Goal: Information Seeking & Learning: Learn about a topic

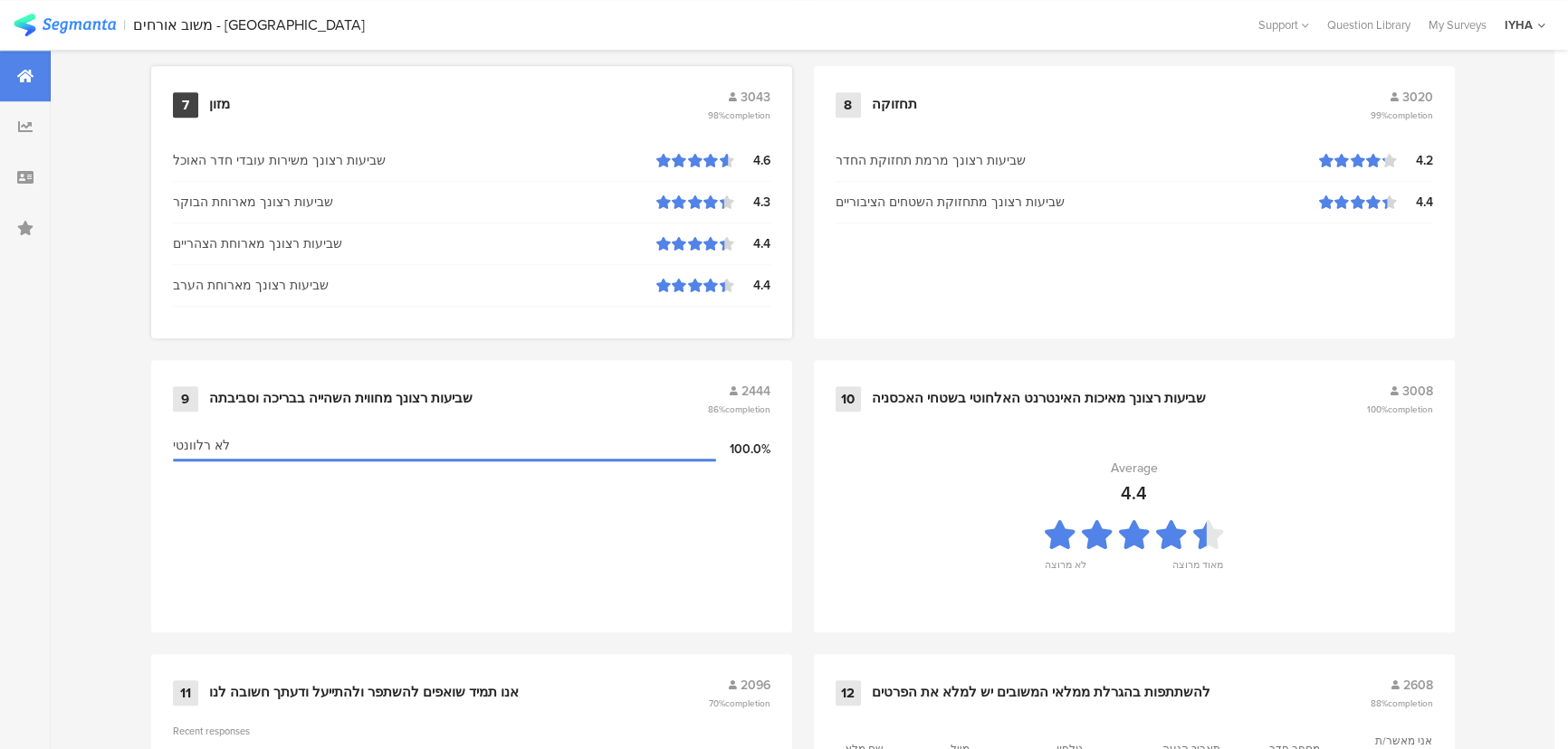
scroll to position [1901, 0]
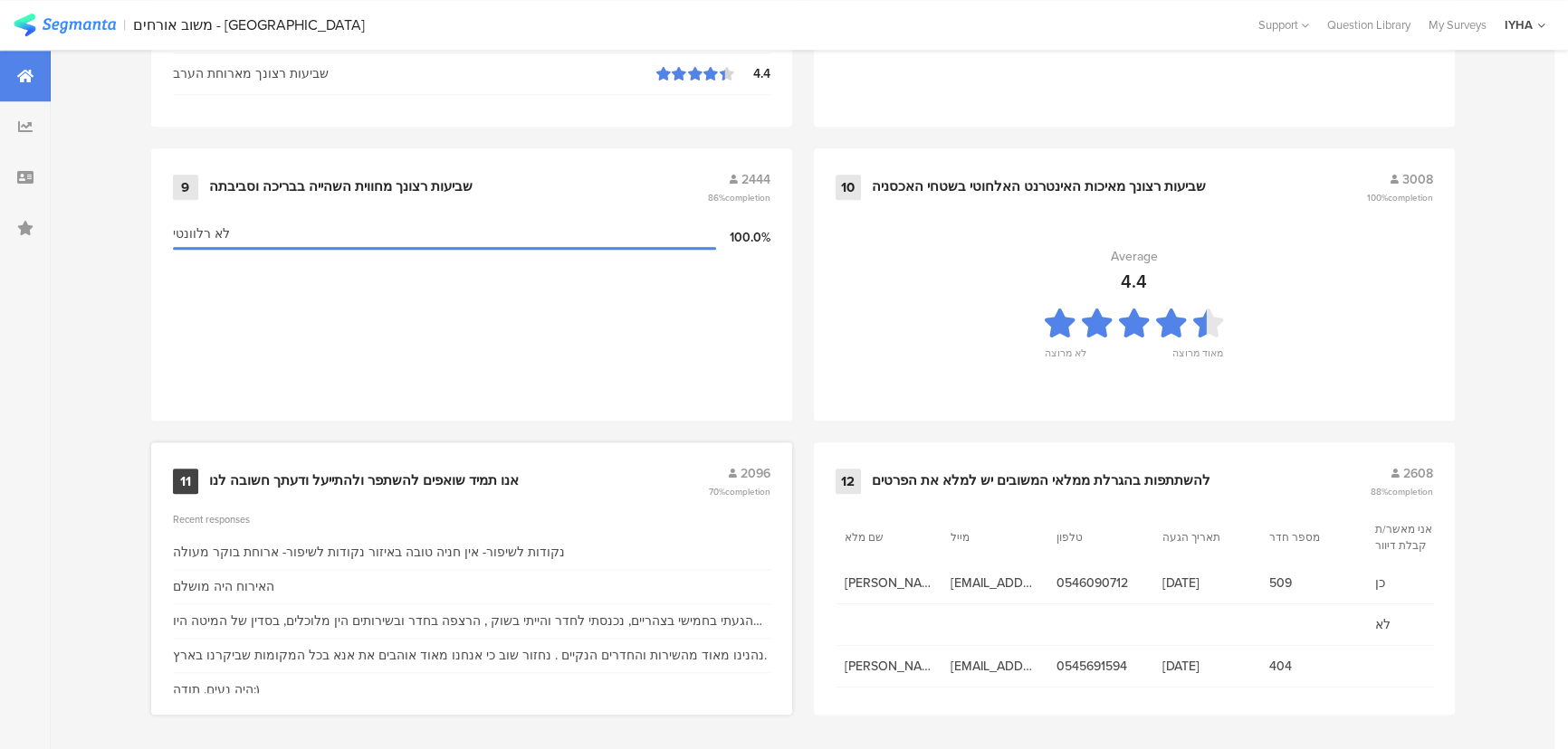
click at [460, 473] on div "אנו תמיד שואפים להשתפר ולהתייעל ודעתך חשובה לנו" at bounding box center [364, 481] width 310 height 18
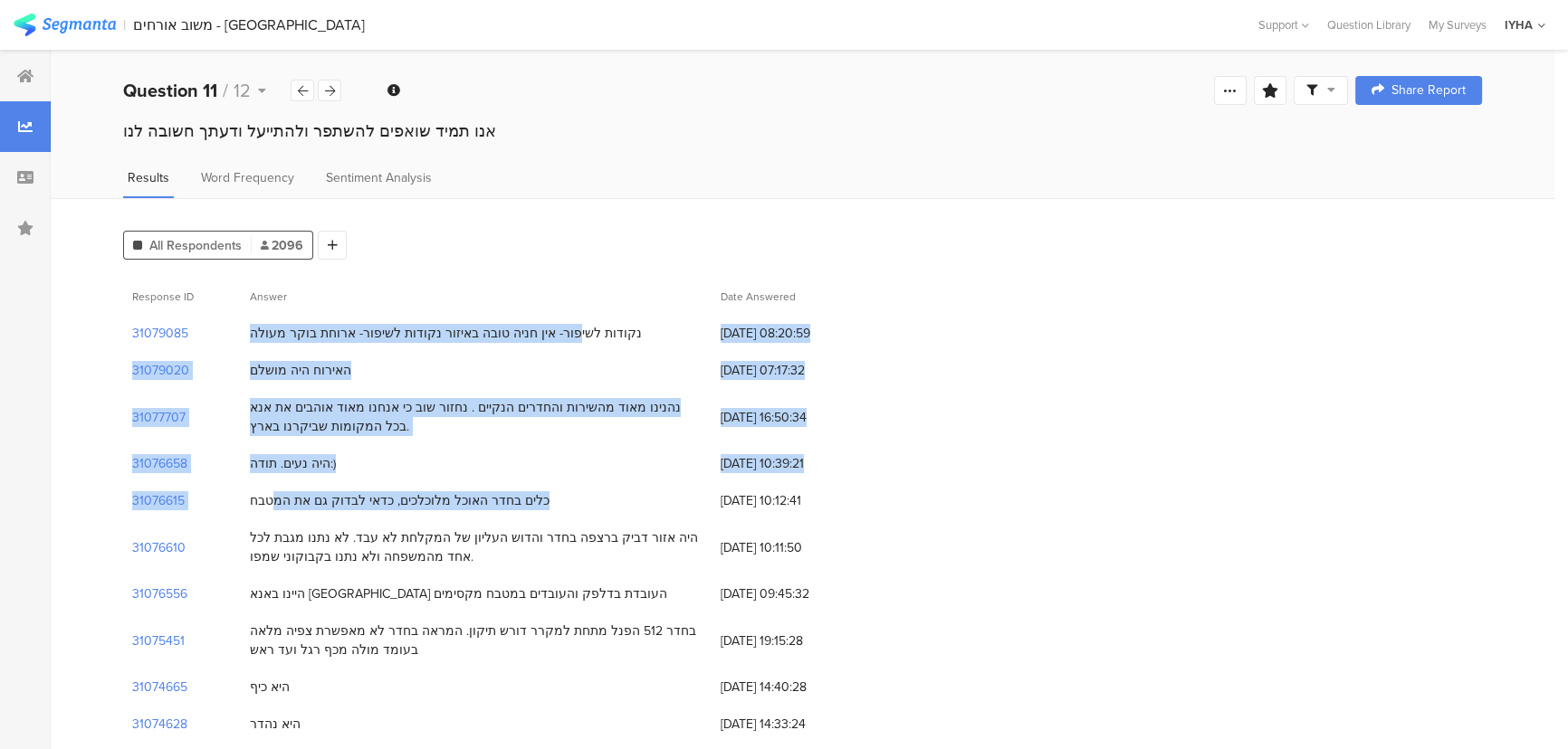
drag, startPoint x: 580, startPoint y: 339, endPoint x: 318, endPoint y: 511, distance: 313.4
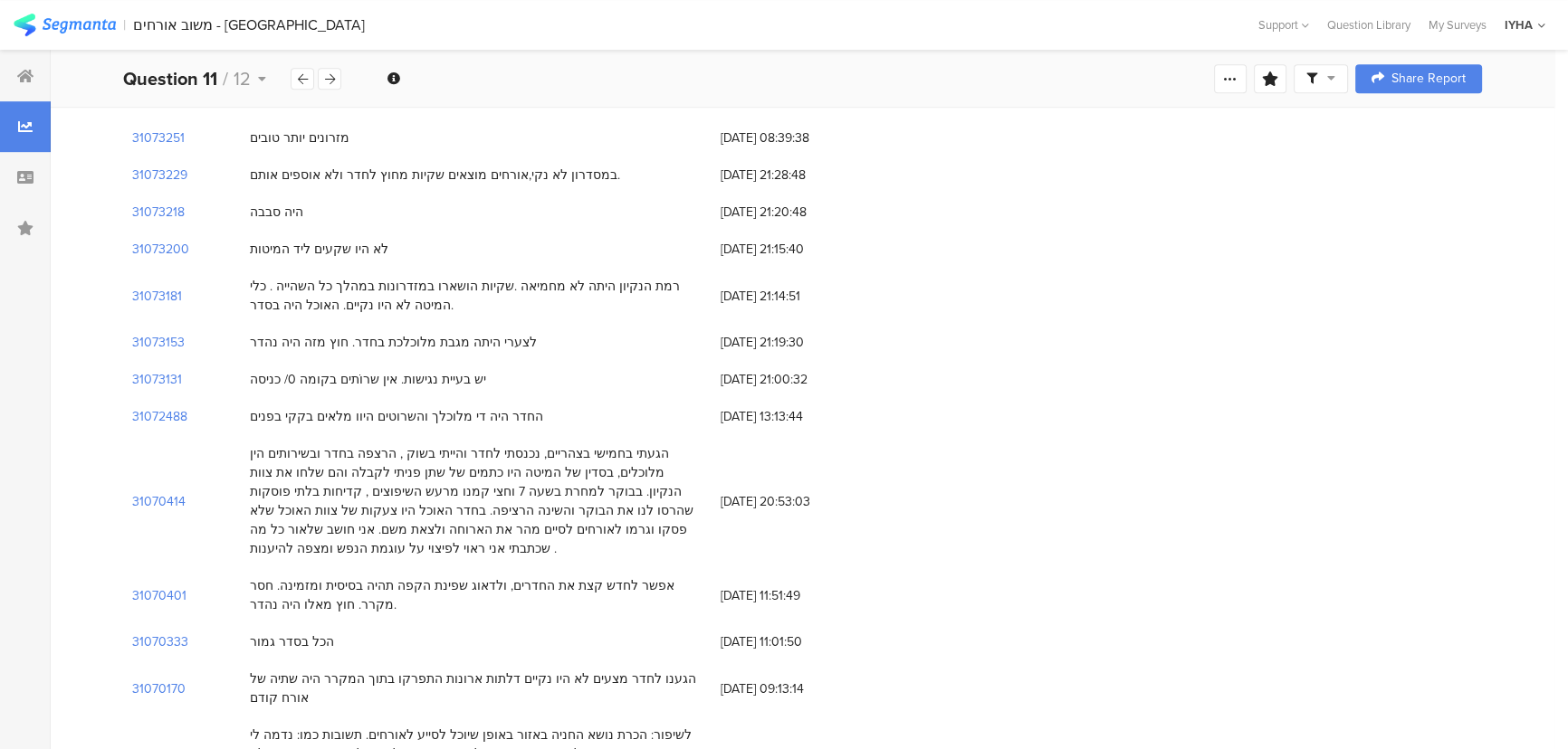
scroll to position [1234, 0]
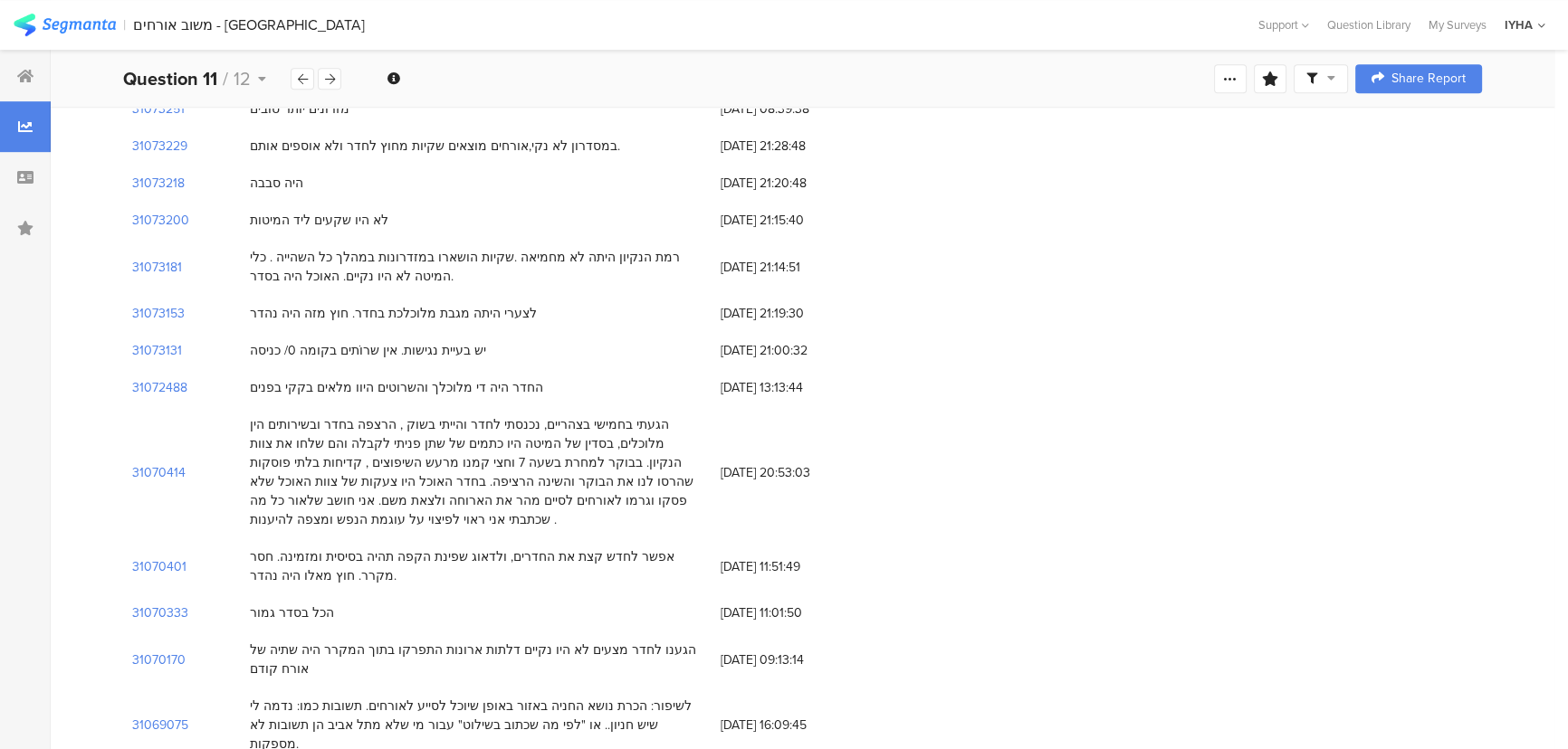
drag, startPoint x: 548, startPoint y: 389, endPoint x: 392, endPoint y: 481, distance: 181.1
click at [392, 481] on div "הגעתי בחמישי בצהריים, נכנסתי לחדר והייתי בשוק , הרצפה בחדר ובשירותים הין מלוכלי…" at bounding box center [477, 473] width 453 height 114
click at [147, 463] on section "31070414" at bounding box center [159, 473] width 53 height 19
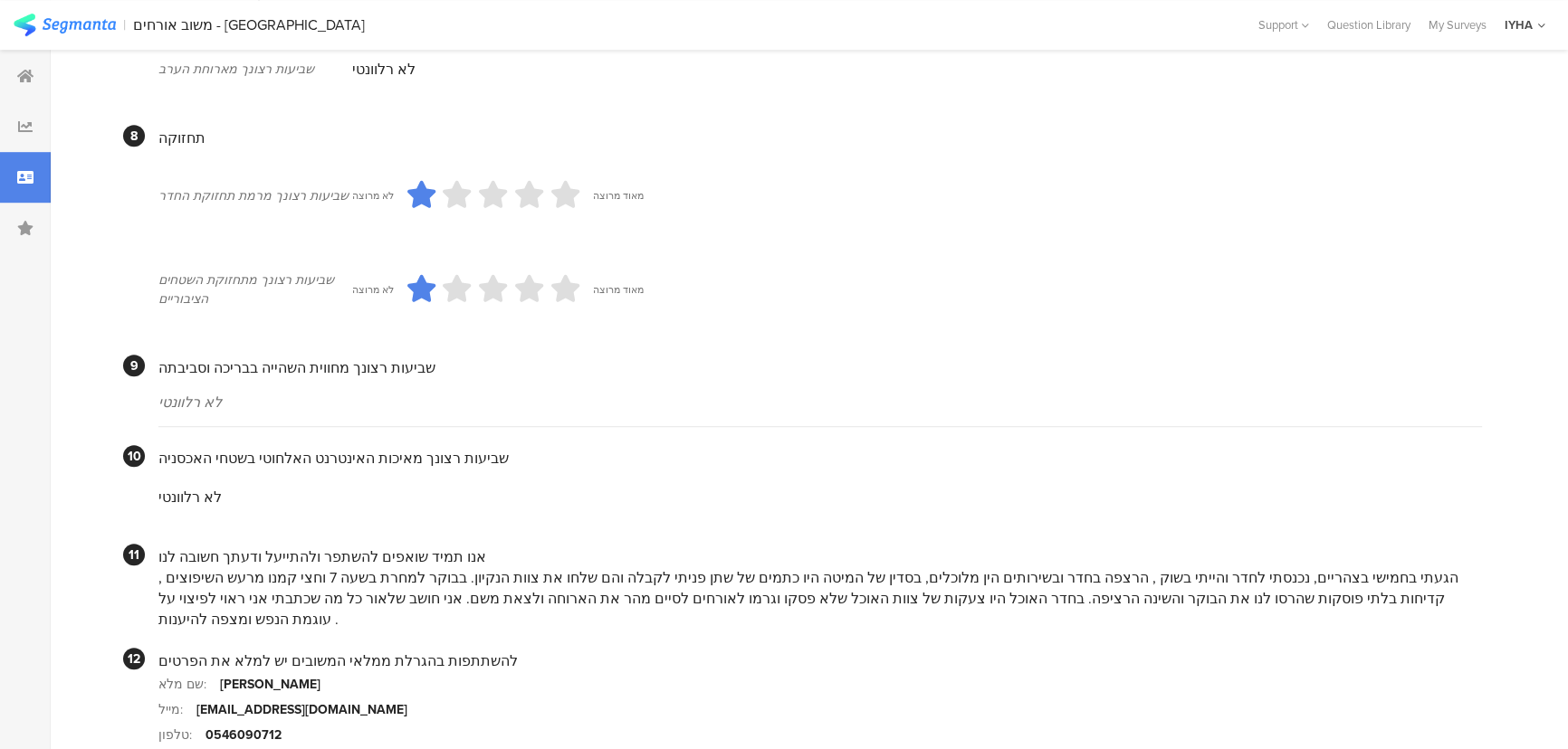
scroll to position [1618, 0]
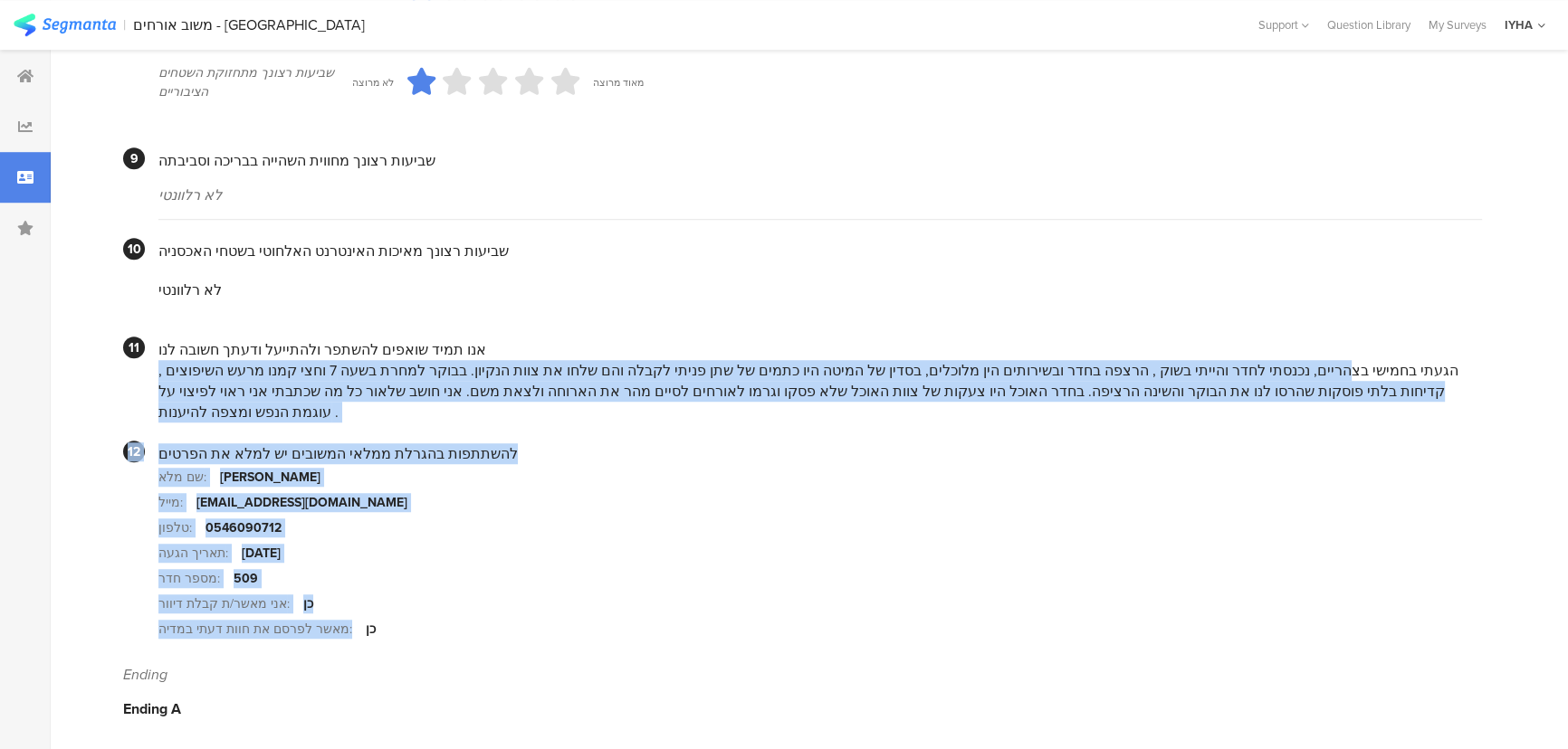
drag, startPoint x: 1422, startPoint y: 373, endPoint x: 337, endPoint y: 616, distance: 1111.9
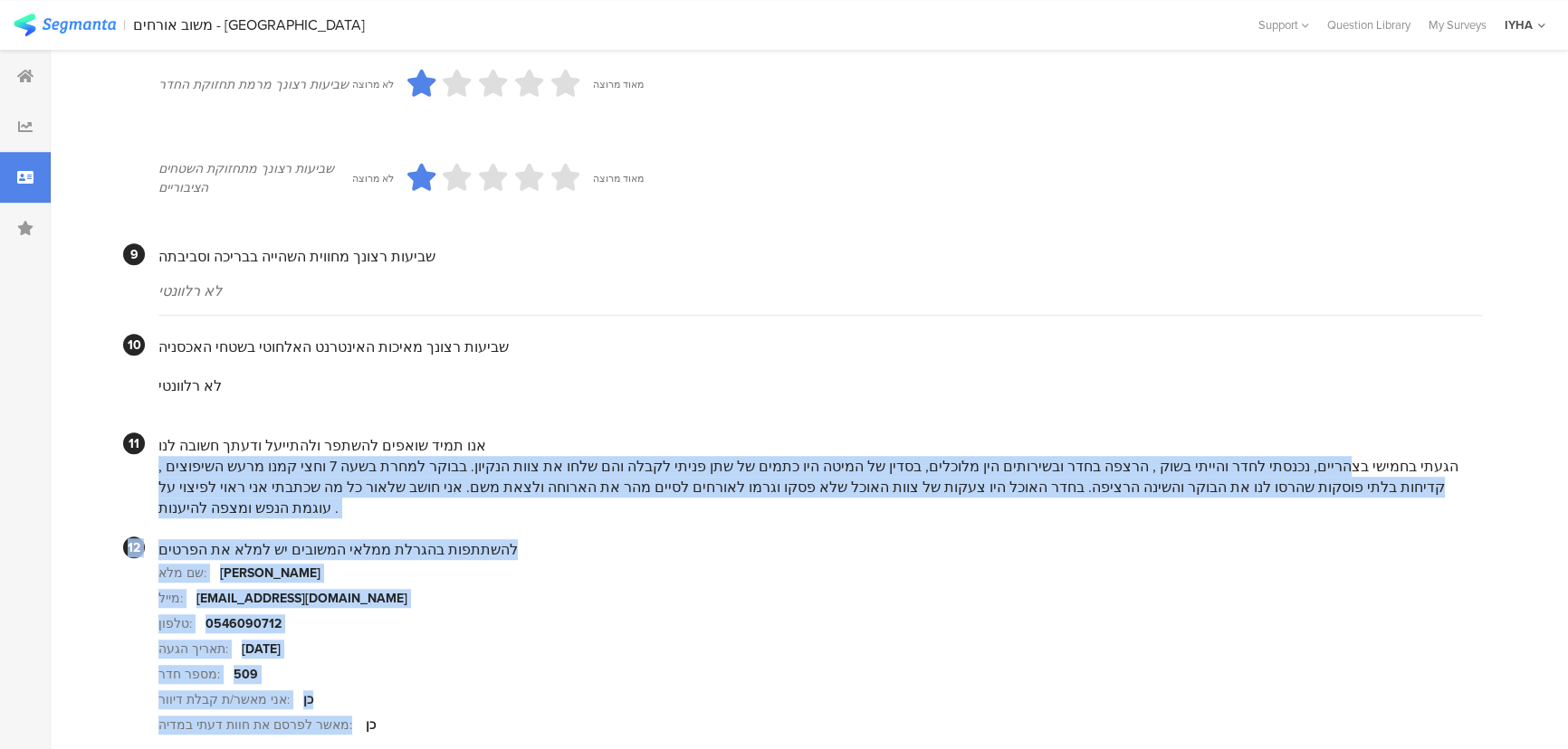
scroll to position [1563, 0]
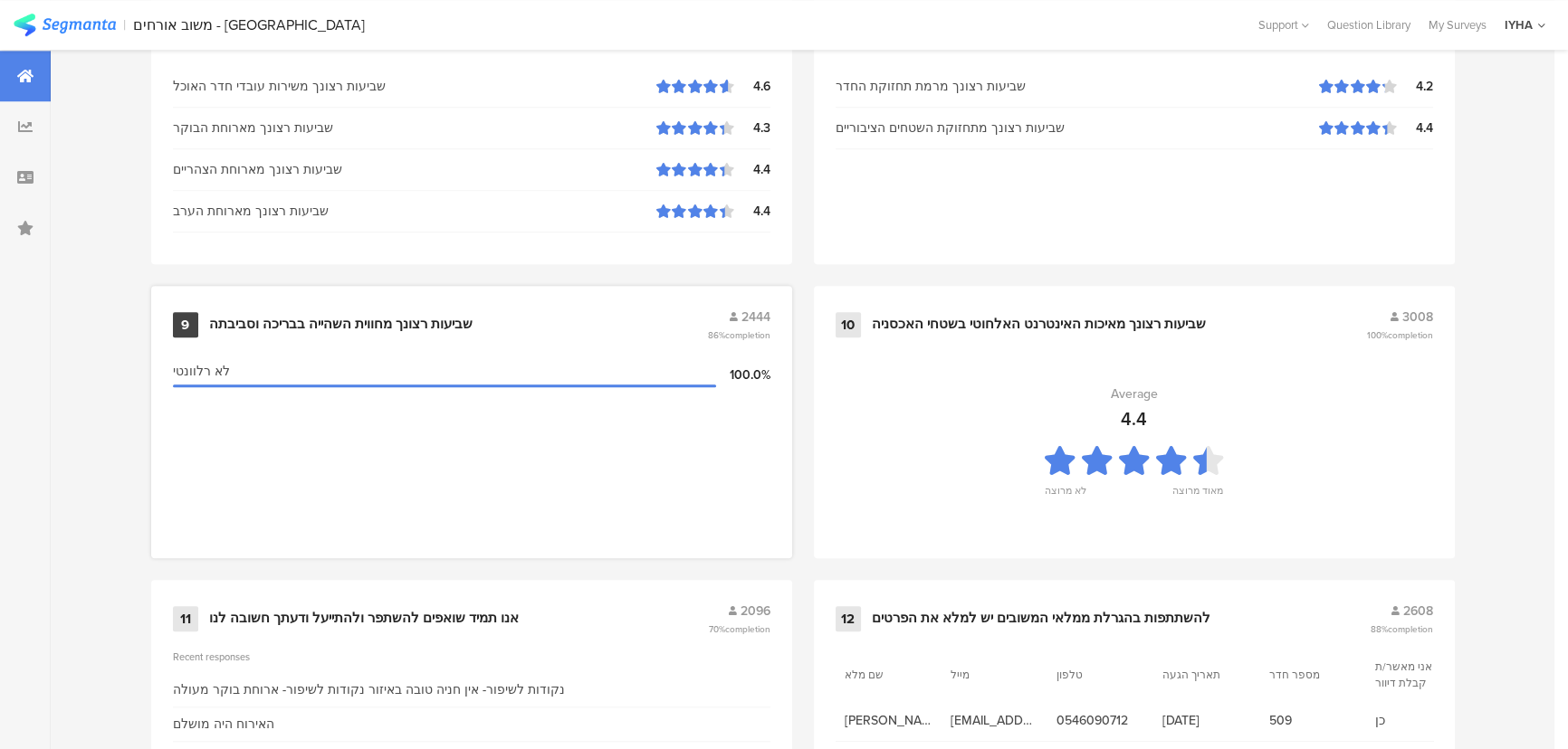
scroll to position [1901, 0]
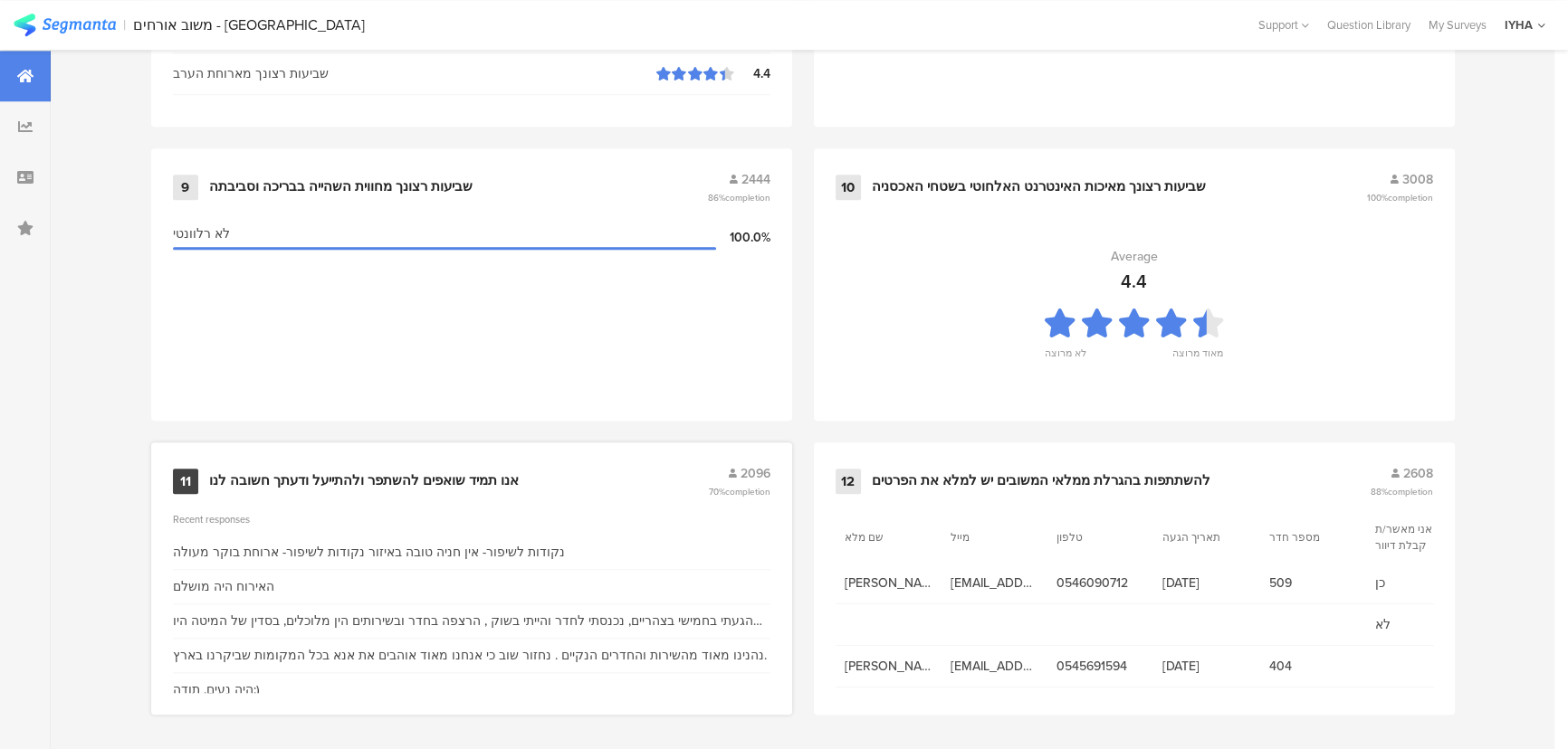
click at [436, 454] on div "11 אנו תמיד שואפים להשתפר ולהתייעל ודעתך חשובה לנו 2096 70% completion Recent r…" at bounding box center [472, 579] width 641 height 273
click at [439, 478] on div "אנו תמיד שואפים להשתפר ולהתייעל ודעתך חשובה לנו" at bounding box center [364, 481] width 310 height 18
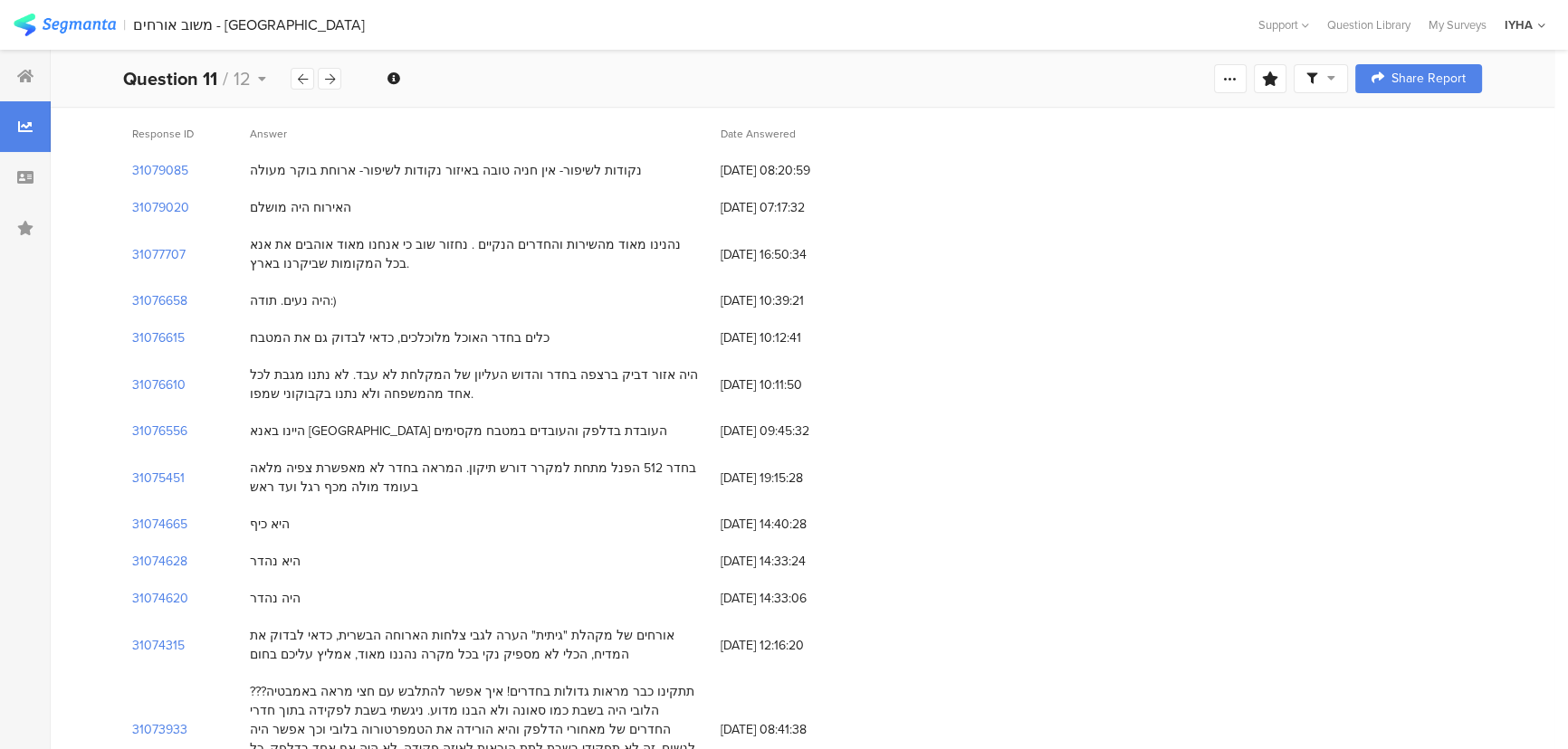
scroll to position [164, 0]
drag, startPoint x: 677, startPoint y: 372, endPoint x: 130, endPoint y: 403, distance: 547.9
click at [130, 403] on div "31076610 היה אזור דביק ברצפה בחדר והדוש העליון של המקלחת לא עבד. לא נתנו מגבת ל…" at bounding box center [802, 383] width 1360 height 56
click at [413, 398] on div "היה אזור דביק ברצפה בחדר והדוש העליון של המקלחת לא עבד. לא נתנו מגבת לכל אחד מה…" at bounding box center [477, 383] width 453 height 38
drag, startPoint x: 103, startPoint y: 373, endPoint x: 911, endPoint y: 388, distance: 808.1
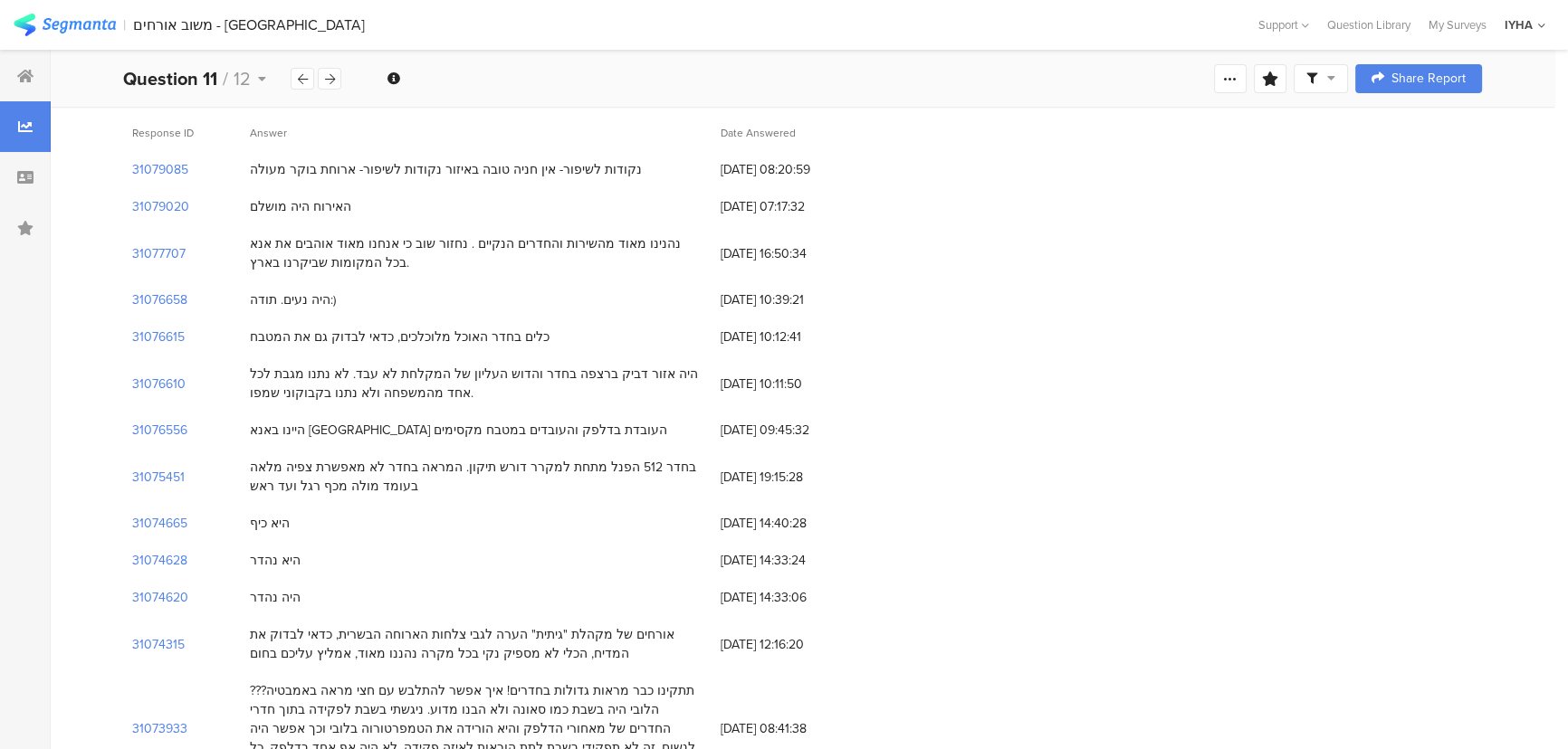
copy div "31076610 היה אזור דביק ברצפה בחדר והדוש העליון של המקלחת לא עבד. לא נתנו מגבת ל…"
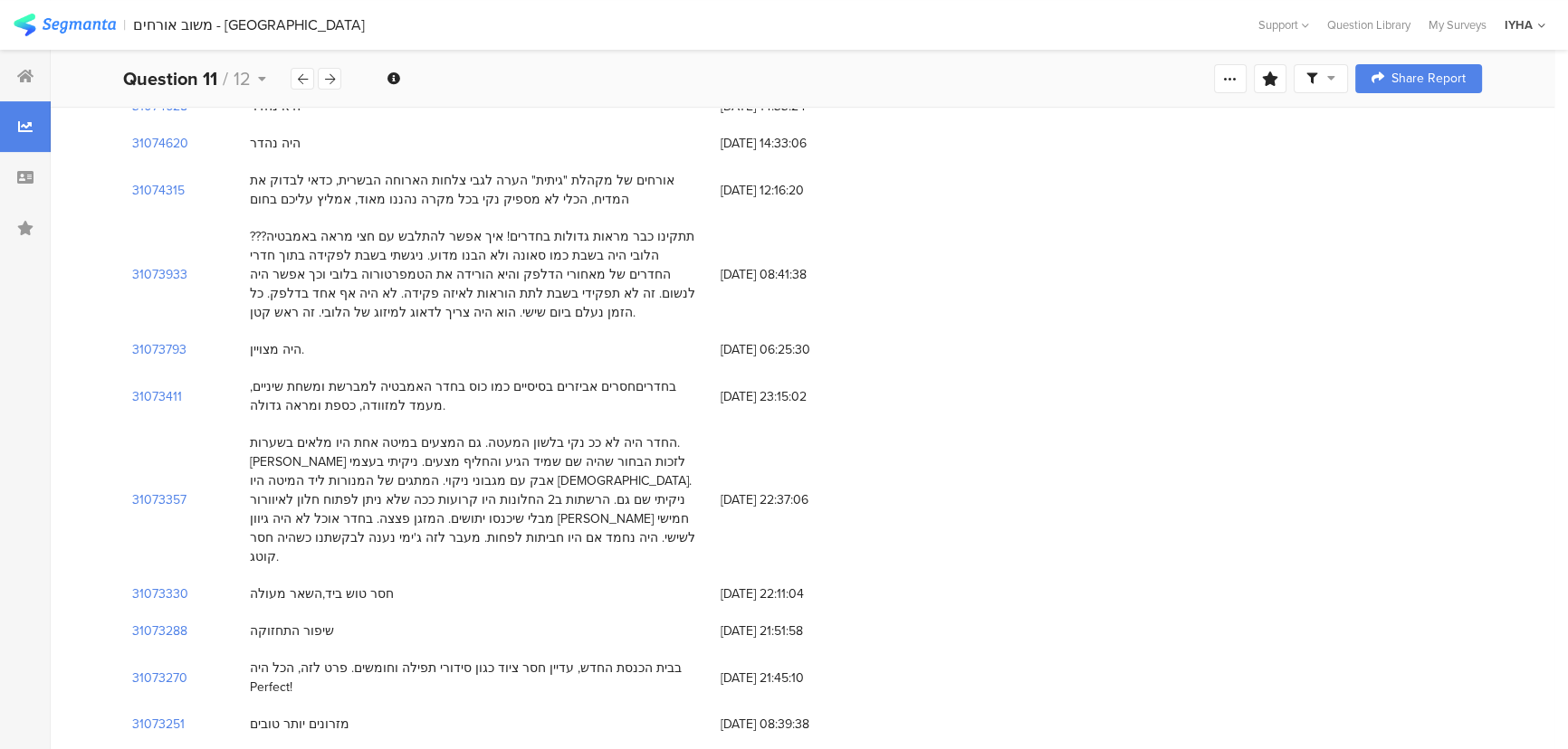
scroll to position [658, 0]
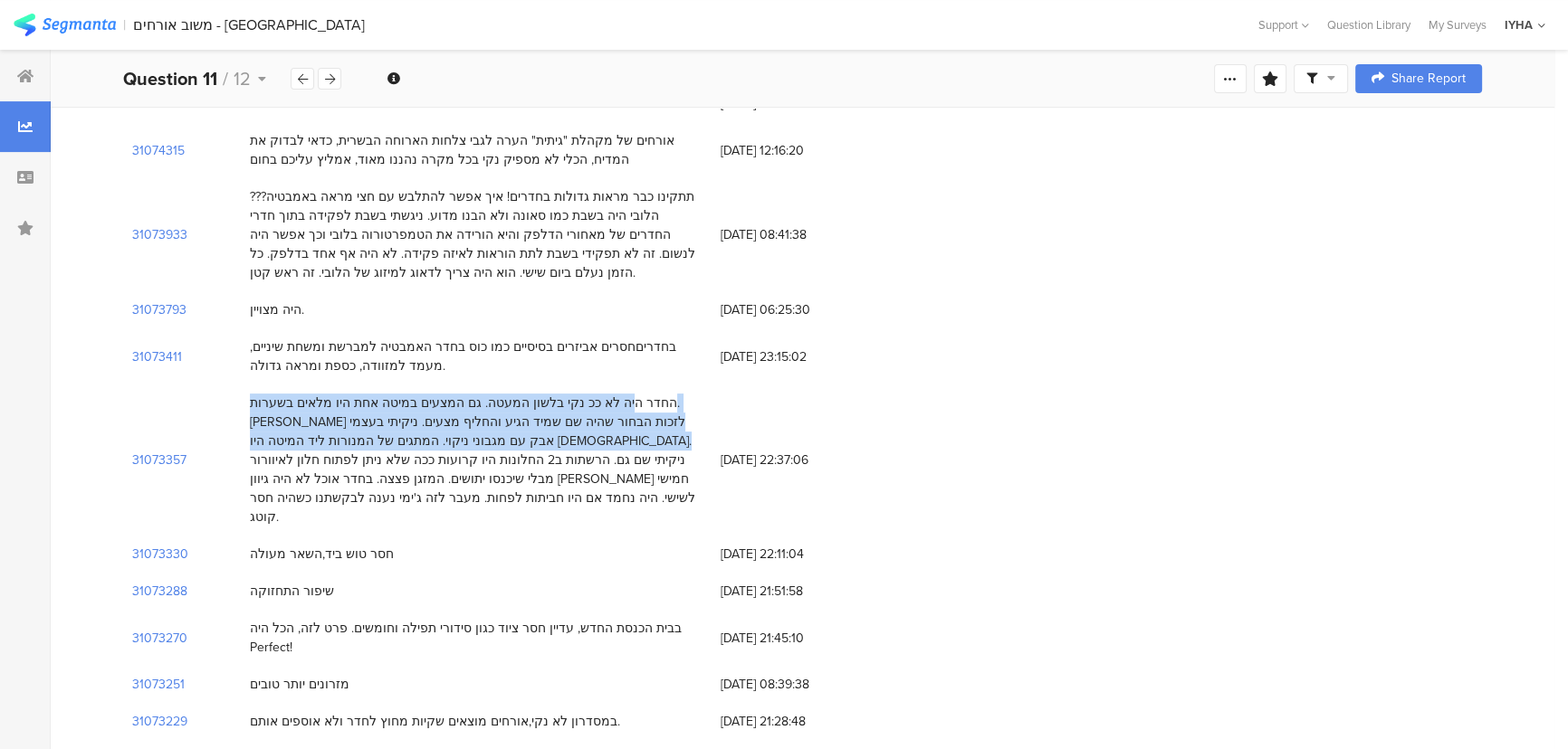
drag, startPoint x: 667, startPoint y: 401, endPoint x: 479, endPoint y: 434, distance: 190.9
click at [408, 441] on div "החדר היה לא ככ נקי בלשון המעטה. גם המצעים במיטה אחת היו מלאים בשערות. ייאמר לזכ…" at bounding box center [477, 460] width 453 height 133
click at [688, 389] on div "החדר היה לא ככ נקי בלשון המעטה. גם המצעים במיטה אחת היו מלאים בשערות. ייאמר לזכ…" at bounding box center [476, 460] width 471 height 152
click at [670, 400] on div "החדר היה לא ככ נקי בלשון המעטה. גם המצעים במיטה אחת היו מלאים בשערות. ייאמר לזכ…" at bounding box center [477, 460] width 453 height 133
drag, startPoint x: 670, startPoint y: 400, endPoint x: 413, endPoint y: 442, distance: 260.4
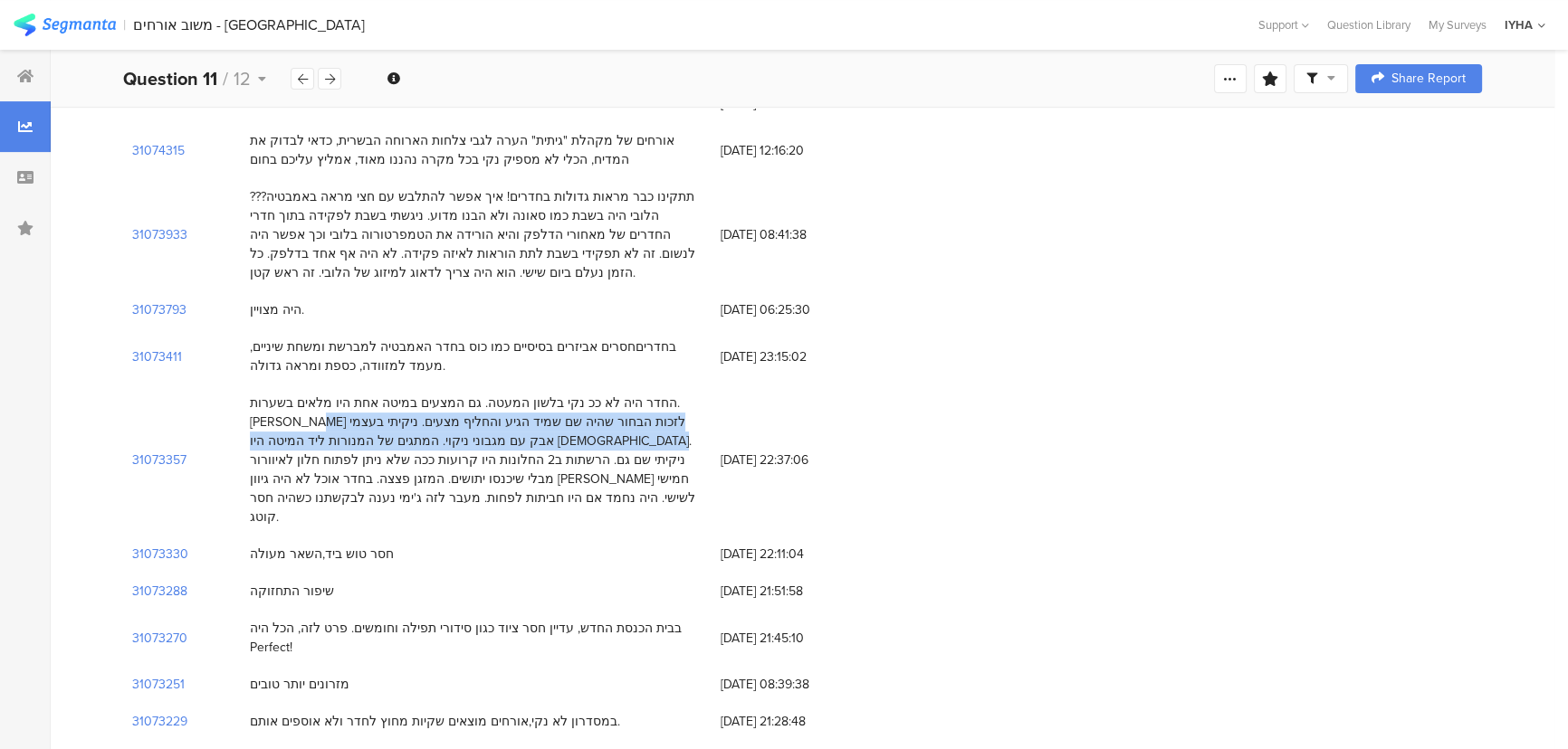
click at [415, 442] on div "החדר היה לא ככ נקי בלשון המעטה. גם המצעים במיטה אחת היו מלאים בשערות. ייאמר לזכ…" at bounding box center [477, 460] width 453 height 133
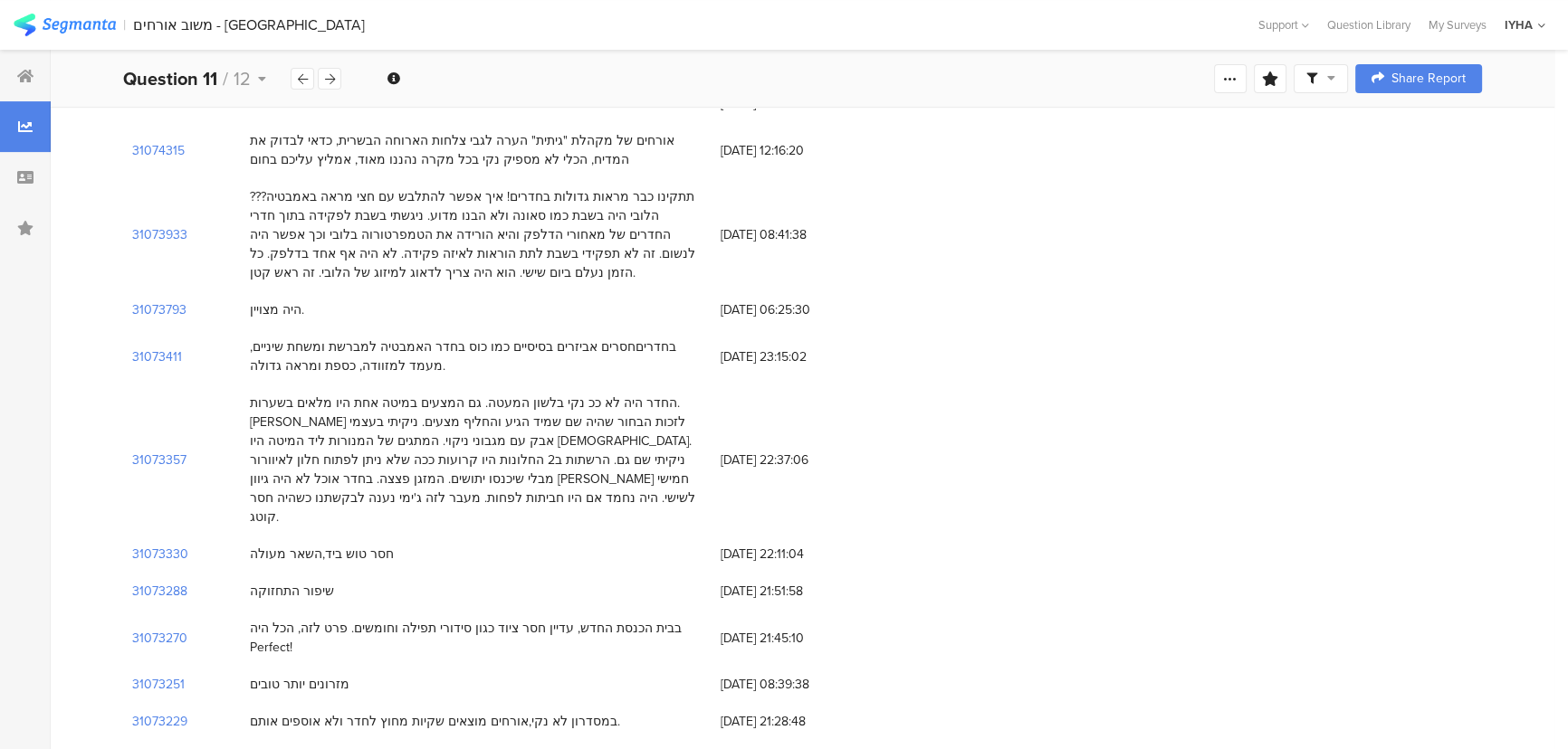
click at [406, 442] on div "החדר היה לא ככ נקי בלשון המעטה. גם המצעים במיטה אחת היו מלאים בשערות. ייאמר לזכ…" at bounding box center [477, 460] width 453 height 133
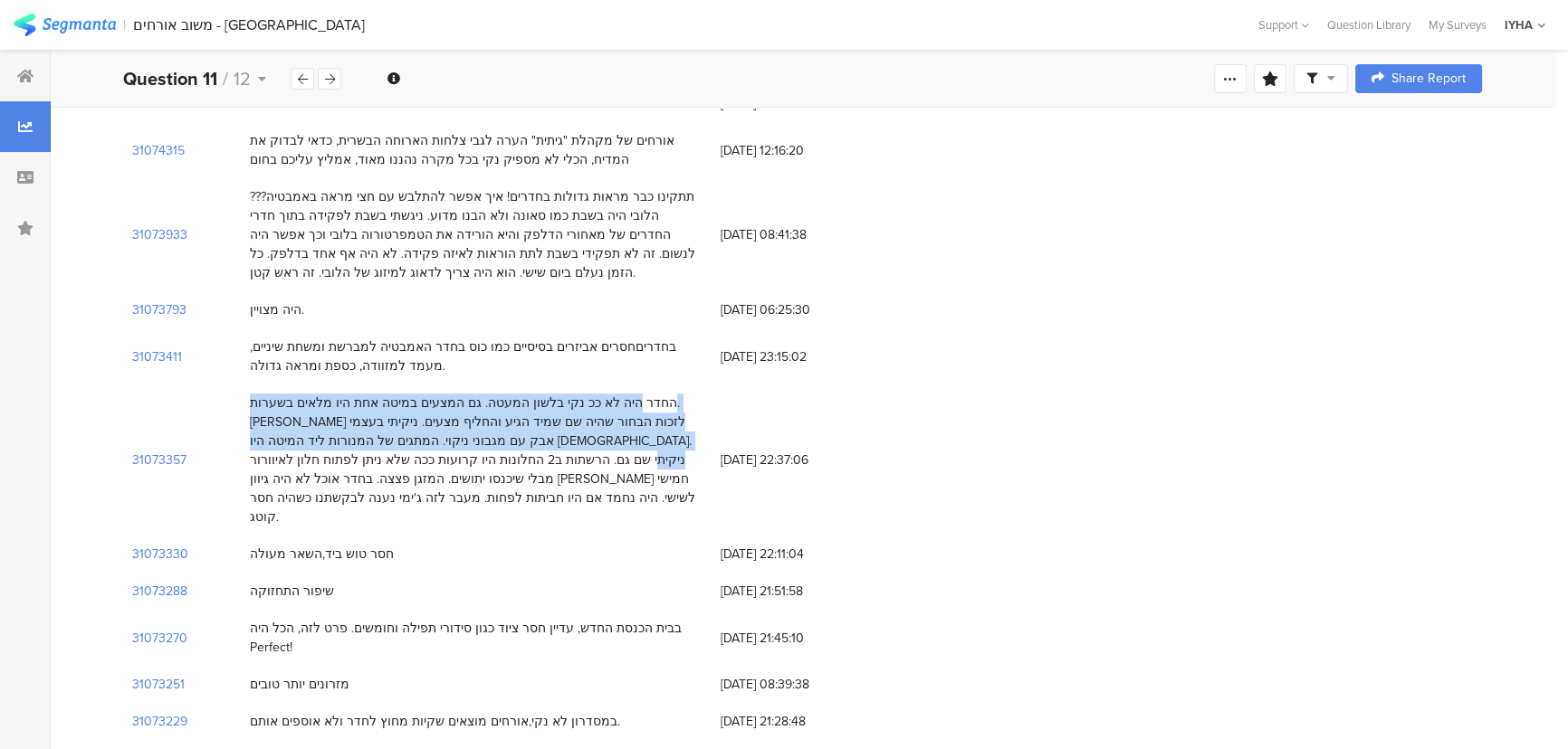
drag, startPoint x: 406, startPoint y: 442, endPoint x: 662, endPoint y: 400, distance: 259.4
click at [662, 400] on div "החדר היה לא ככ נקי בלשון המעטה. גם המצעים במיטה אחת היו מלאים בשערות. ייאמר לזכ…" at bounding box center [477, 460] width 453 height 133
copy div "החדר היה לא ככ נקי בלשון המעטה. גם המצעים במיטה אחת היו מלאים בשערות. ייאמר לזכ…"
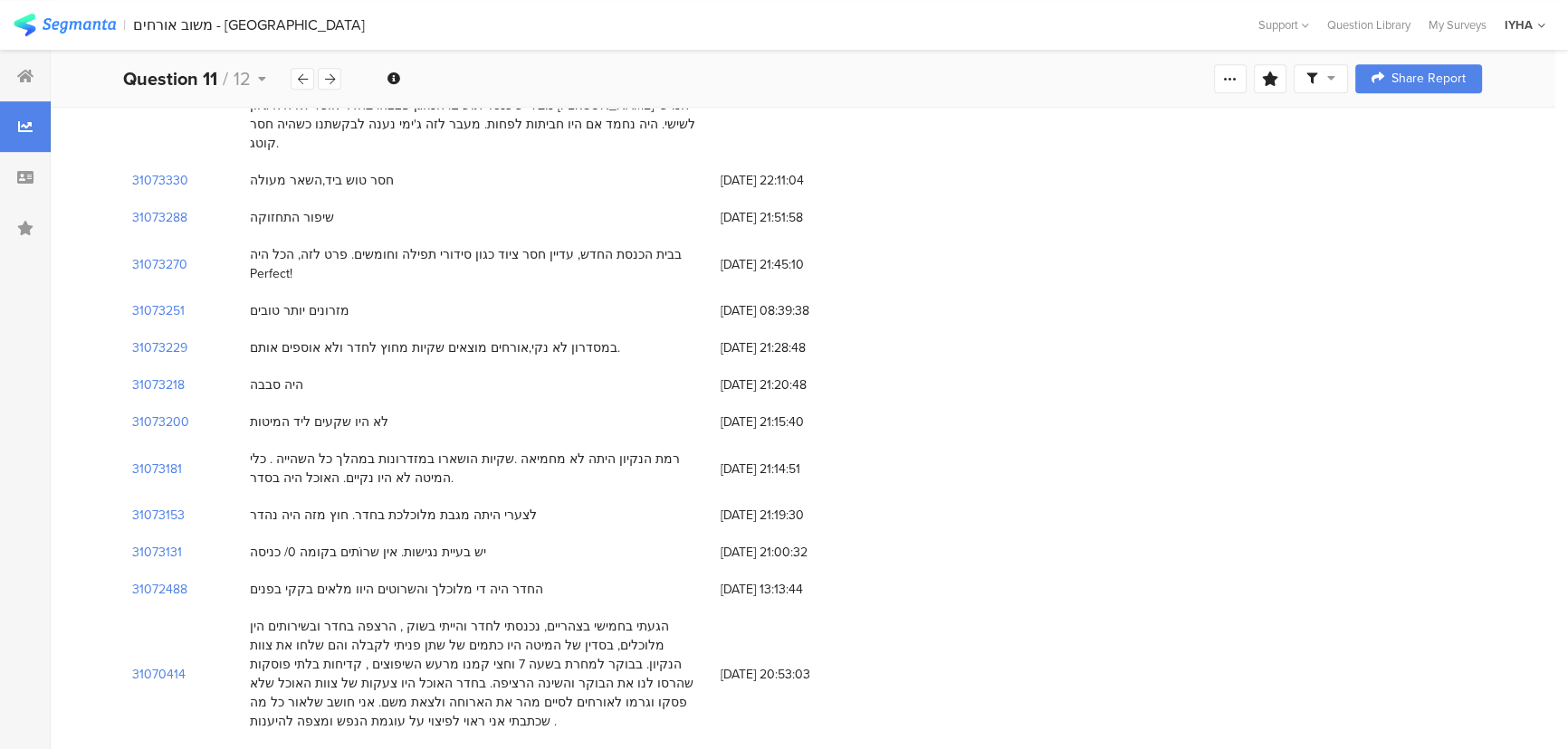
scroll to position [1069, 0]
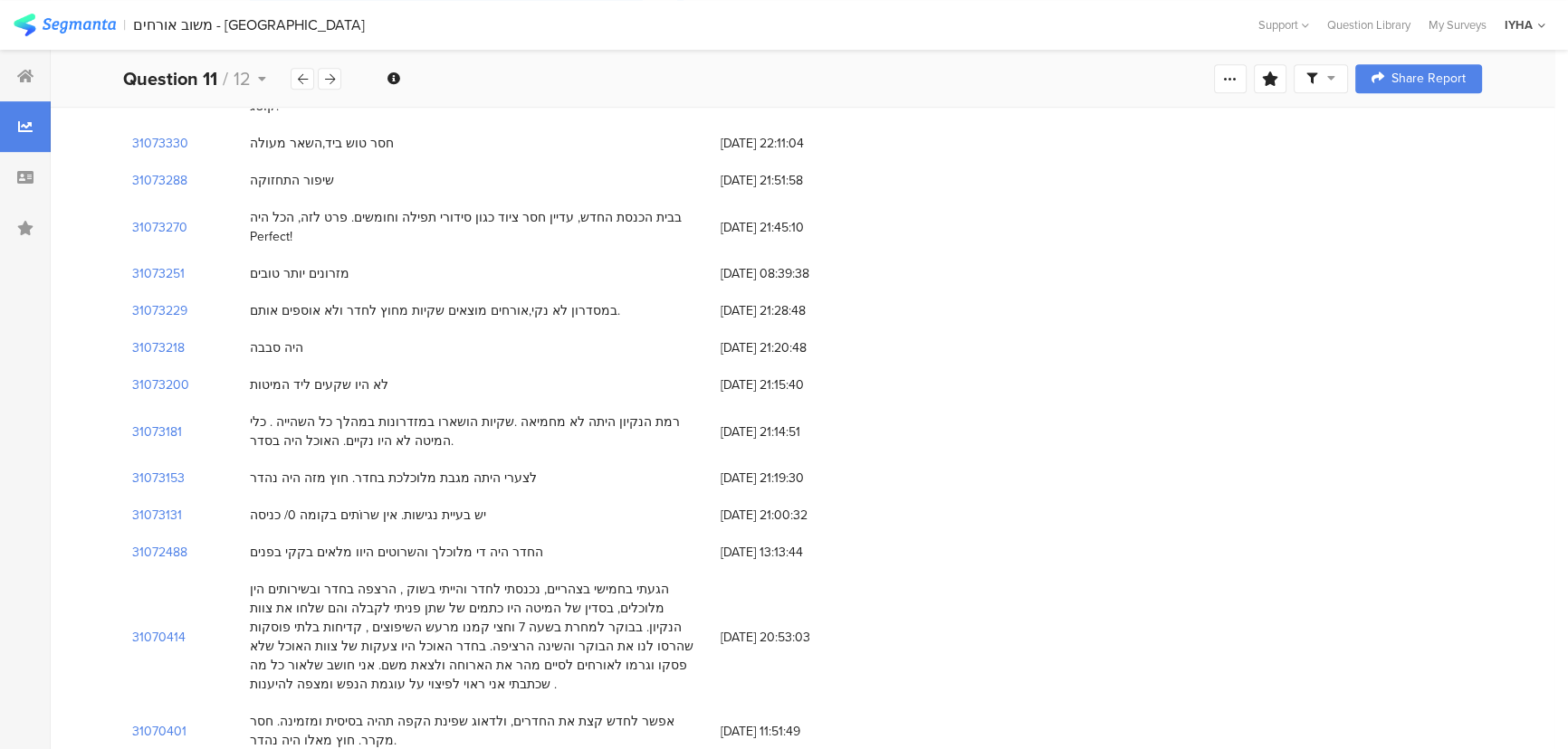
drag, startPoint x: 254, startPoint y: 270, endPoint x: 539, endPoint y: 276, distance: 285.1
click at [539, 301] on div "במסדרון לא נקי,אורחים מוצאים שקיות מחוץ לחדר ולא אוספים אותם." at bounding box center [435, 311] width 370 height 19
click at [665, 293] on div "במסדרון לא נקי,אורחים מוצאים שקיות מחוץ לחדר ולא אוספים אותם." at bounding box center [476, 311] width 471 height 37
drag, startPoint x: 604, startPoint y: 262, endPoint x: 119, endPoint y: 265, distance: 485.0
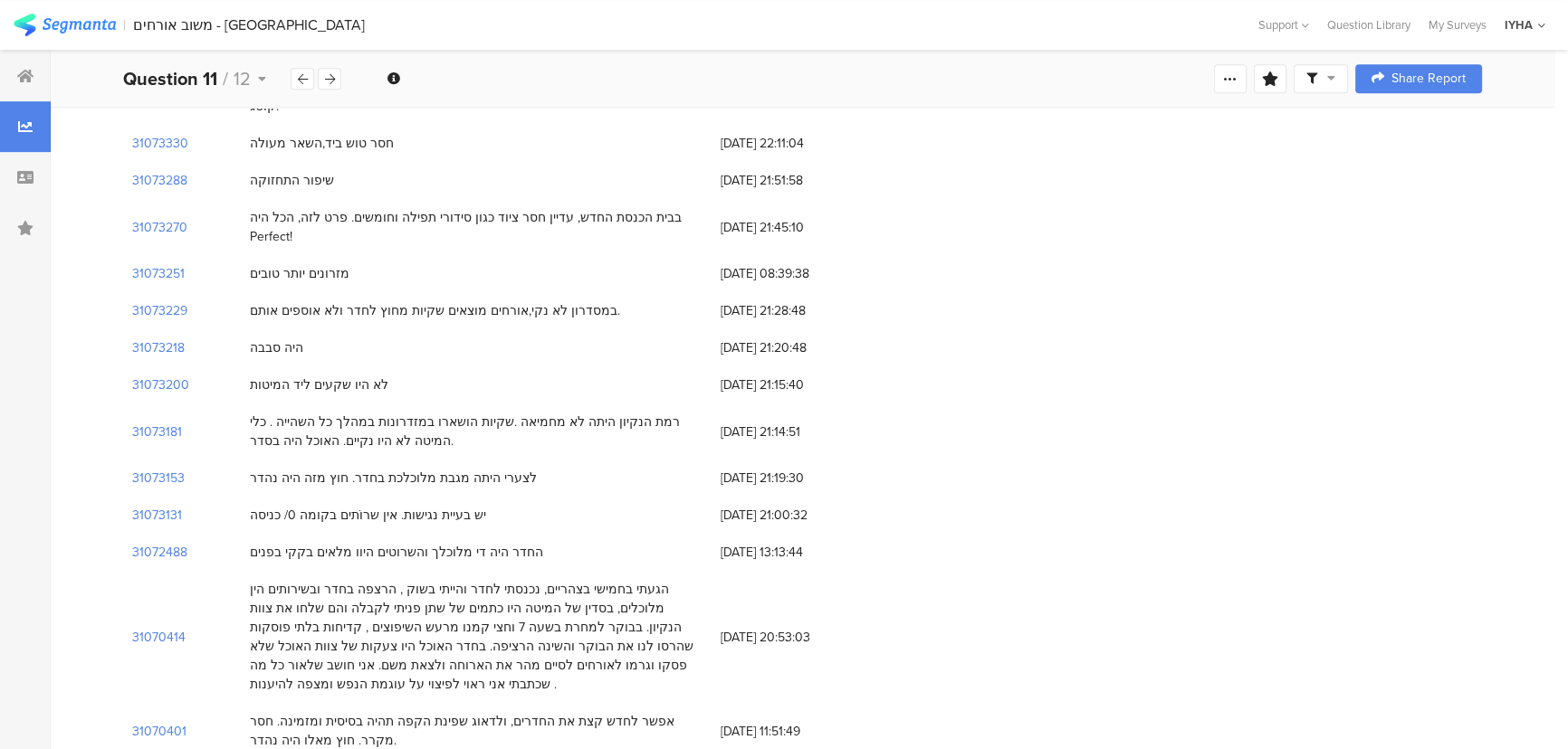
click at [616, 366] on div "לא היו שקעים ליד המיטות" at bounding box center [476, 384] width 471 height 37
drag, startPoint x: 695, startPoint y: 378, endPoint x: 231, endPoint y: 398, distance: 464.4
click at [231, 403] on div "31073181 רמת הנקיון היתה לא מחמיאה .שקיות הושארו במזדרונות במהלך כל השהייה . כל…" at bounding box center [802, 431] width 1360 height 56
click at [234, 403] on div "31073181" at bounding box center [182, 431] width 117 height 56
click at [257, 413] on div "רמת הנקיון היתה לא מחמיאה .שקיות הושארו במזדרונות במהלך כל השהייה . כלי המיטה ל…" at bounding box center [477, 432] width 453 height 38
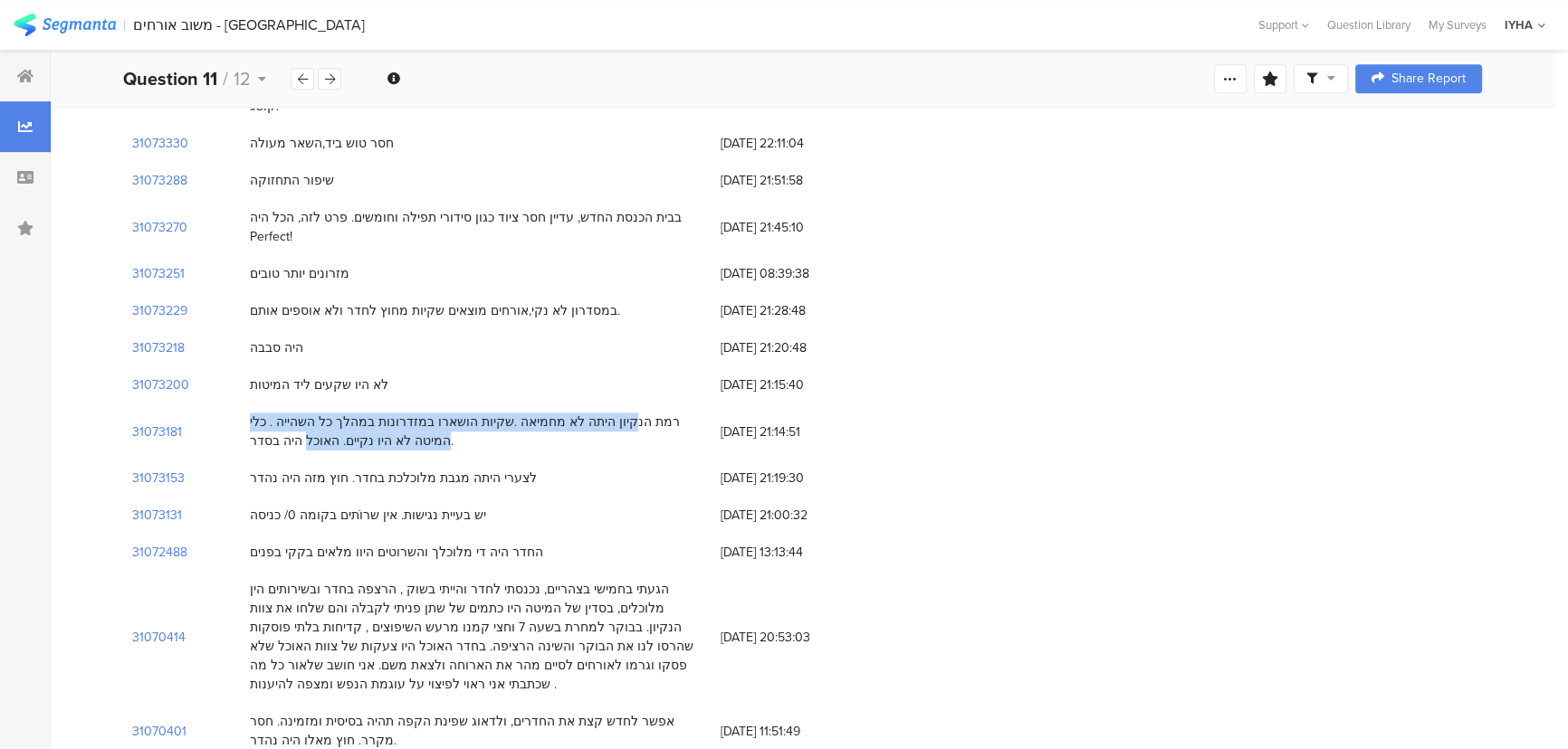
drag, startPoint x: 333, startPoint y: 398, endPoint x: 687, endPoint y: 382, distance: 354.4
click at [687, 413] on div "רמת הנקיון היתה לא מחמיאה .שקיות הושארו במזדרונות במהלך כל השהייה . כלי המיטה ל…" at bounding box center [477, 432] width 453 height 38
copy div "מת הנקיון היתה לא מחמיאה .שקיות הושארו במזדרונות במהלך כל השהייה . כלי המיטה לא…"
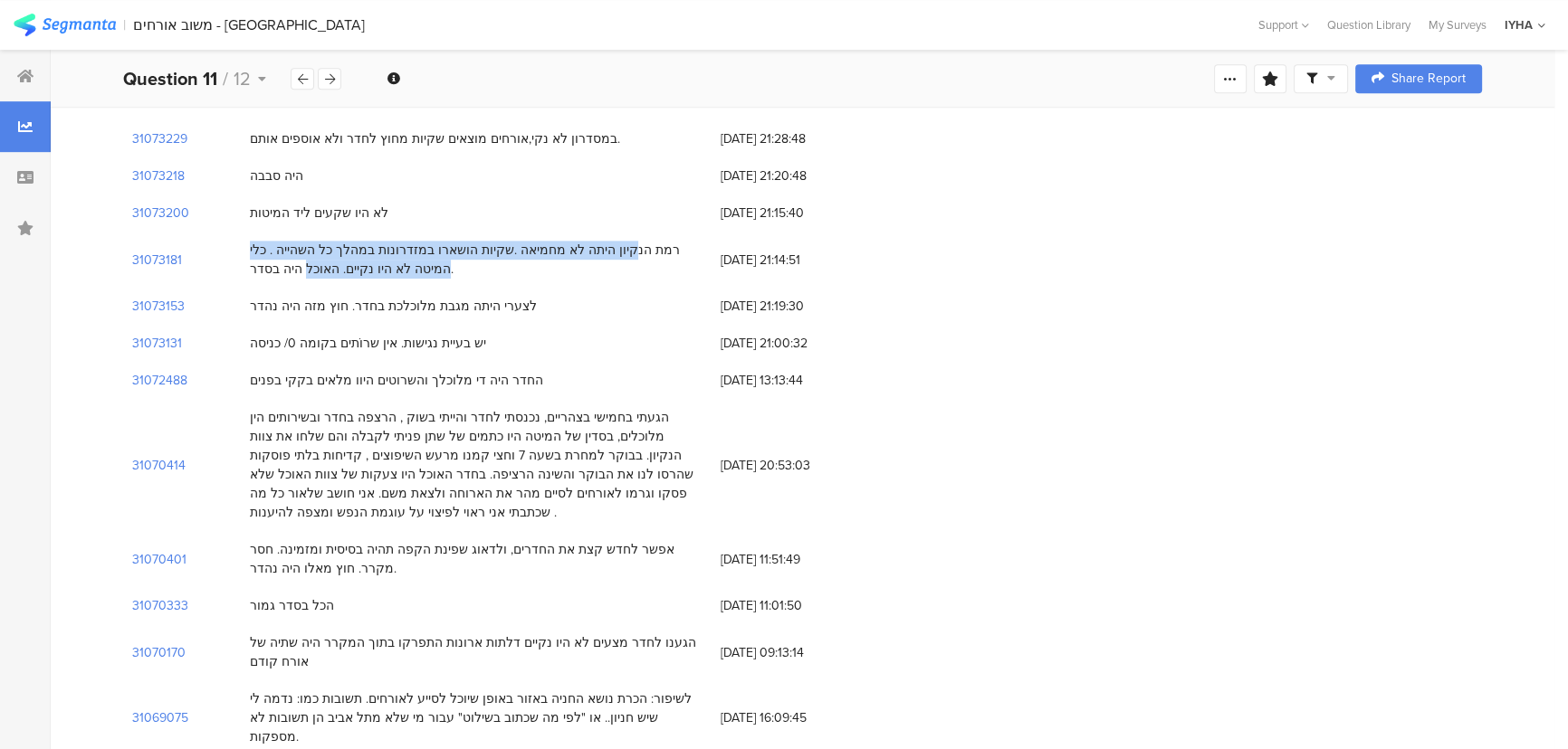
scroll to position [1234, 0]
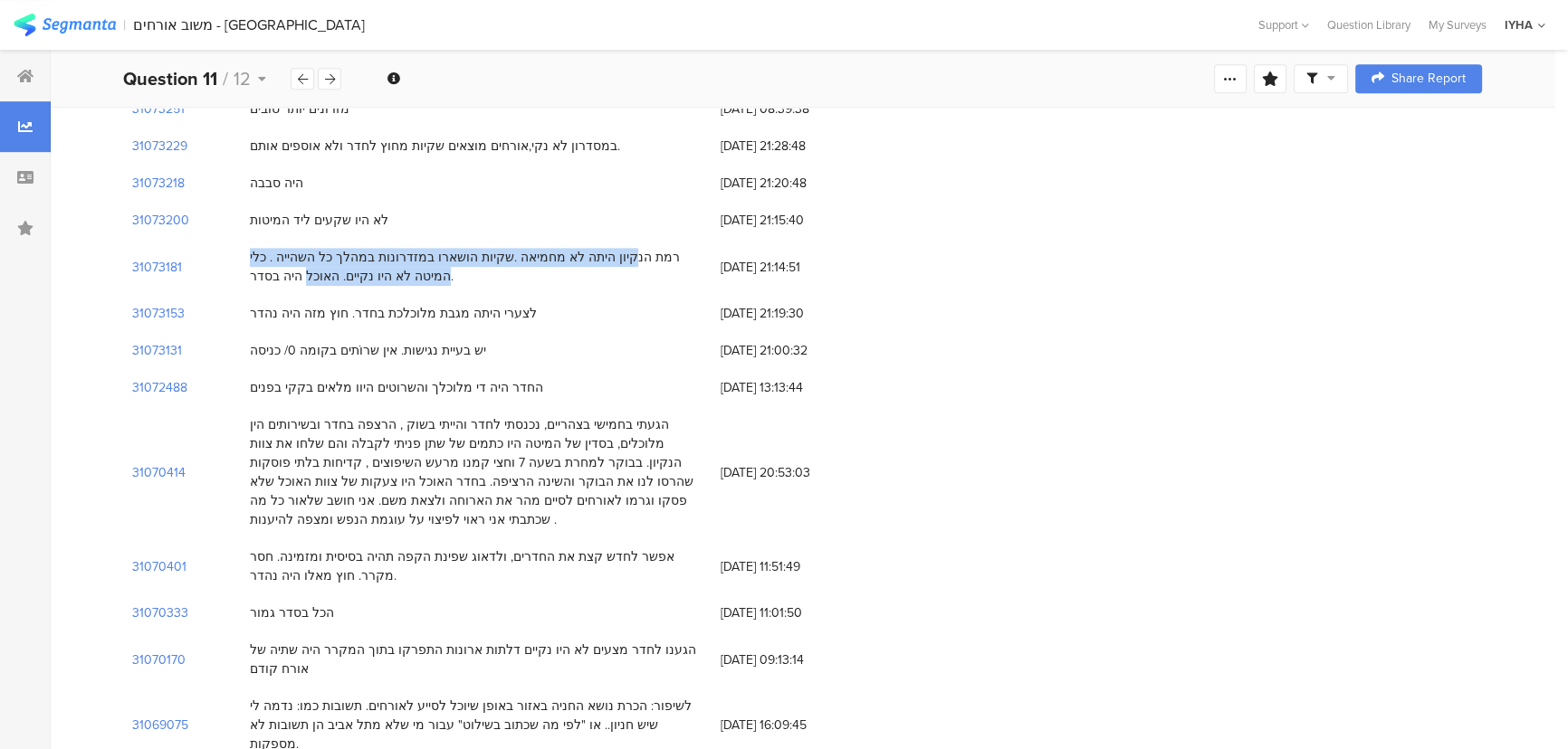
drag, startPoint x: 240, startPoint y: 275, endPoint x: 344, endPoint y: 276, distance: 104.0
click at [344, 295] on div "31073153 לצערי היתה מגבת מלוכלכת בחדר. חוץ מזה היה נהדר 23/08/2025 at 21:19:30" at bounding box center [802, 313] width 1360 height 37
copy div "לצערי היתה מגבת מלוכלכת בחדר"
drag, startPoint x: 238, startPoint y: 346, endPoint x: 254, endPoint y: 348, distance: 16.1
click at [254, 369] on div "31072488 החדר היה די מלוכלך והשרוטים היוו מלאים בקקי בפנים 23/08/2025 at 13:13:…" at bounding box center [802, 387] width 1360 height 37
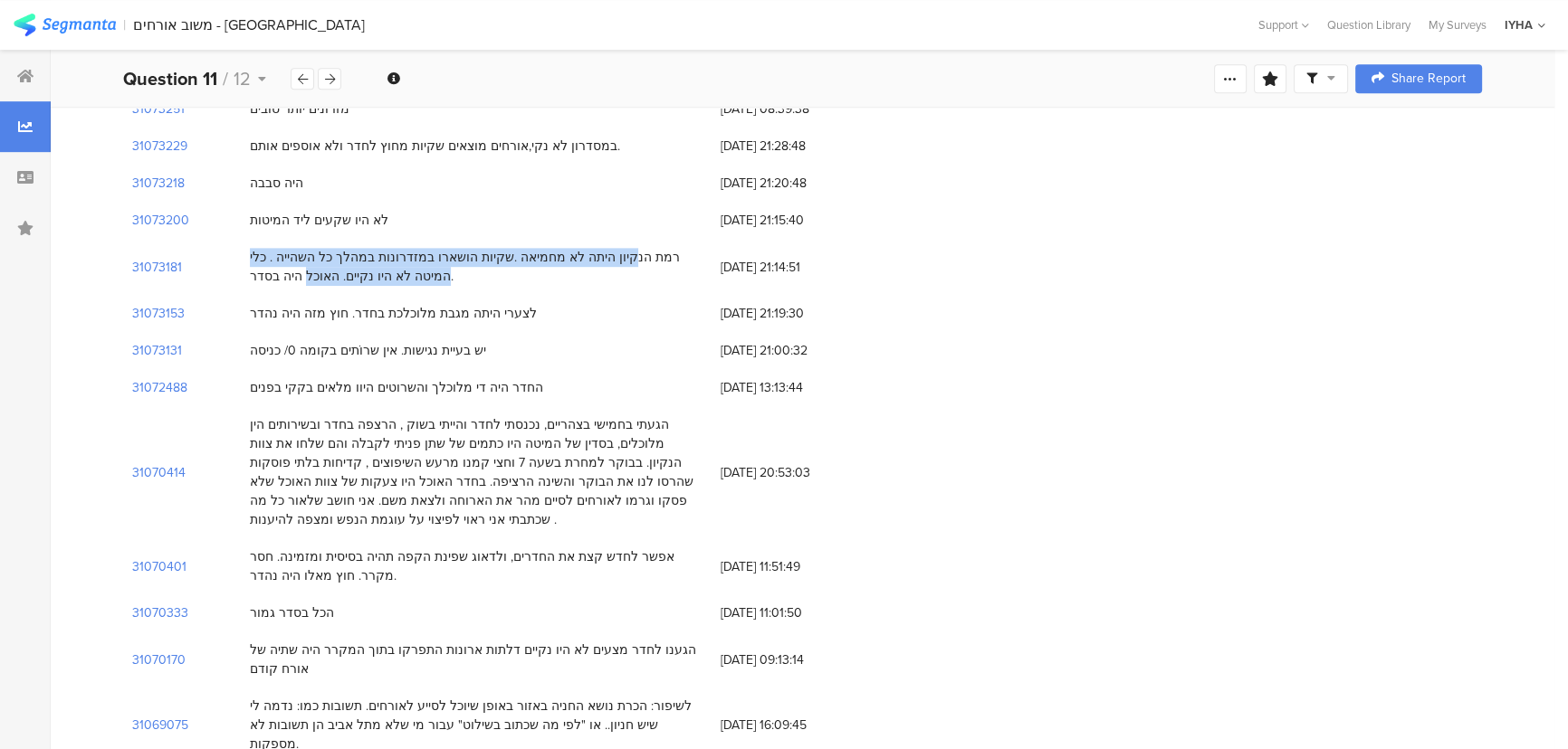
copy div "החדר היה די מלוכלך והשרוטים היוו מלאים בקקי בפני"
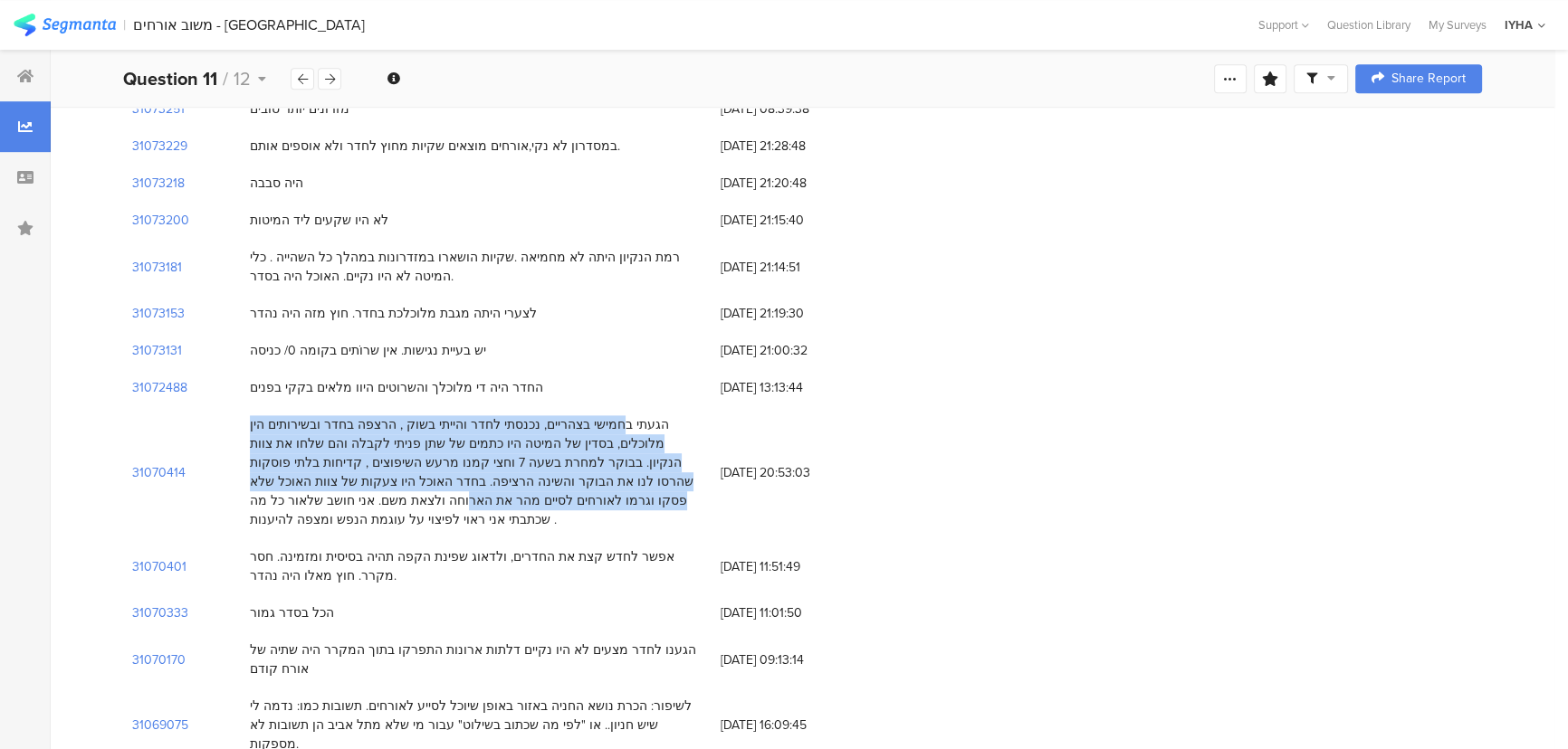
drag, startPoint x: 672, startPoint y: 380, endPoint x: 256, endPoint y: 435, distance: 419.6
click at [256, 435] on div "הגעתי בחמישי בצהריים, נכנסתי לחדר והייתי בשוק , הרצפה בחדר ובשירותים הין מלוכלי…" at bounding box center [477, 473] width 453 height 114
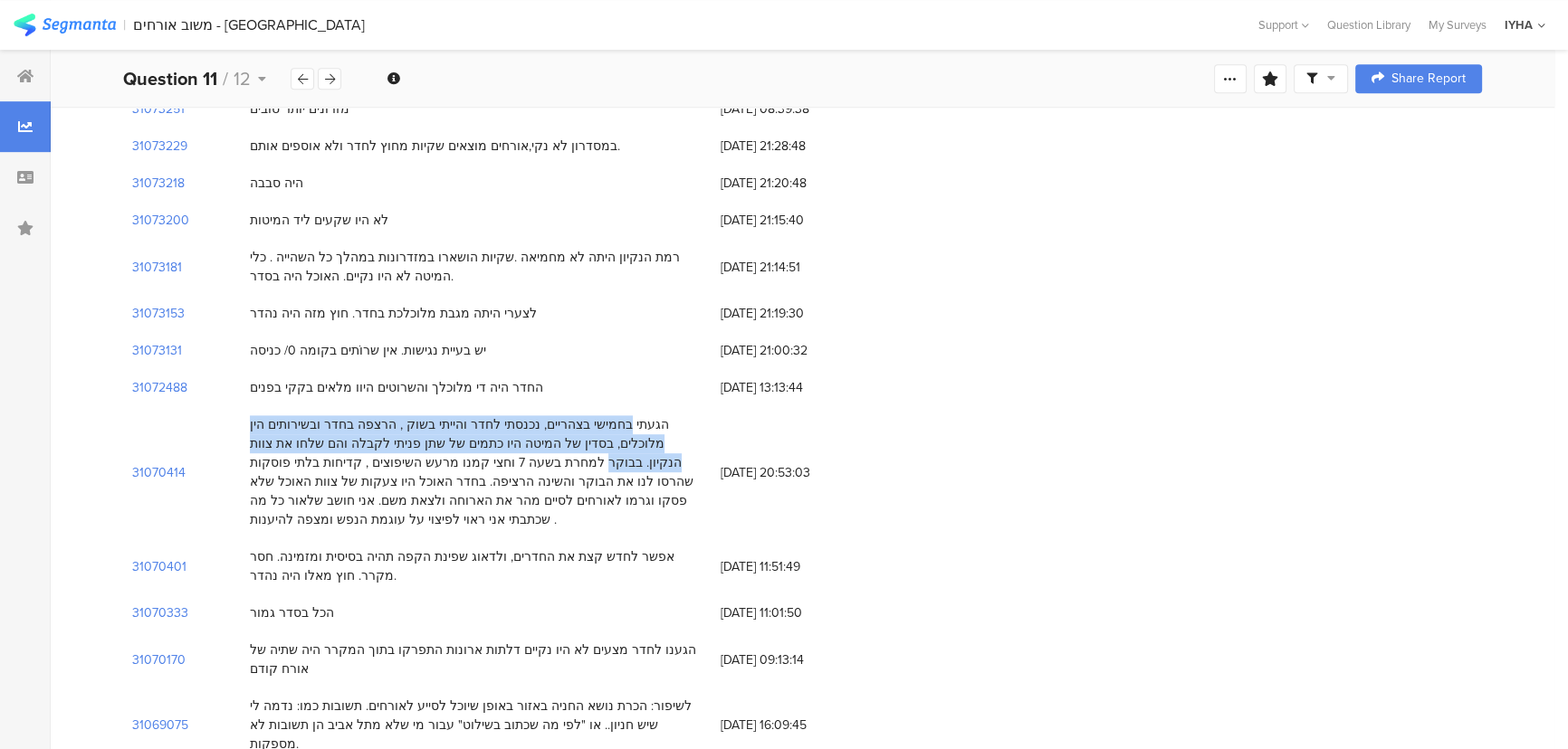
drag, startPoint x: 317, startPoint y: 403, endPoint x: 679, endPoint y: 383, distance: 362.6
click at [679, 416] on div "הגעתי בחמישי בצהריים, נכנסתי לחדר והייתי בשוק , הרצפה בחדר ובשירותים הין מלוכלי…" at bounding box center [477, 473] width 453 height 114
copy div "געתי בחמישי בצהריים, נכנסתי לחדר והייתי בשוק , הרצפה בחדר ובשירותים הין מלוכלים…"
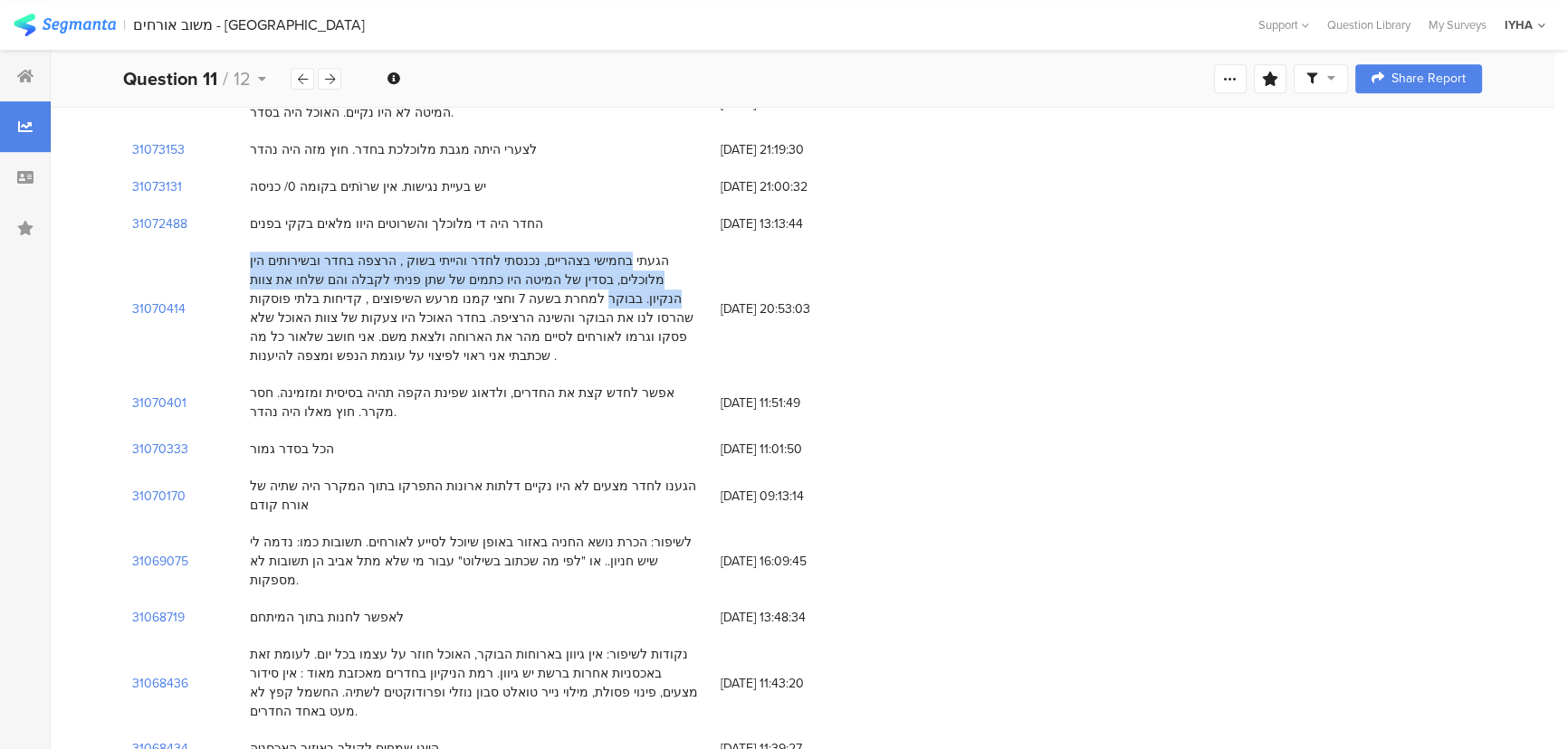
scroll to position [1399, 0]
drag, startPoint x: 678, startPoint y: 443, endPoint x: 288, endPoint y: 465, distance: 390.6
click at [288, 476] on div "הגענו לחדר מצעים לא היו נקיים דלתות ארונות התפרקו בתוך המקרר היה שתיה של אורח ק…" at bounding box center [477, 495] width 453 height 38
click at [282, 476] on div "הגענו לחדר מצעים לא היו נקיים דלתות ארונות התפרקו בתוך המקרר היה שתיה של אורח ק…" at bounding box center [477, 495] width 453 height 38
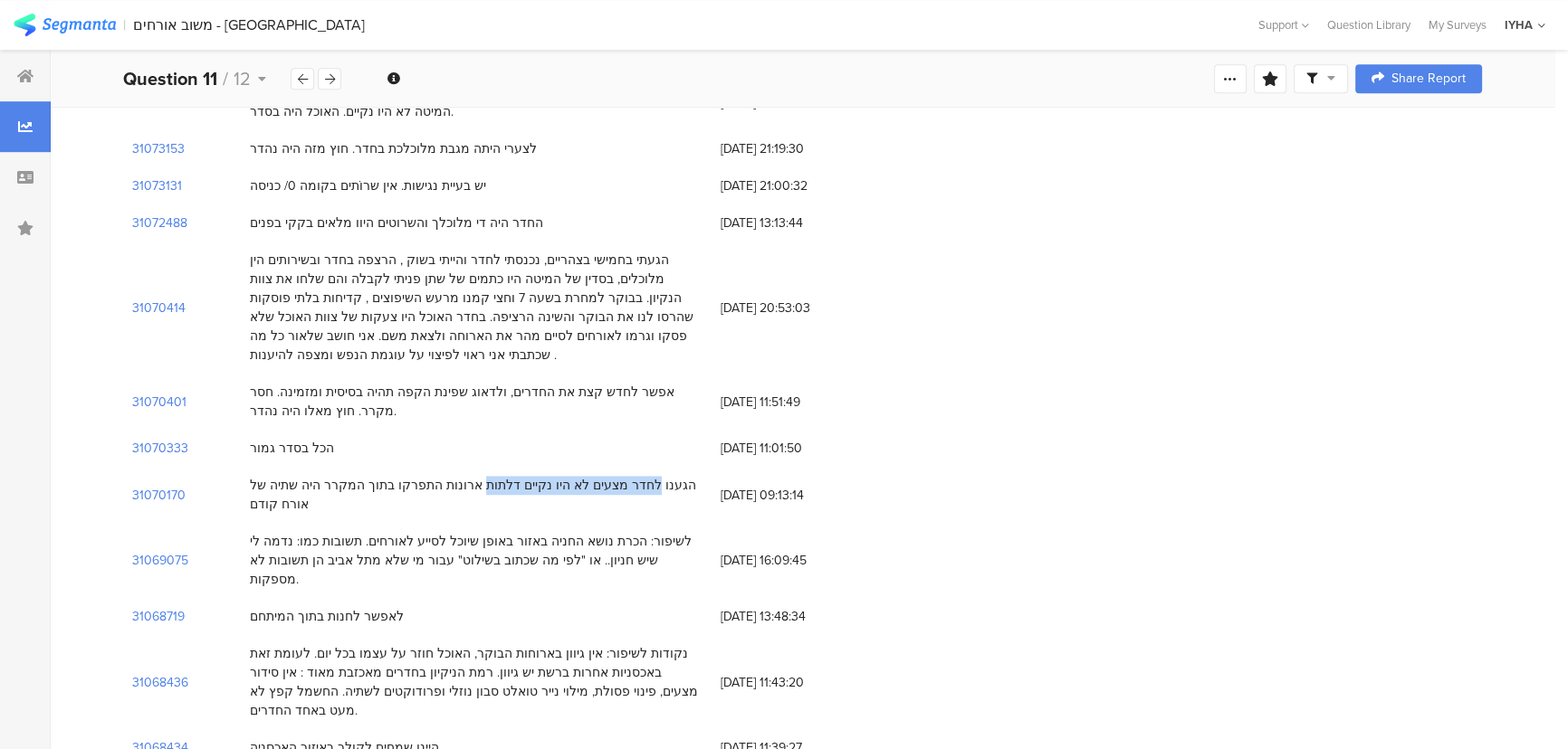
drag, startPoint x: 524, startPoint y: 442, endPoint x: 676, endPoint y: 435, distance: 152.2
click at [676, 476] on div "הגענו לחדר מצעים לא היו נקיים דלתות ארונות התפרקו בתוך המקרר היה שתיה של אורח ק…" at bounding box center [477, 495] width 453 height 38
drag, startPoint x: 670, startPoint y: 436, endPoint x: 273, endPoint y: 464, distance: 398.0
click at [669, 476] on div "הגענו לחדר מצעים לא היו נקיים דלתות ארונות התפרקו בתוך המקרר היה שתיה של אורח ק…" at bounding box center [477, 495] width 453 height 38
drag, startPoint x: 240, startPoint y: 458, endPoint x: 277, endPoint y: 471, distance: 39.2
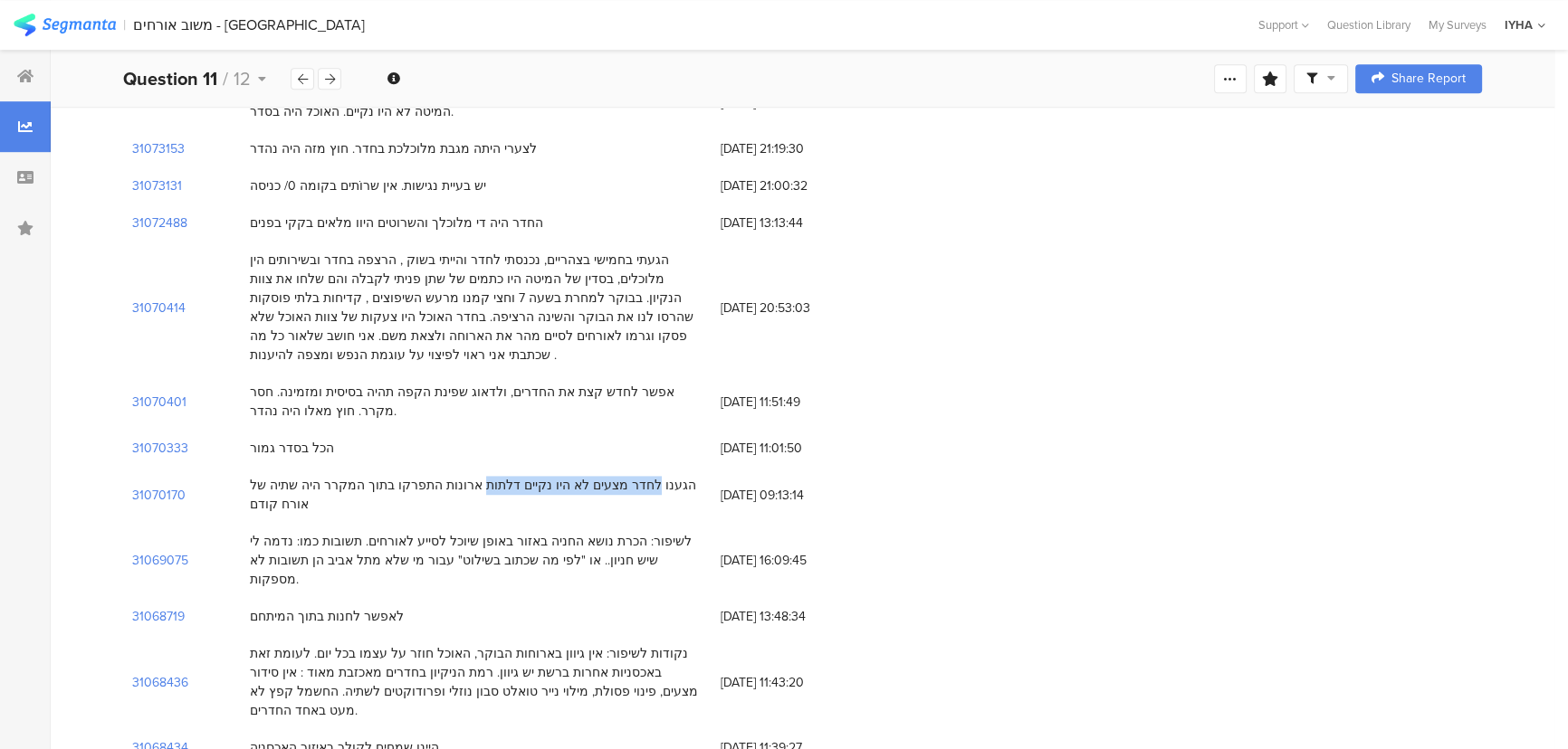
click at [277, 471] on div "31070170 הגענו לחדר מצעים לא היו נקיים דלתות ארונות התפרקו בתוך המקרר היה שתיה …" at bounding box center [802, 494] width 1360 height 56
copy div "הגענו לחדר מצעים לא היו נקיים דלתות ארונות התפרקו בתוך המקרר היה שתיה של אורח ק…"
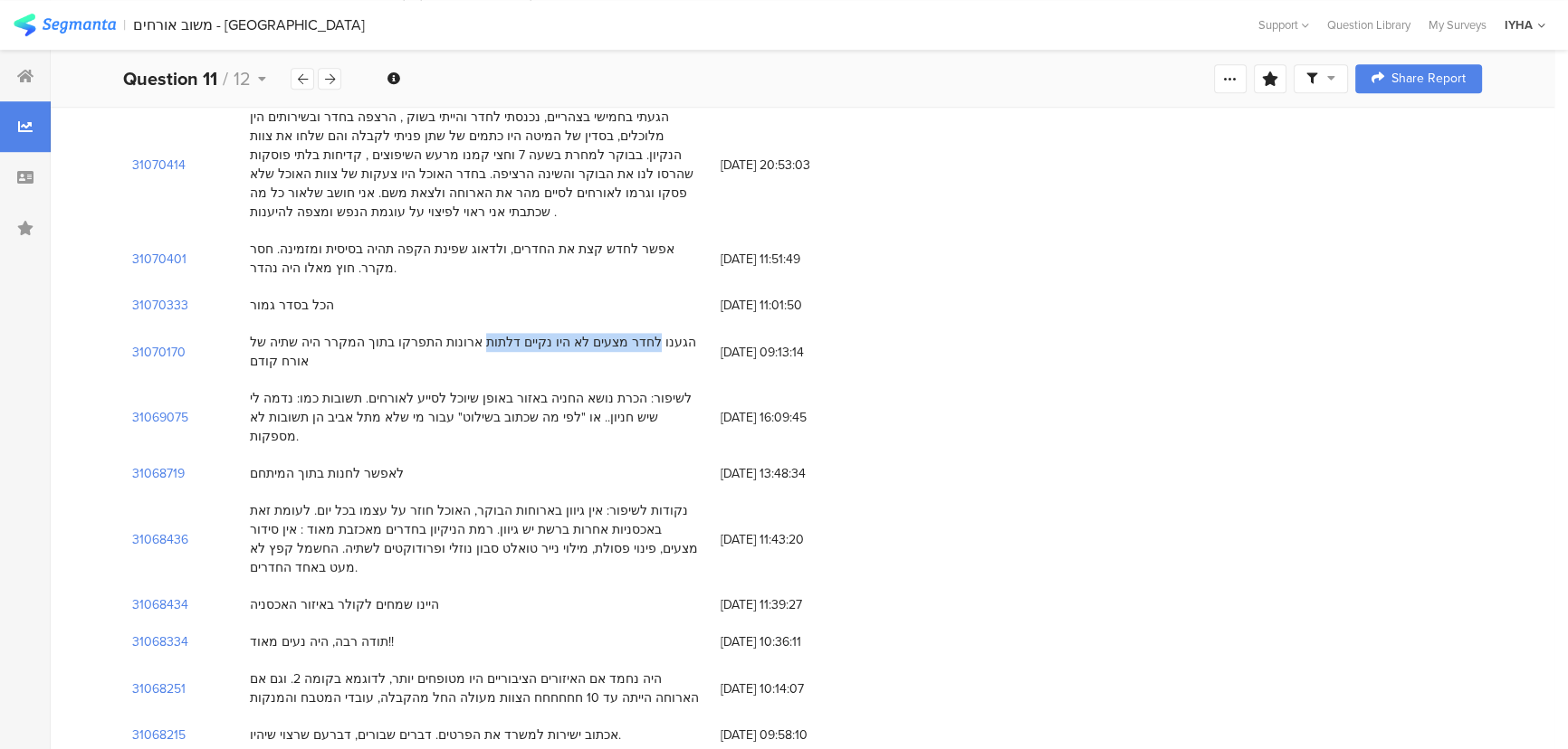
scroll to position [1563, 0]
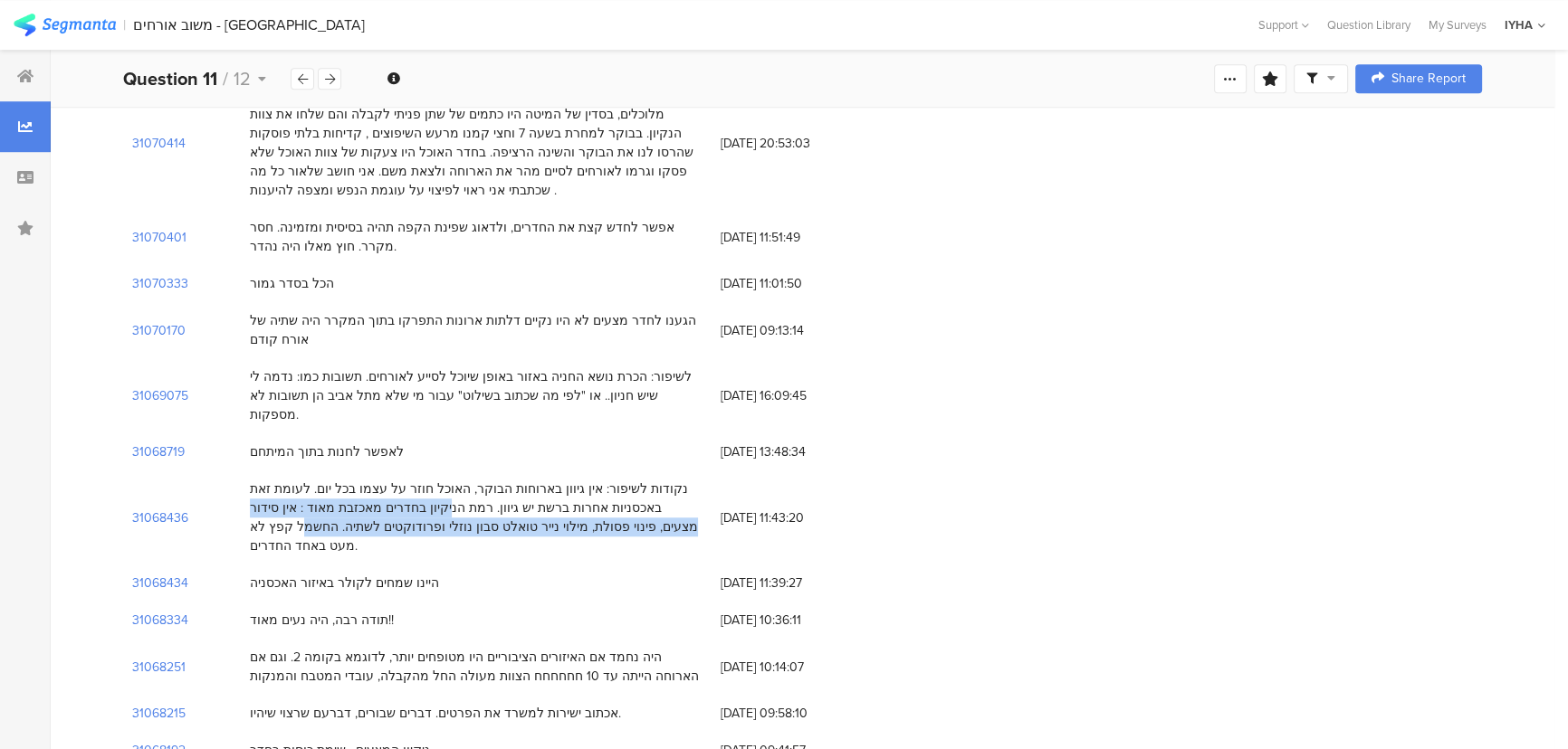
drag, startPoint x: 566, startPoint y: 441, endPoint x: 440, endPoint y: 469, distance: 129.1
click at [430, 480] on div "נקודות לשיפור: אין גיוון בארוחות הבוקר, האוכל חוזר על עצמו בכל יום. לעומת זאת ב…" at bounding box center [477, 518] width 453 height 76
copy div "מת הניקיון בחדרים מאכזבת מאוד : אין סידור מצעים, פינוי פסולת, מילוי נייר טואלט …"
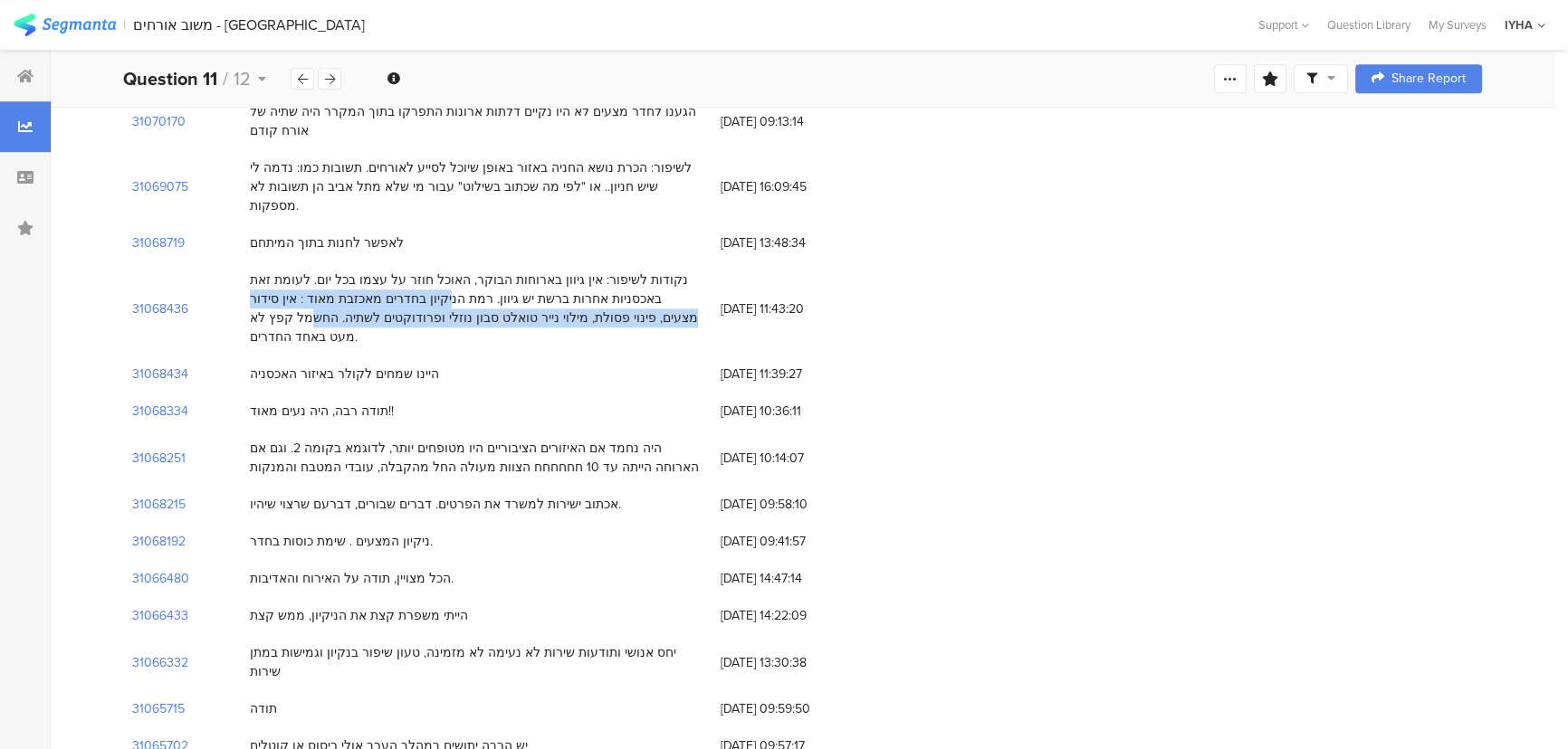
scroll to position [1810, 0]
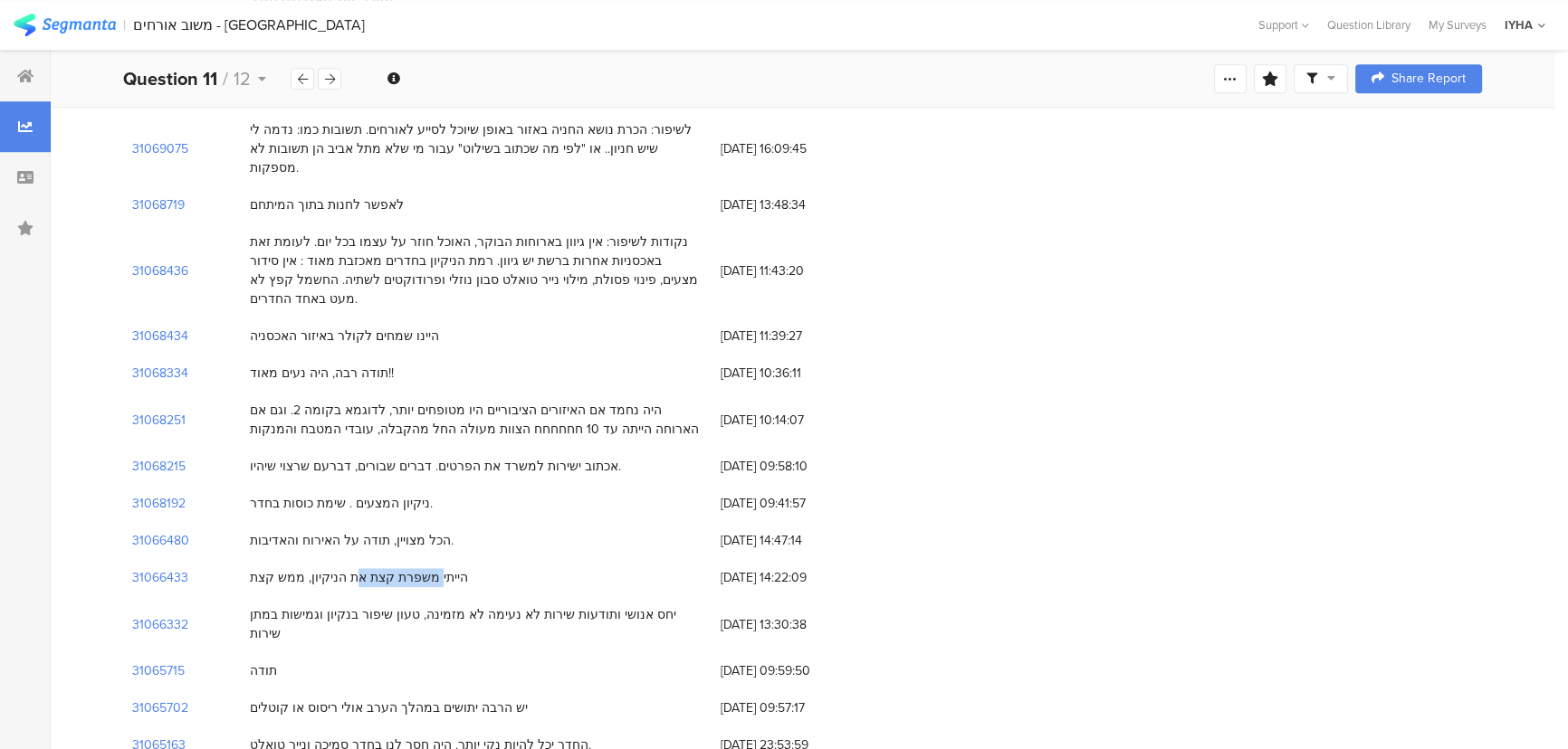
drag, startPoint x: 478, startPoint y: 499, endPoint x: 379, endPoint y: 509, distance: 99.5
click at [379, 560] on div "הייתי משפרת קצת את הניקיון, ממש קצת" at bounding box center [476, 578] width 471 height 37
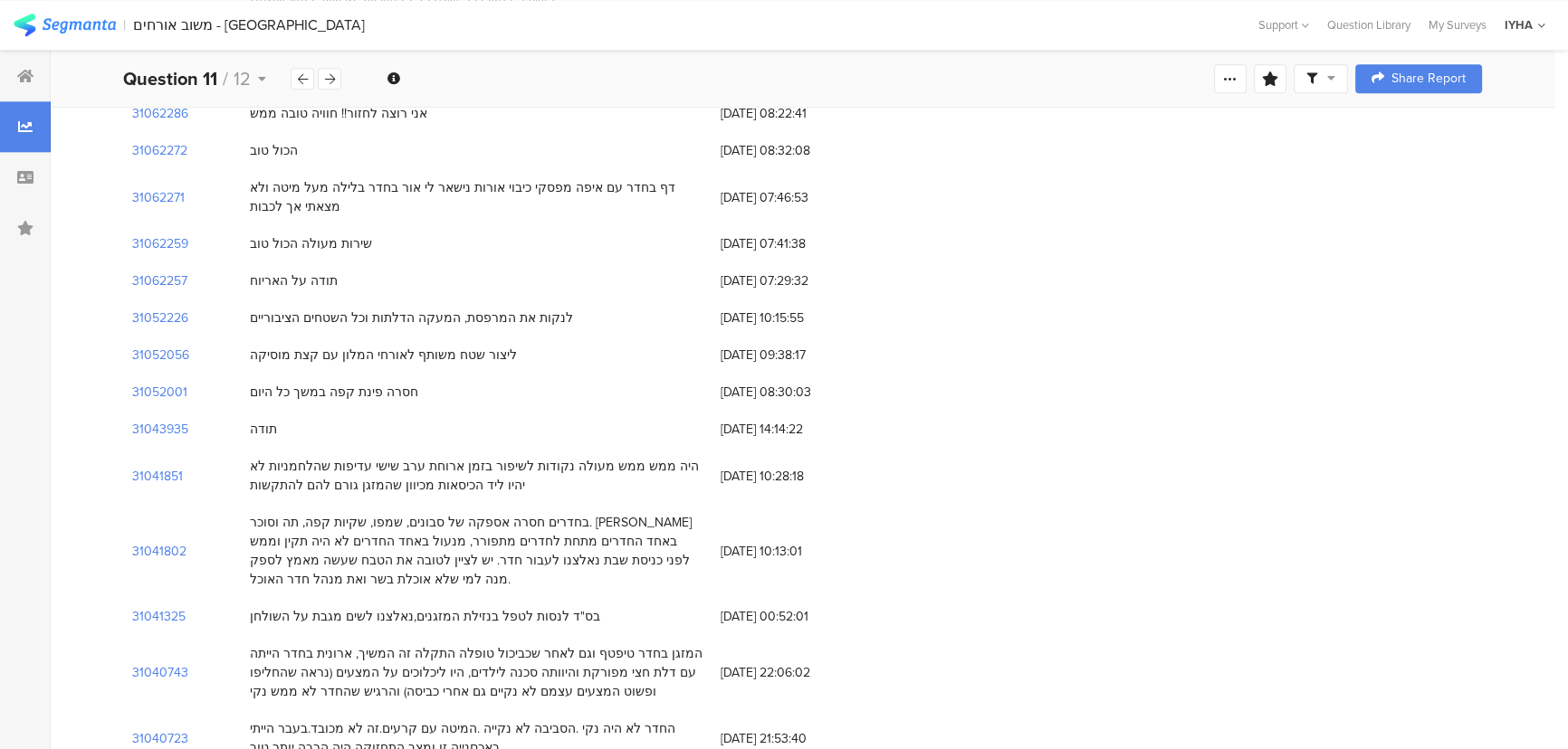
scroll to position [2796, 0]
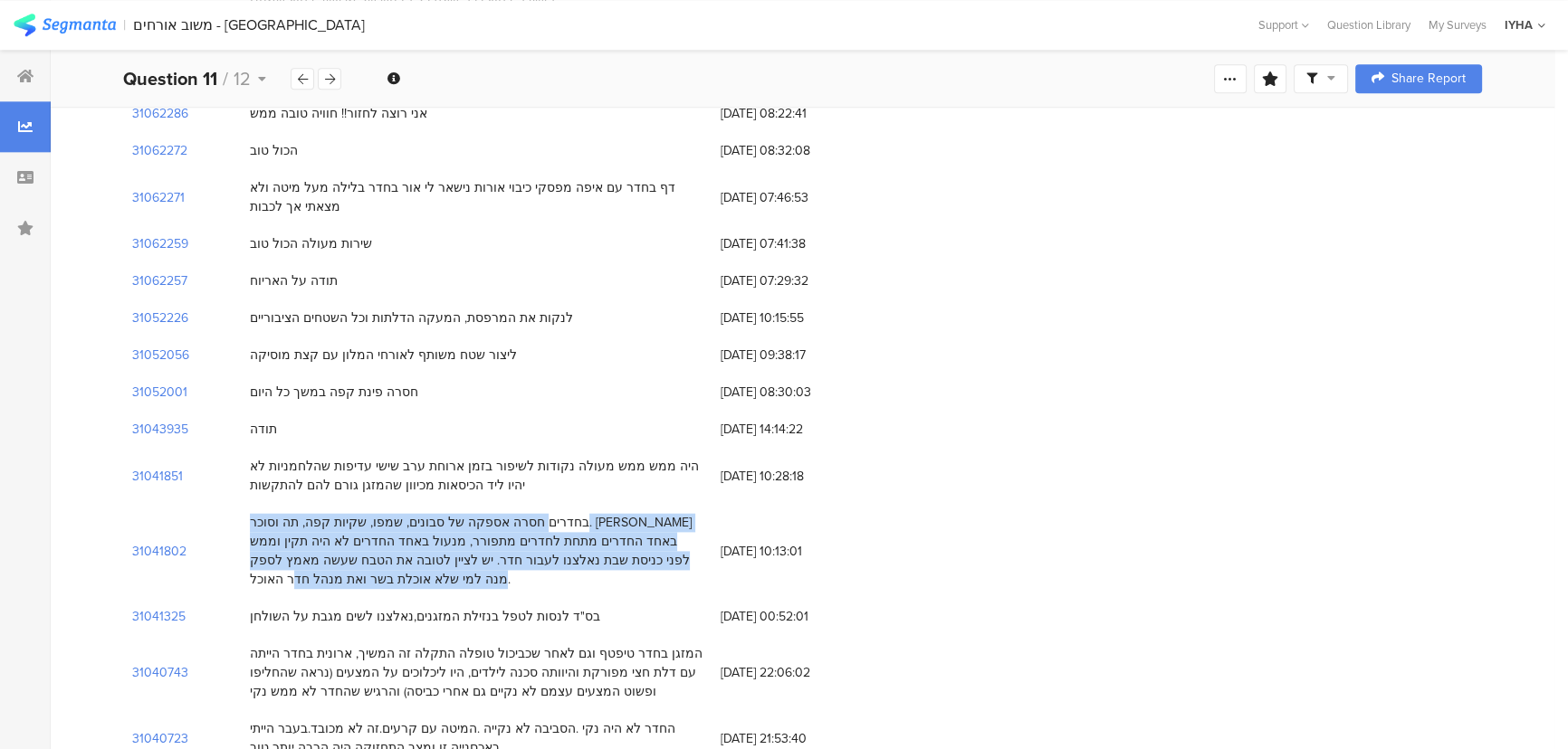
drag, startPoint x: 686, startPoint y: 413, endPoint x: 267, endPoint y: 470, distance: 422.9
click at [267, 513] on div "בחדרים חסרה אספקה של סבונים, שמפו, שקיות קפה, תה וסוכר. ארון באחד החדרים מתחת ל…" at bounding box center [477, 551] width 453 height 76
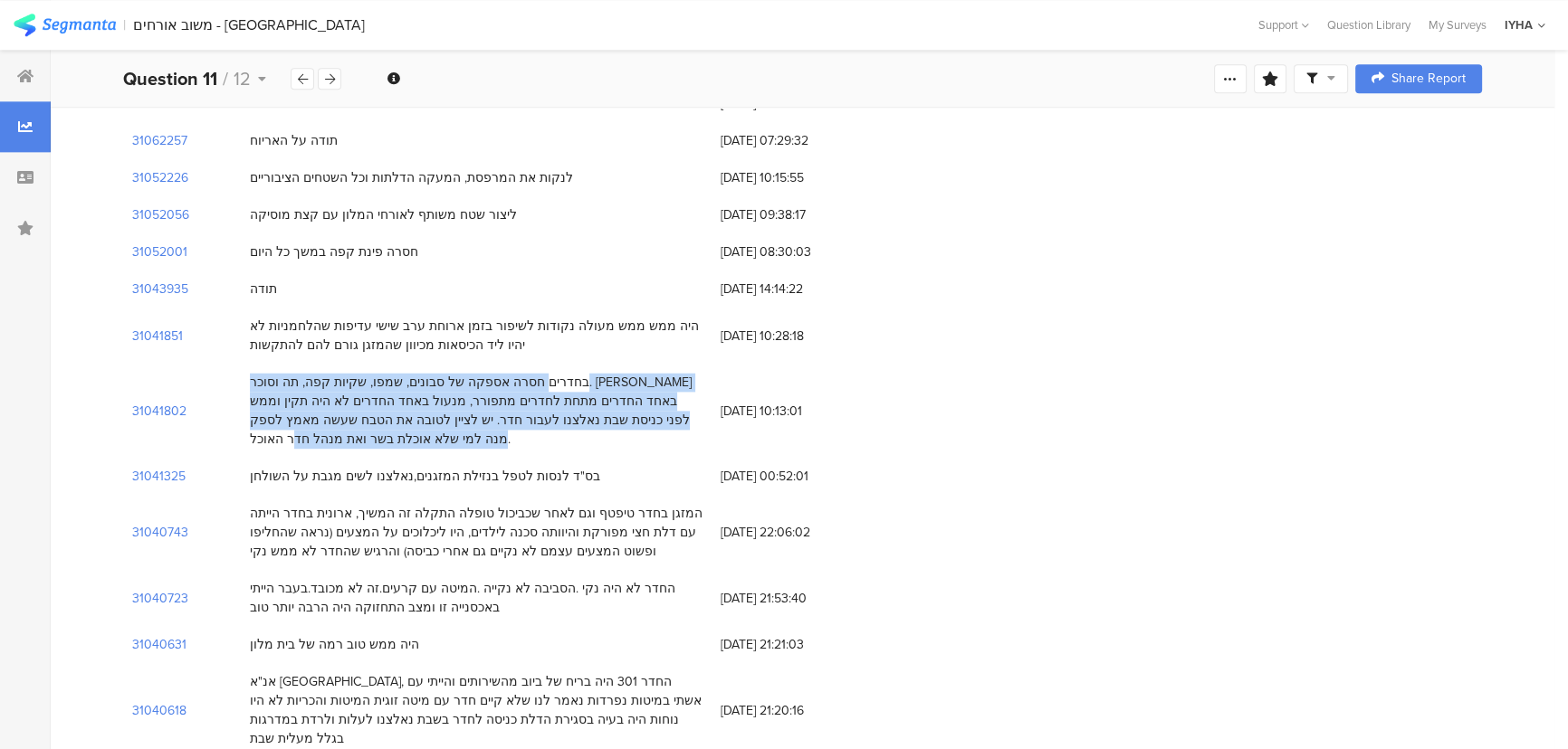
scroll to position [2961, 0]
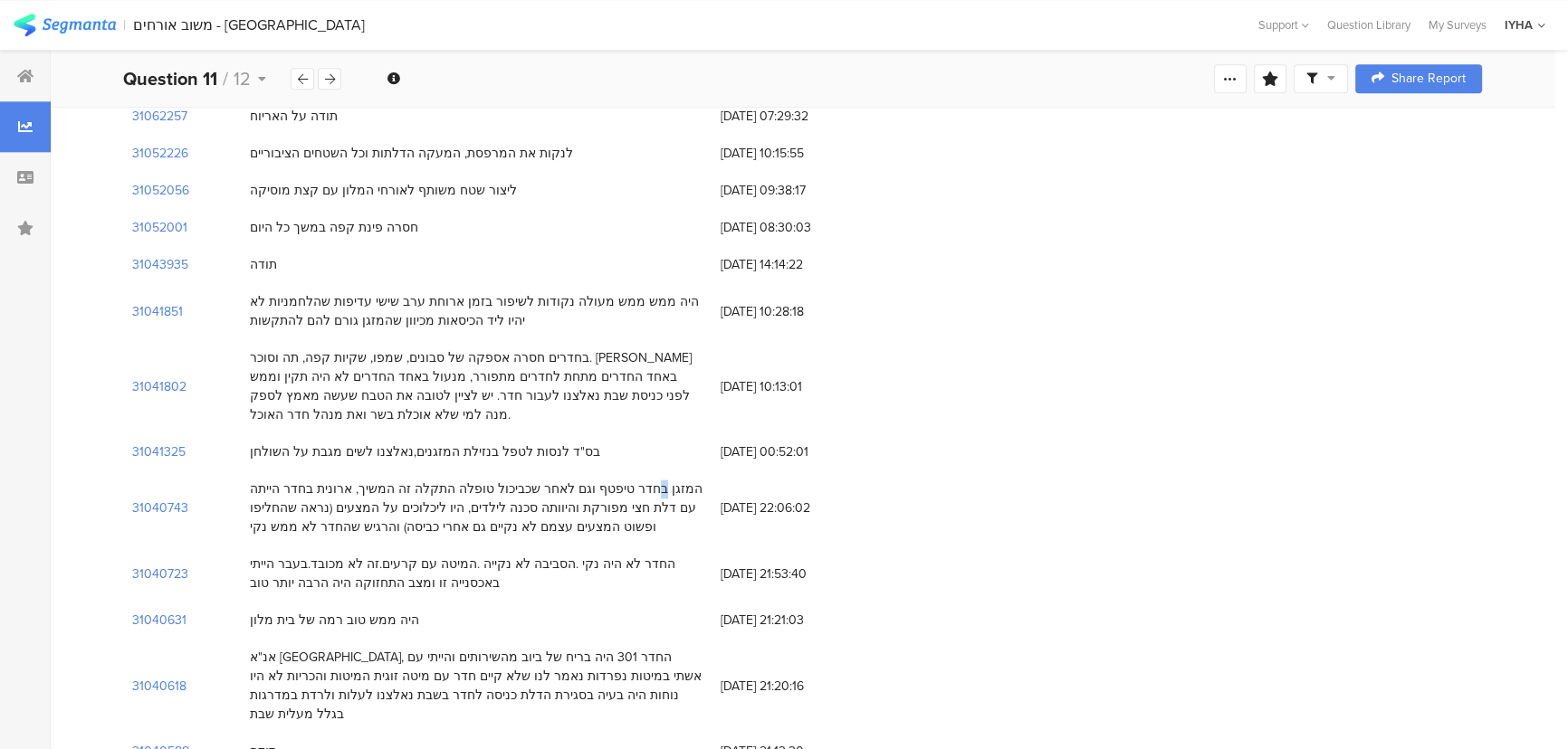
drag, startPoint x: 676, startPoint y: 385, endPoint x: 667, endPoint y: 387, distance: 9.2
click at [670, 480] on div "המזגן בחדר טיפטף וגם לאחר שכביכול טופלה התקלה זה המשיך, ארונית בחדר הייתה עם דל…" at bounding box center [477, 508] width 453 height 57
click at [641, 480] on div "המזגן בחדר טיפטף וגם לאחר שכביכול טופלה התקלה זה המשיך, ארונית בחדר הייתה עם דל…" at bounding box center [477, 508] width 453 height 57
drag, startPoint x: 473, startPoint y: 405, endPoint x: 451, endPoint y: 419, distance: 26.1
click at [606, 480] on div "המזגן בחדר טיפטף וגם לאחר שכביכול טופלה התקלה זה המשיך, ארונית בחדר הייתה עם דל…" at bounding box center [477, 508] width 453 height 57
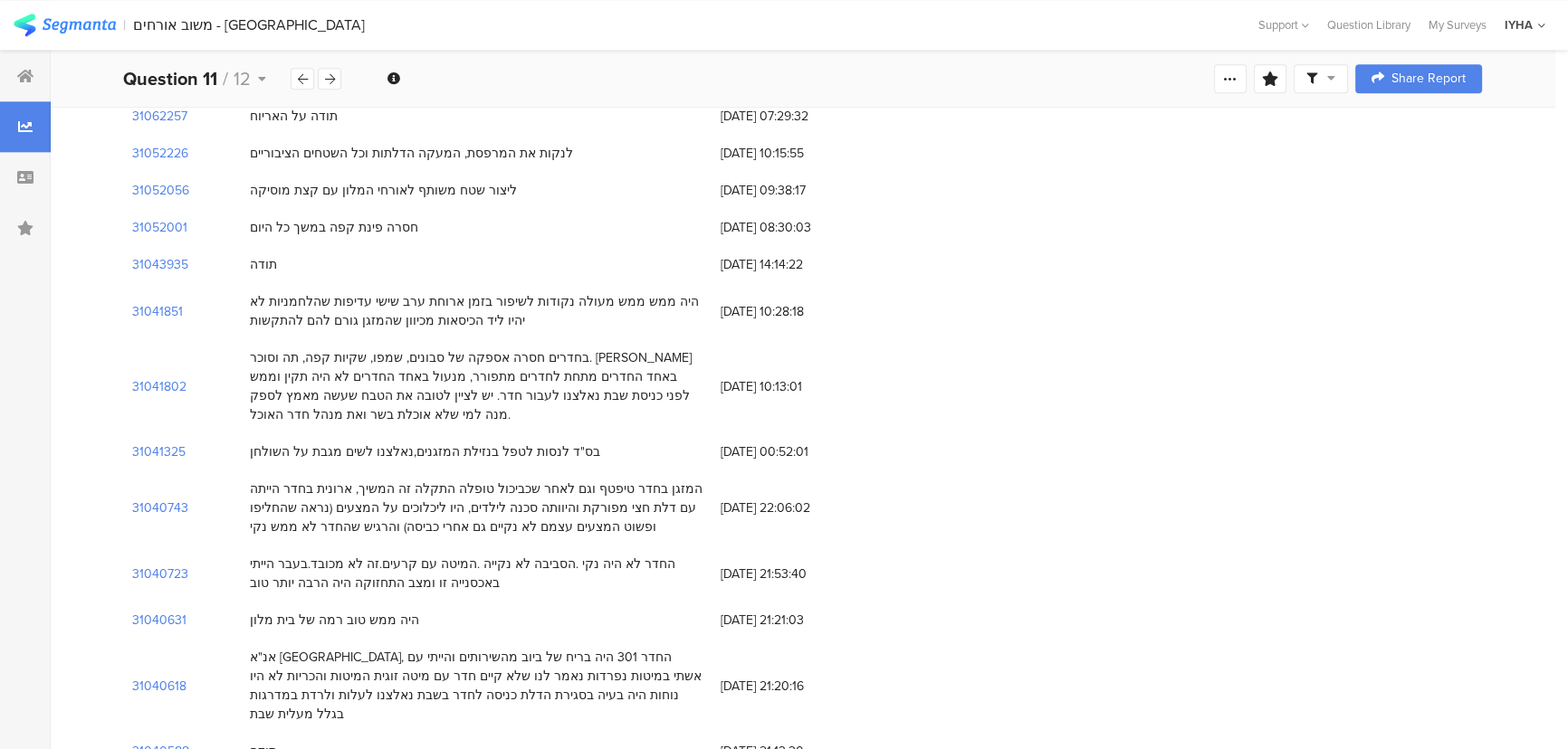
drag, startPoint x: 298, startPoint y: 419, endPoint x: 280, endPoint y: 421, distance: 18.1
click at [280, 480] on div "המזגן בחדר טיפטף וגם לאחר שכביכול טופלה התקלה זה המשיך, ארונית בחדר הייתה עם דל…" at bounding box center [477, 508] width 453 height 57
drag, startPoint x: 700, startPoint y: 459, endPoint x: 522, endPoint y: 453, distance: 178.1
click at [522, 555] on div "החדר לא היה נקי .הסביבה לא נקייה .המיטה עם קרעים.זה לא מכובד.בעבר הייתי באכסניי…" at bounding box center [477, 574] width 453 height 38
copy div "החדר לא היה נקי .הסביבה לא נקייה"
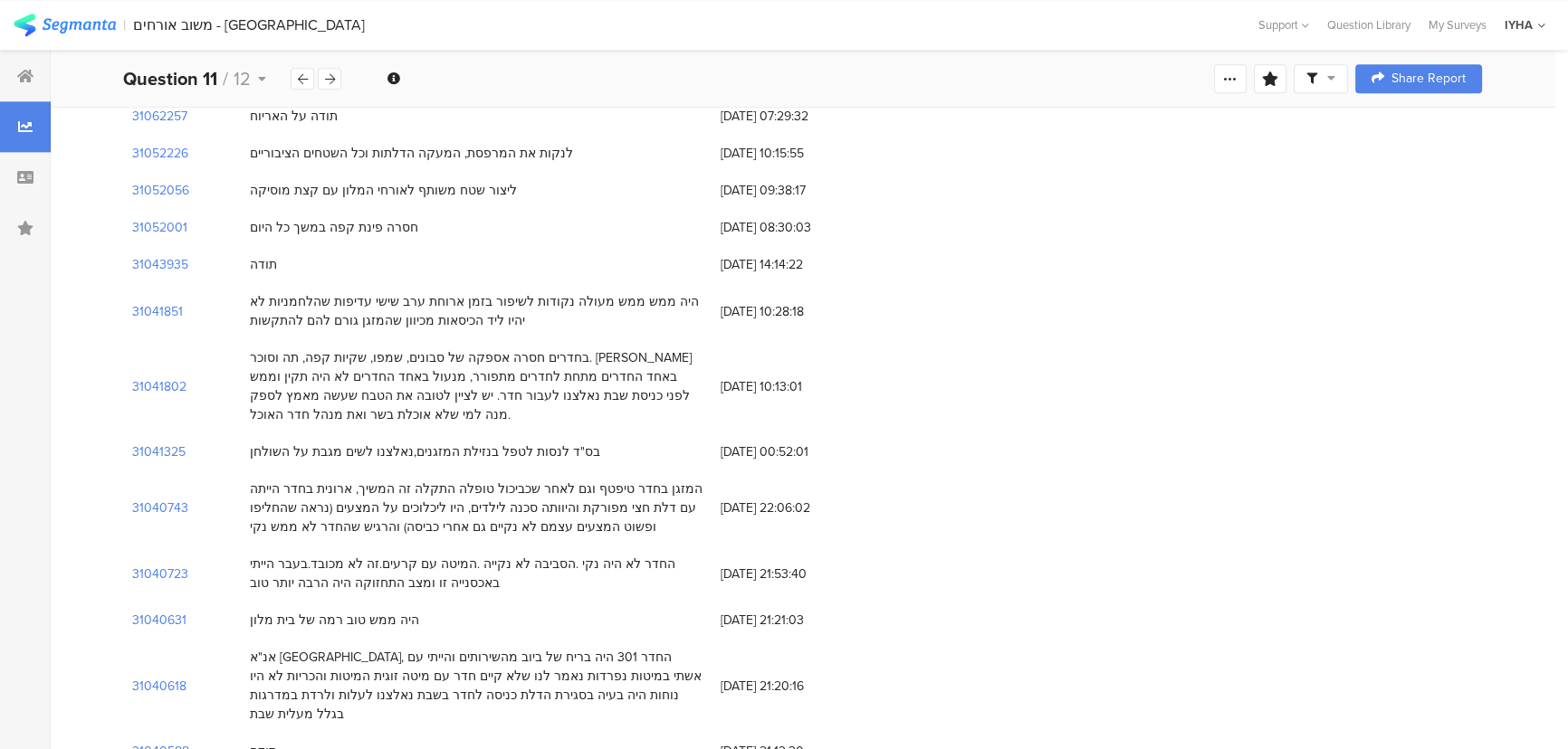
click at [507, 555] on div "החדר לא היה נקי .הסביבה לא נקייה .המיטה עם קרעים.זה לא מכובד.בעבר הייתי באכסניי…" at bounding box center [477, 574] width 453 height 38
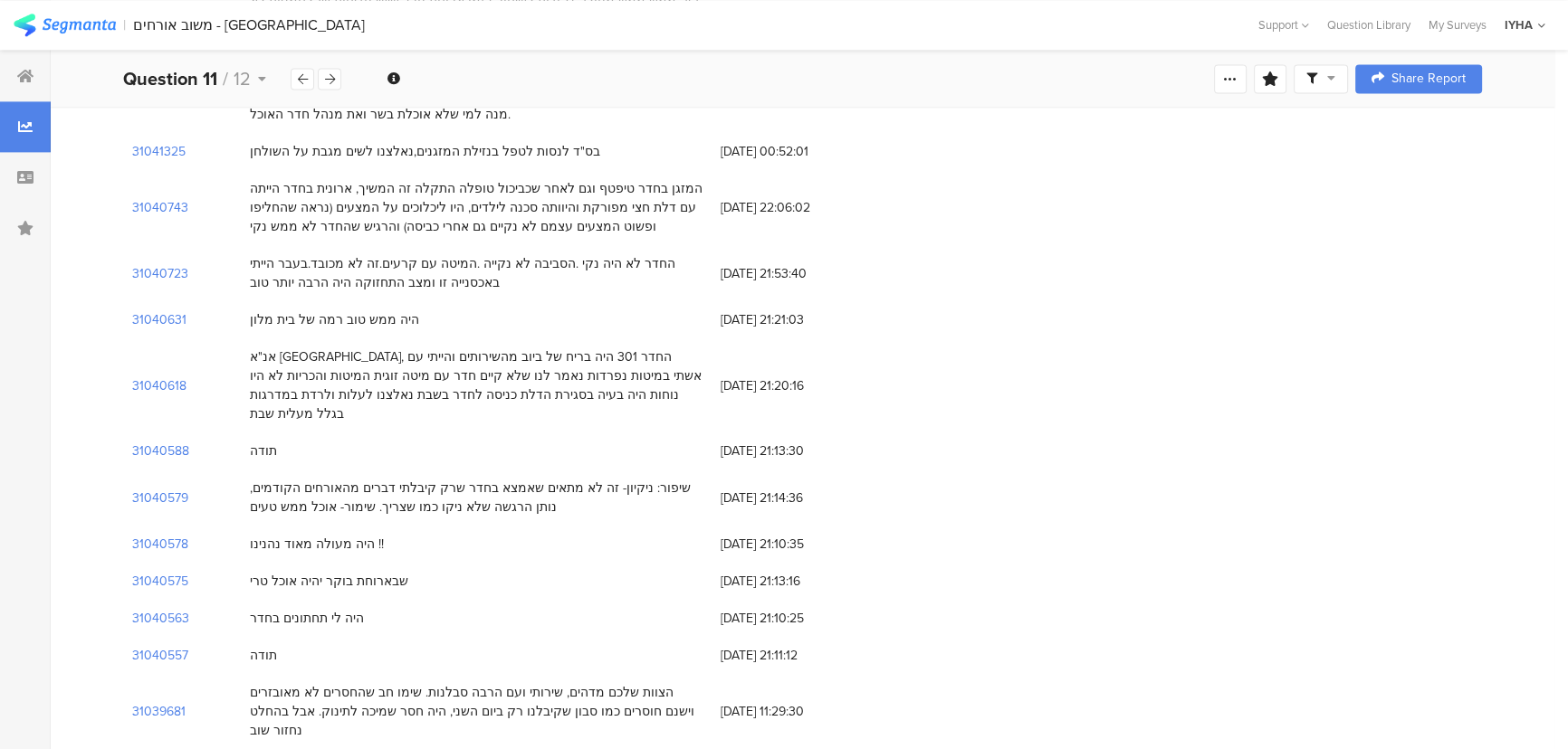
scroll to position [3290, 0]
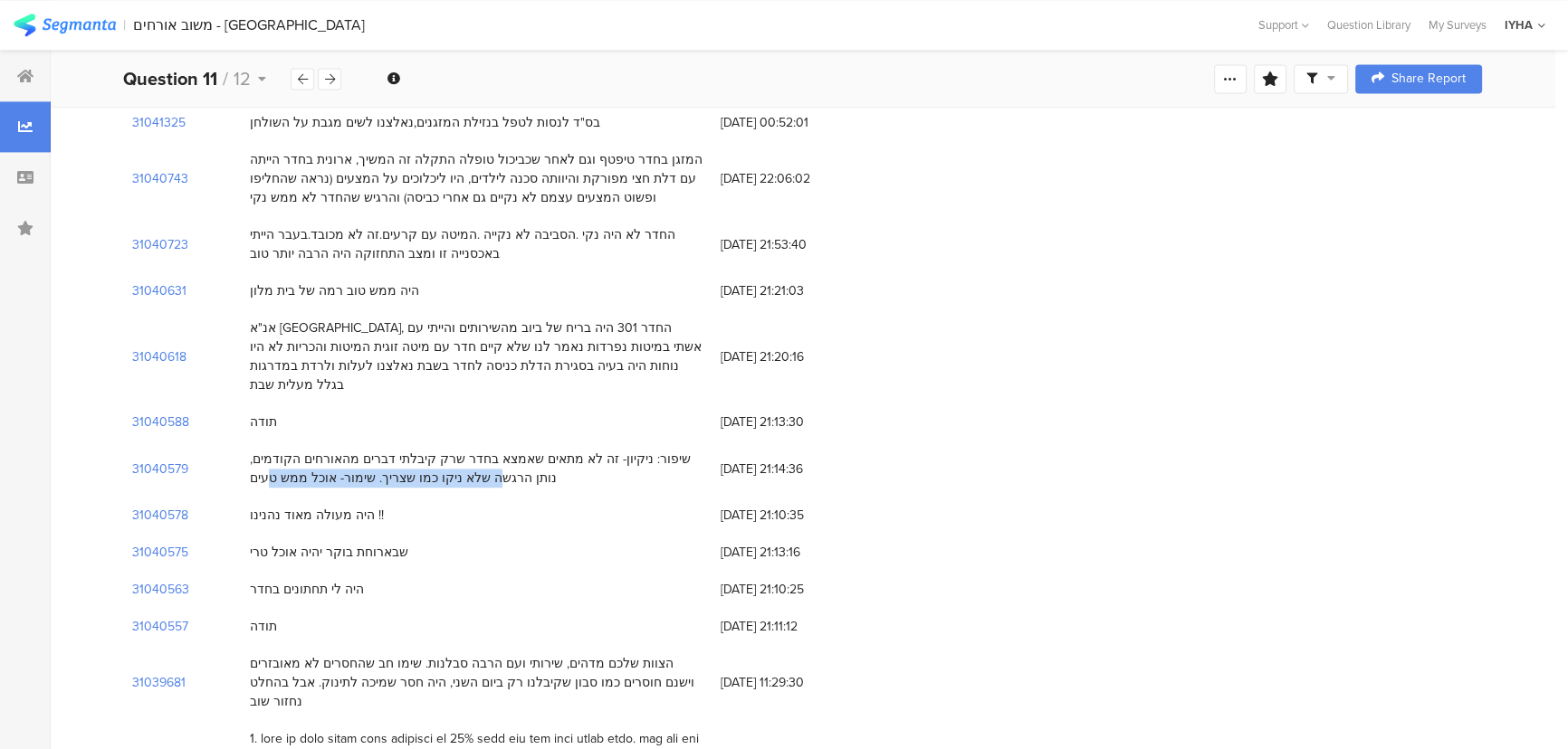
drag, startPoint x: 670, startPoint y: 340, endPoint x: 303, endPoint y: 353, distance: 367.2
click at [303, 450] on div "שיפור: ניקיון- זה לא מתאים שאמצא בחדר שרק קיבלתי דברים מהאורחים הקודמים, נותן ה…" at bounding box center [477, 469] width 453 height 38
click at [311, 450] on div "שיפור: ניקיון- זה לא מתאים שאמצא בחדר שרק קיבלתי דברים מהאורחים הקודמים, נותן ה…" at bounding box center [477, 469] width 453 height 38
click at [360, 450] on div "שיפור: ניקיון- זה לא מתאים שאמצא בחדר שרק קיבלתי דברים מהאורחים הקודמים, נותן ה…" at bounding box center [477, 469] width 453 height 38
drag, startPoint x: 360, startPoint y: 358, endPoint x: 664, endPoint y: 338, distance: 304.7
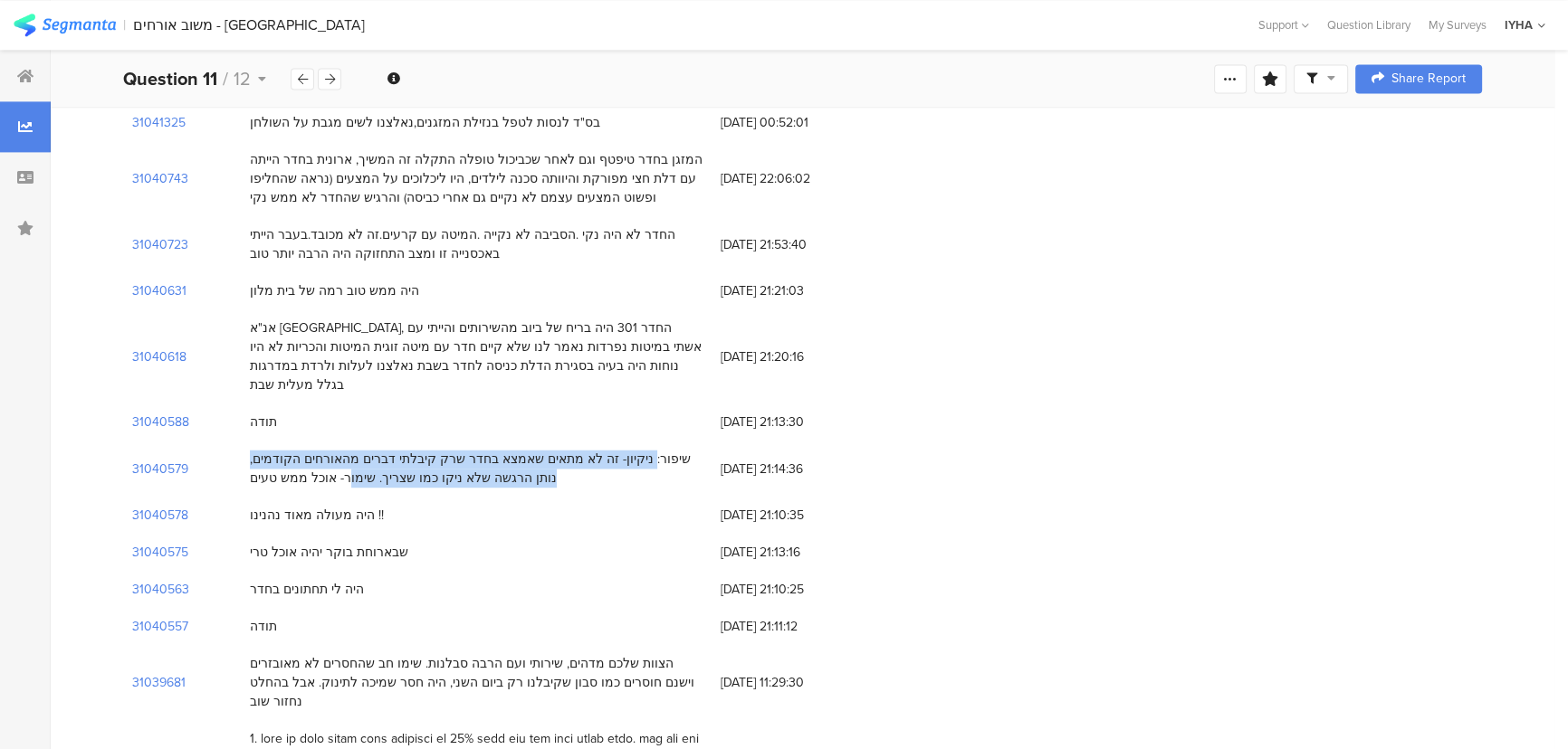
click at [664, 450] on div "שיפור: ניקיון- זה לא מתאים שאמצא בחדר שרק קיבלתי דברים מהאורחים הקודמים, נותן ה…" at bounding box center [477, 469] width 453 height 38
copy div "יפור: ניקיון- זה לא מתאים שאמצא בחדר שרק קיבלתי דברים מהאורחים הקודמים, נותן הר…"
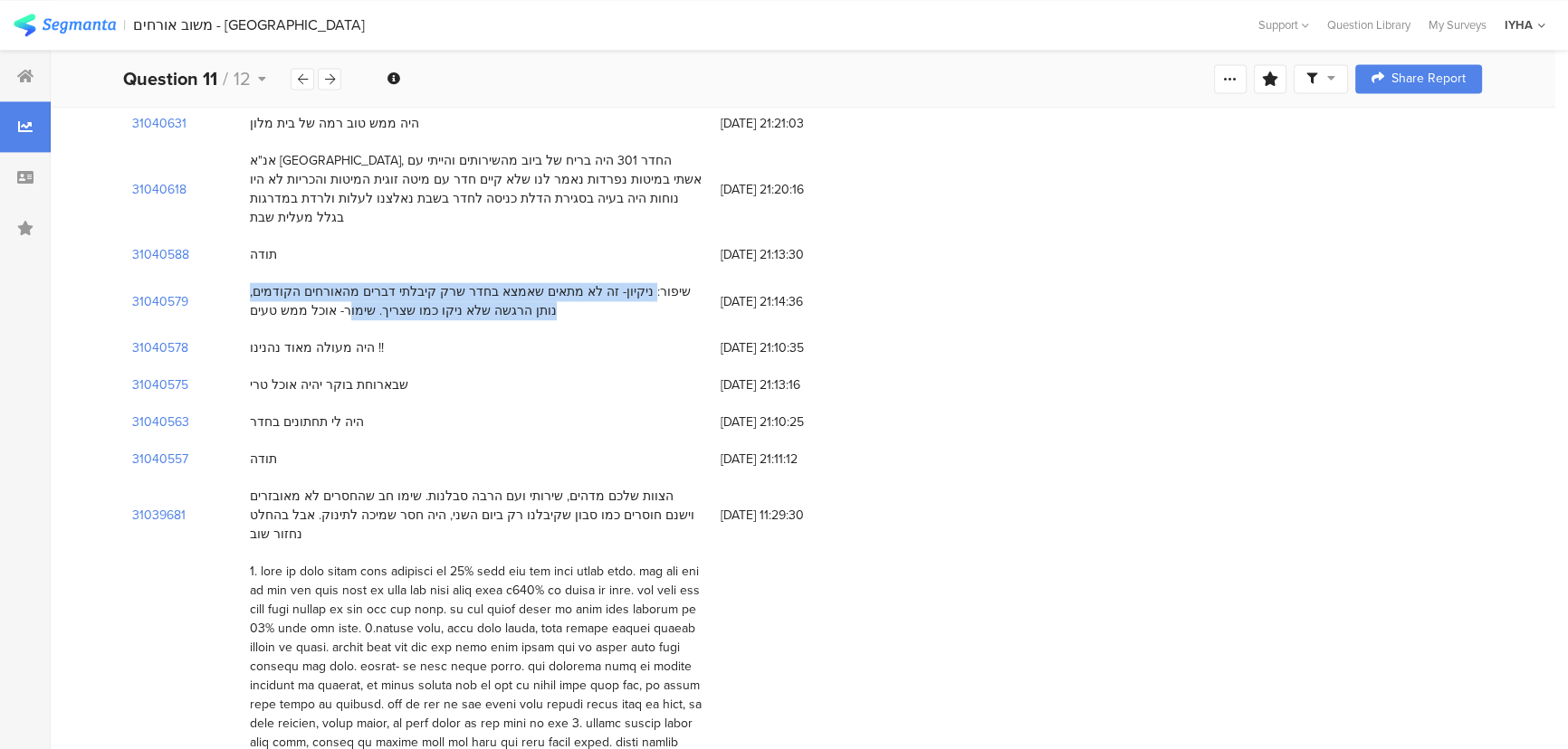
scroll to position [3455, 0]
drag, startPoint x: 240, startPoint y: 291, endPoint x: 702, endPoint y: 369, distance: 468.5
click at [435, 406] on div "31040563 היה לי תחתונים בחדר 16/08/2025 at 21:10:25" at bounding box center [802, 424] width 1360 height 37
drag, startPoint x: 727, startPoint y: 386, endPoint x: 717, endPoint y: 388, distance: 10.2
click at [723, 508] on span "16/08/2025 at 11:29:30" at bounding box center [793, 518] width 145 height 19
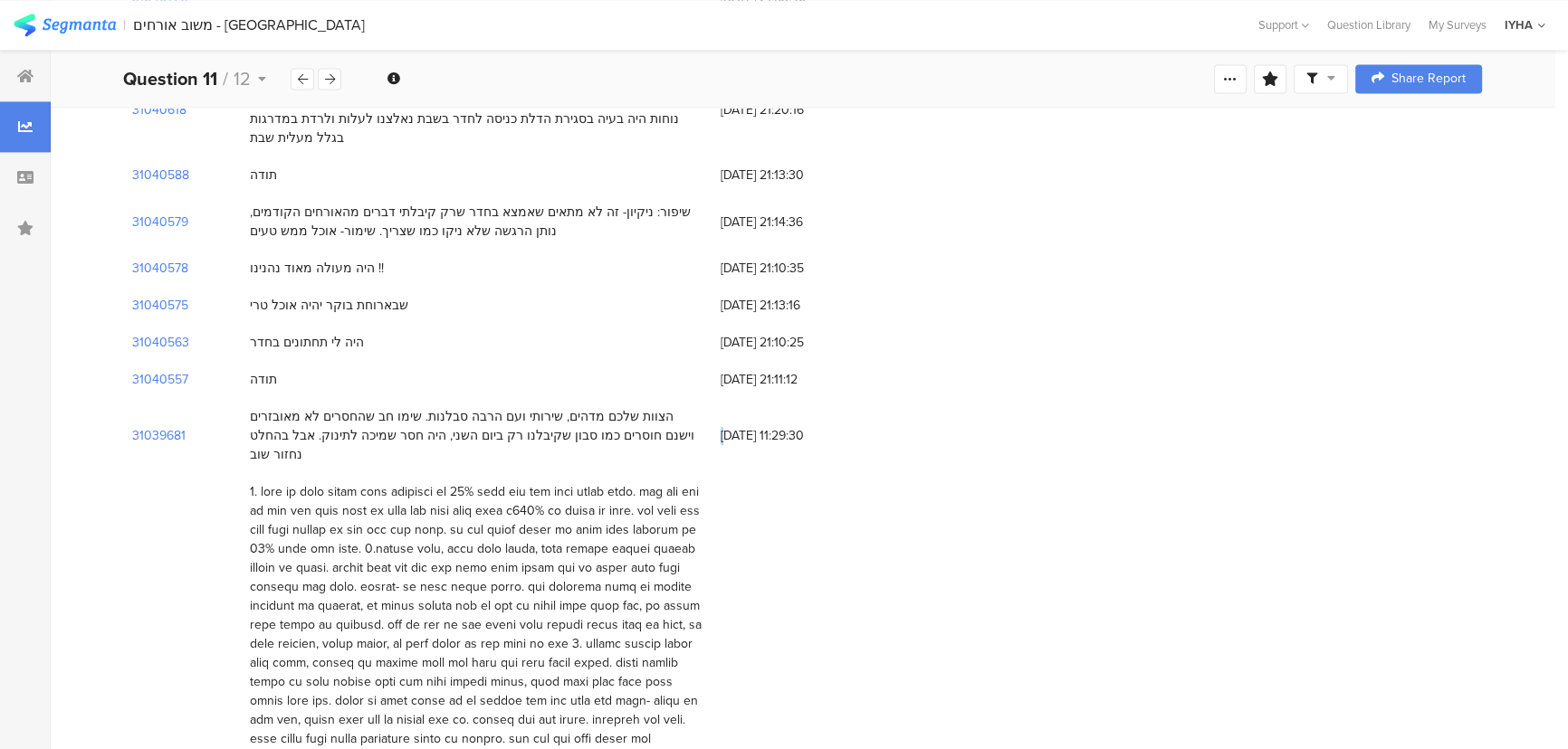
scroll to position [3620, 0]
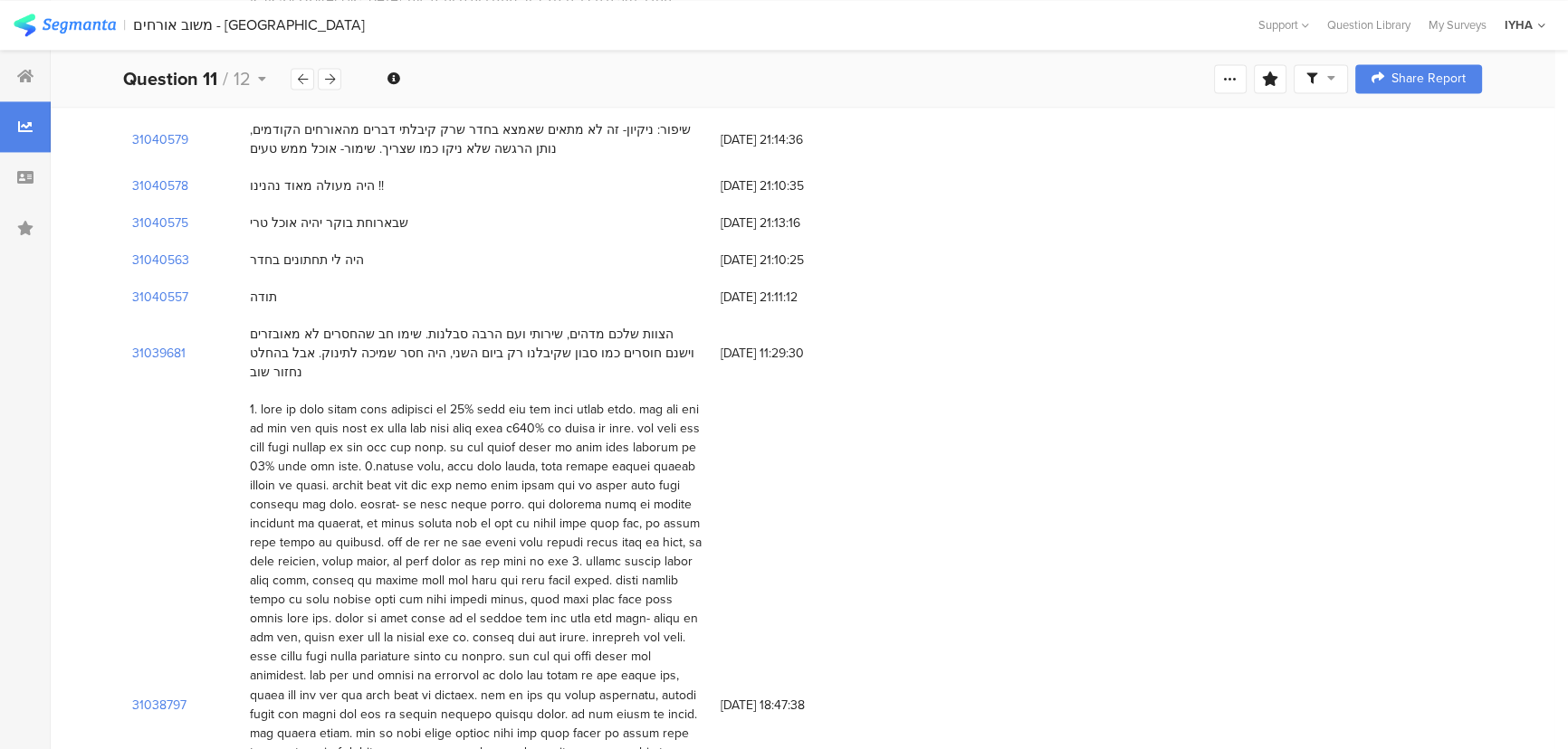
click at [697, 400] on div at bounding box center [477, 704] width 453 height 608
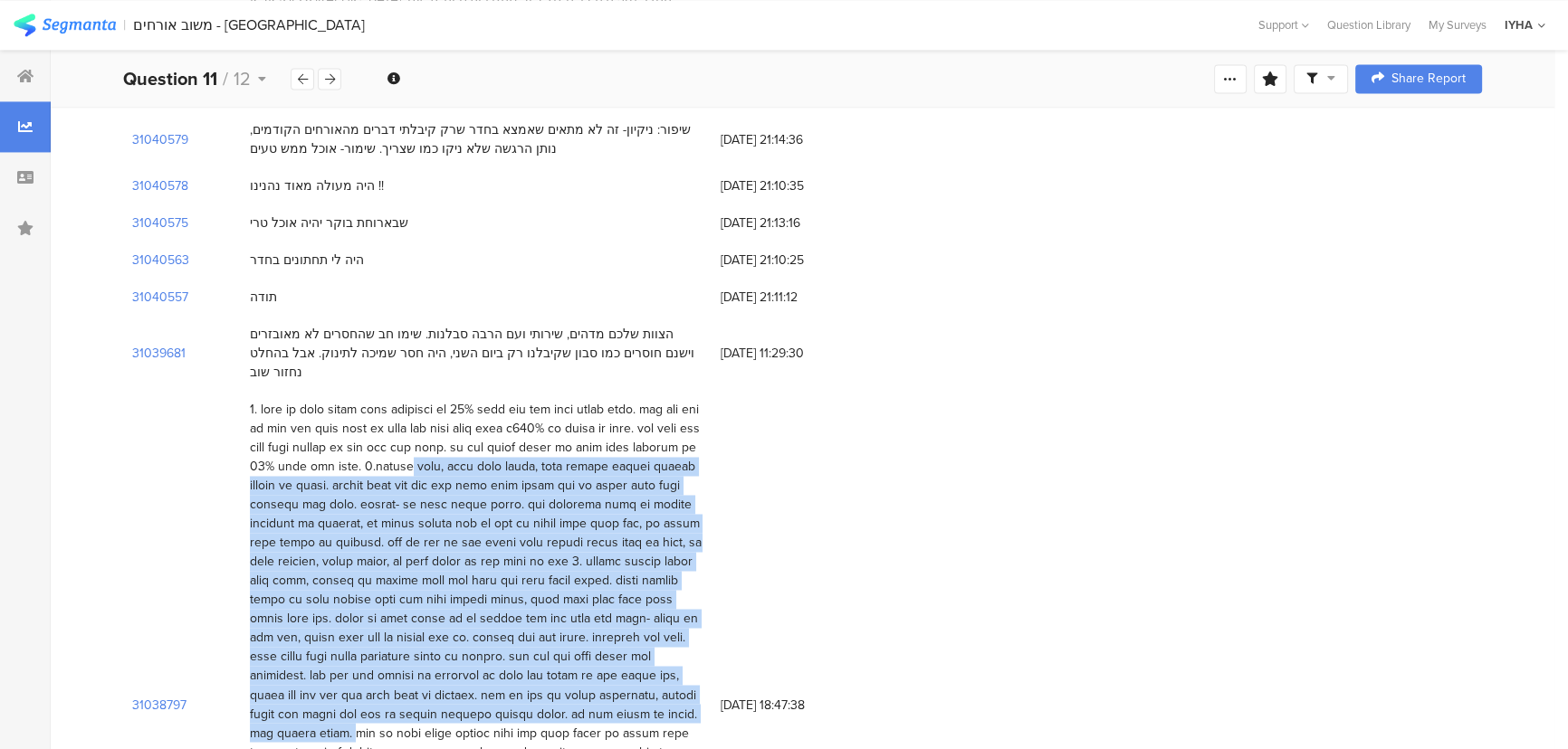
drag, startPoint x: 582, startPoint y: 324, endPoint x: 344, endPoint y: 577, distance: 347.4
click at [344, 577] on div at bounding box center [477, 704] width 453 height 608
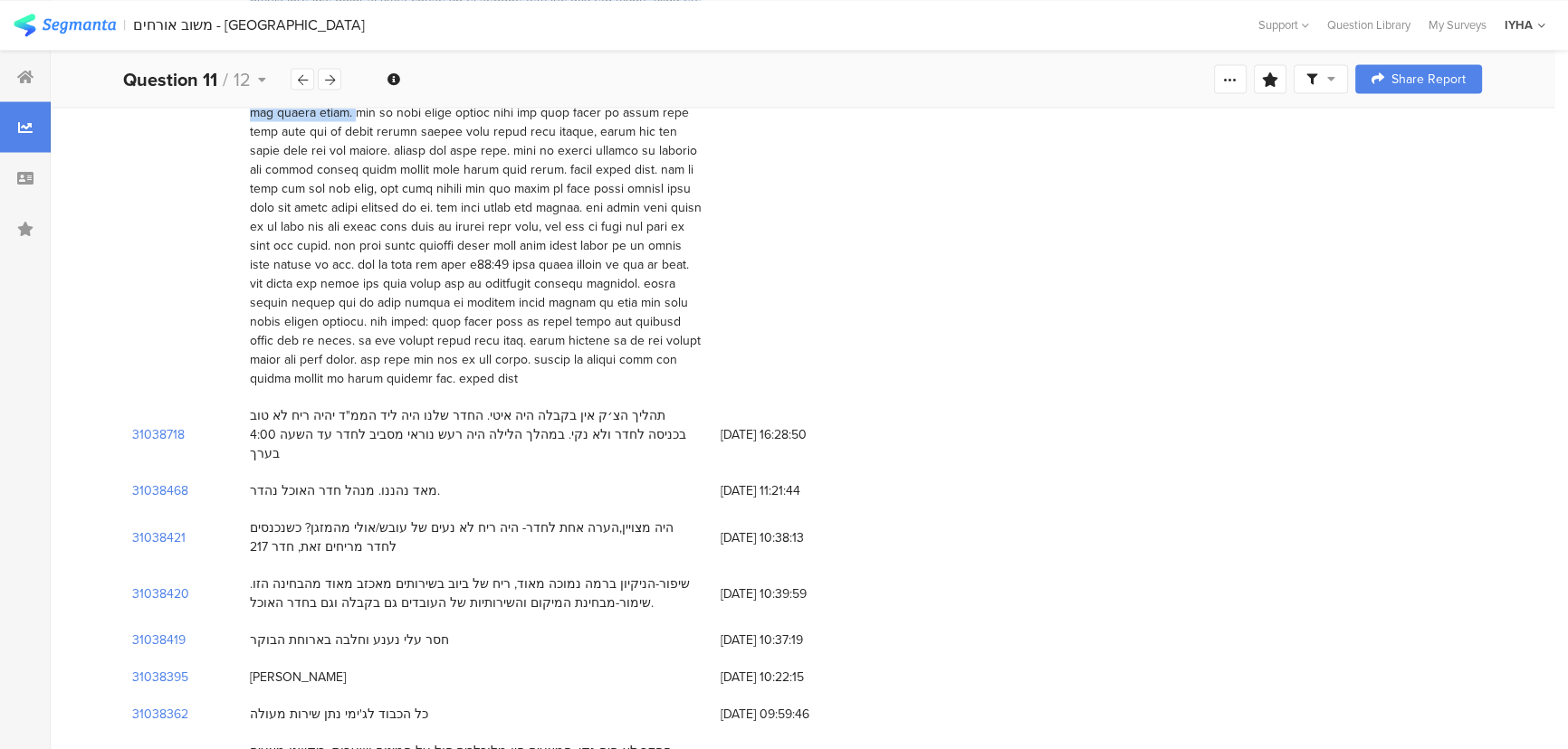
scroll to position [4278, 0]
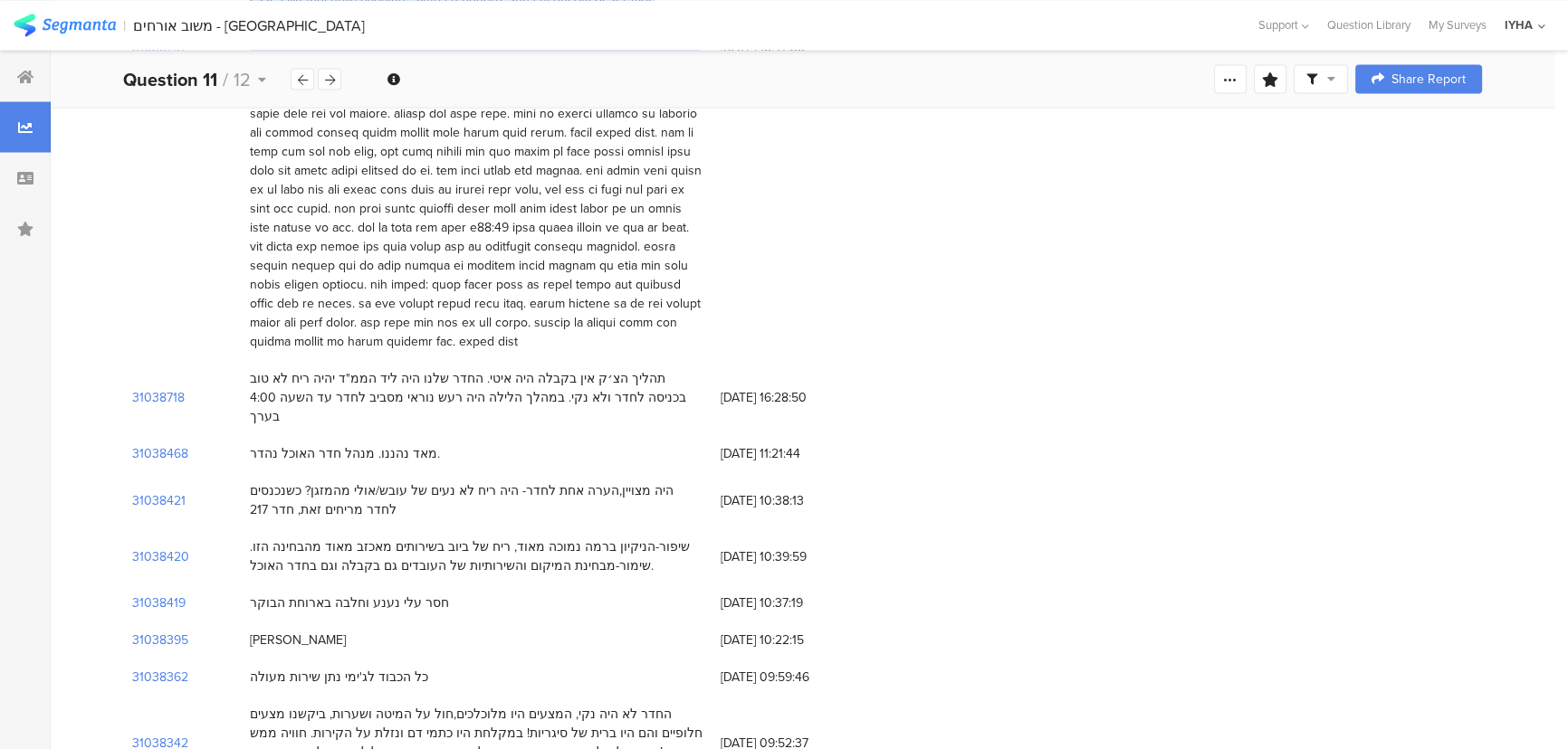
drag, startPoint x: 653, startPoint y: 362, endPoint x: 235, endPoint y: 362, distance: 418.0
click at [235, 527] on div "31038420 שיפור-הניקיון ברמה נמוכה מאוד, ריח של ביוב בשירותים מאכזב מאוד מהבחינה…" at bounding box center [802, 555] width 1360 height 56
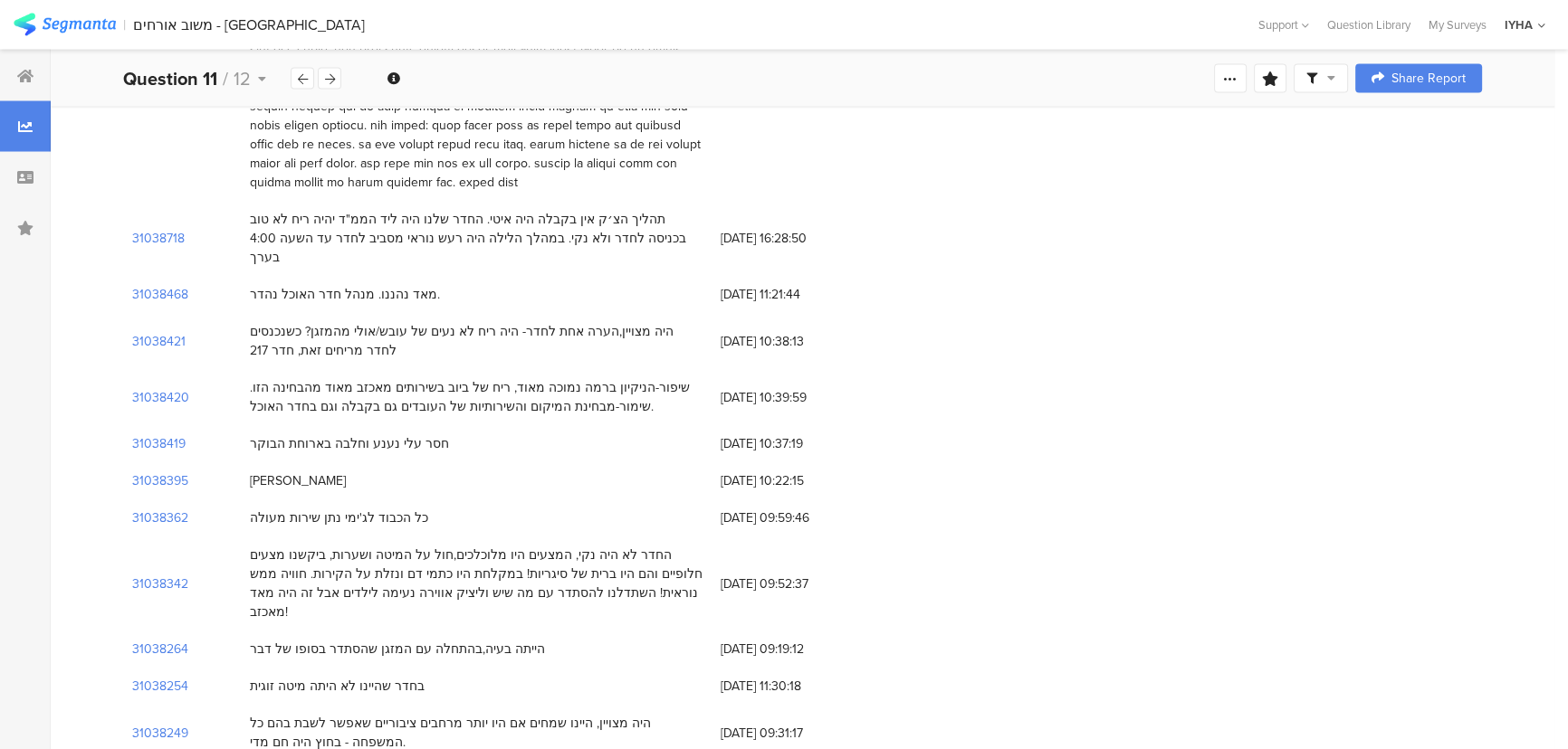
scroll to position [4443, 0]
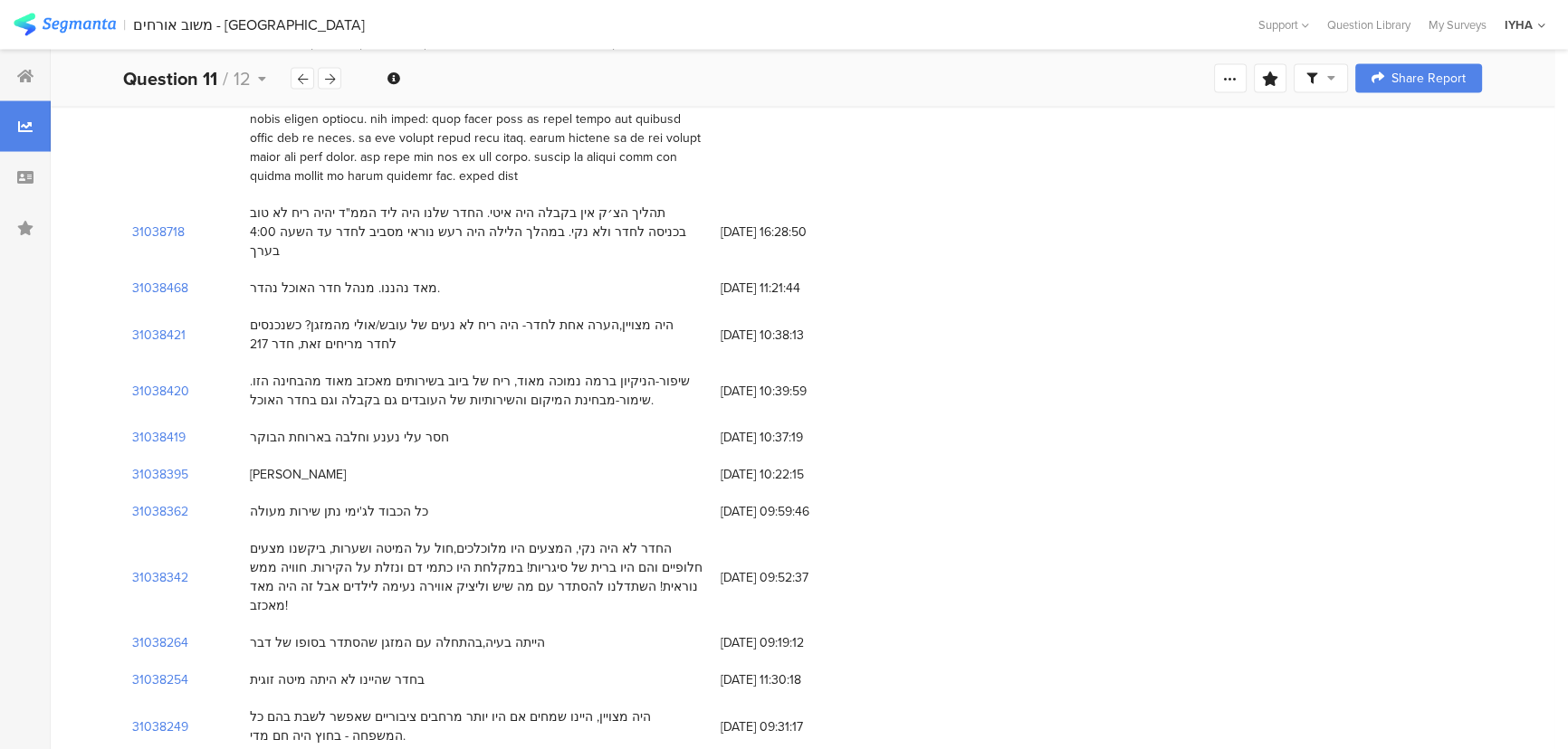
drag, startPoint x: 683, startPoint y: 362, endPoint x: 254, endPoint y: 408, distance: 431.5
click at [254, 540] on div "החדר לא היה נקי, המצעים היו מלוכלכים,חול על המיטה ושערות, ביקשנו מצעים חלופיים …" at bounding box center [477, 578] width 453 height 76
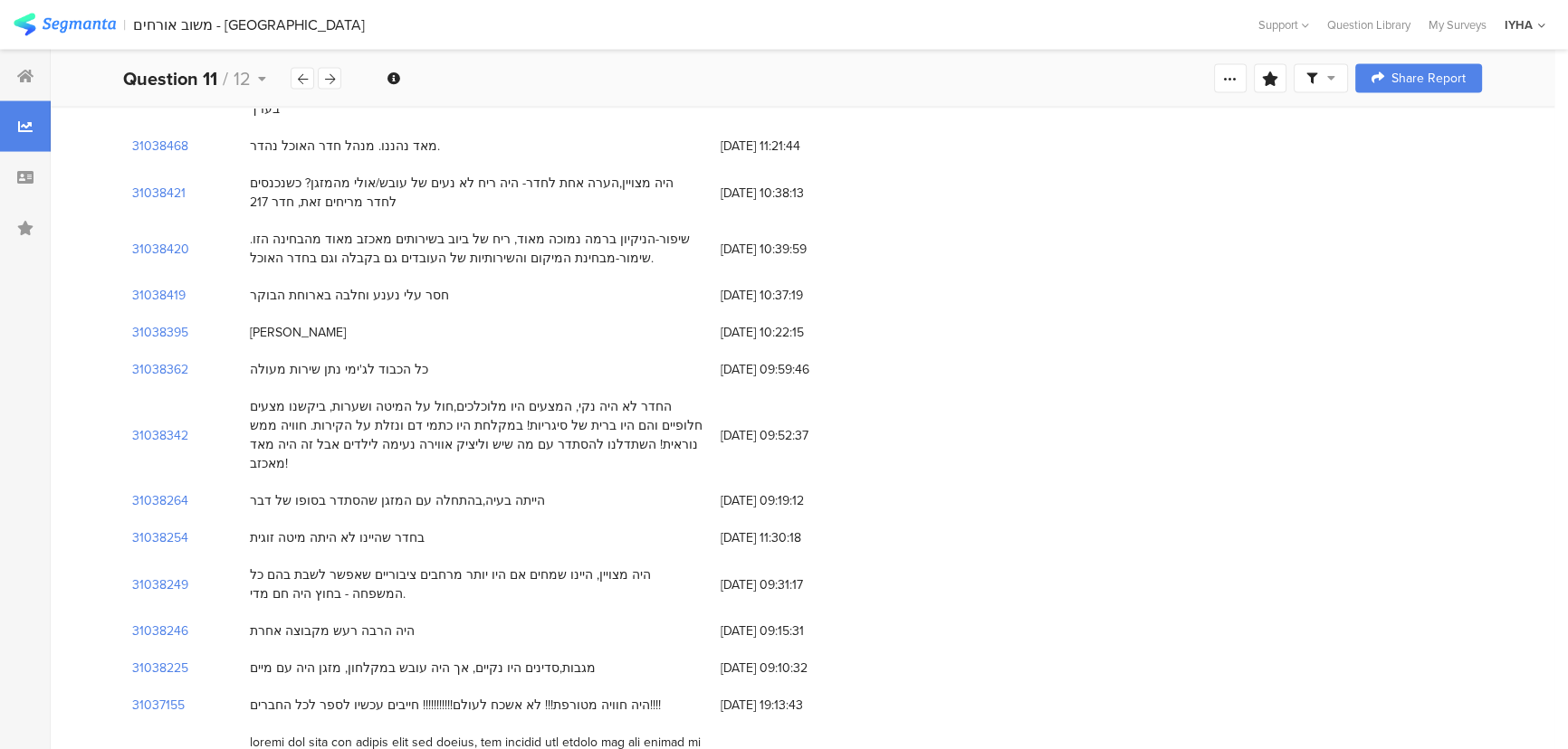
scroll to position [4607, 0]
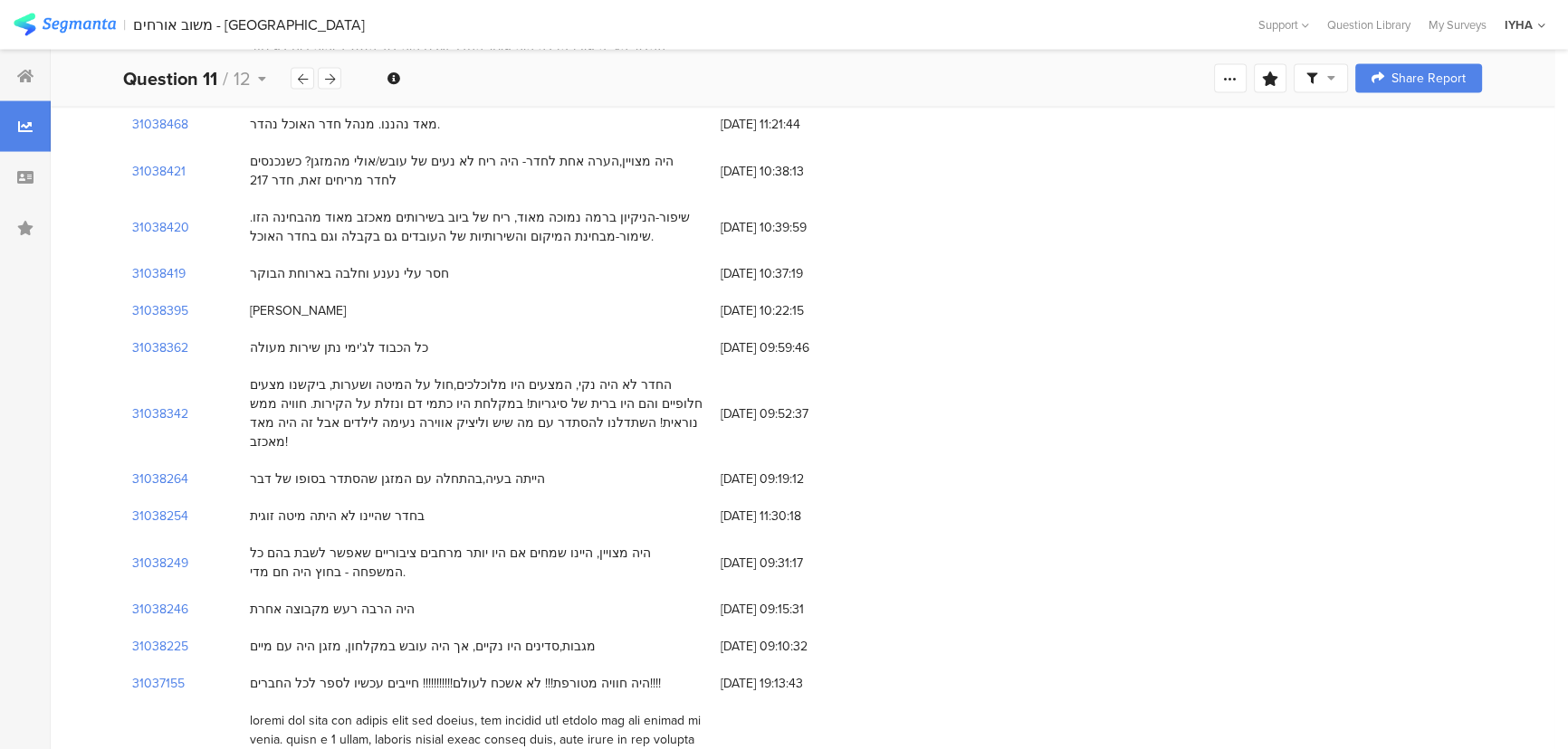
drag, startPoint x: 573, startPoint y: 440, endPoint x: 213, endPoint y: 440, distance: 360.0
click at [213, 628] on div "31038225 מגבות,סדינים היו נקיים, אך היה עובש במקלחון, מזגן היה עם מיים 15/08/20…" at bounding box center [802, 646] width 1360 height 37
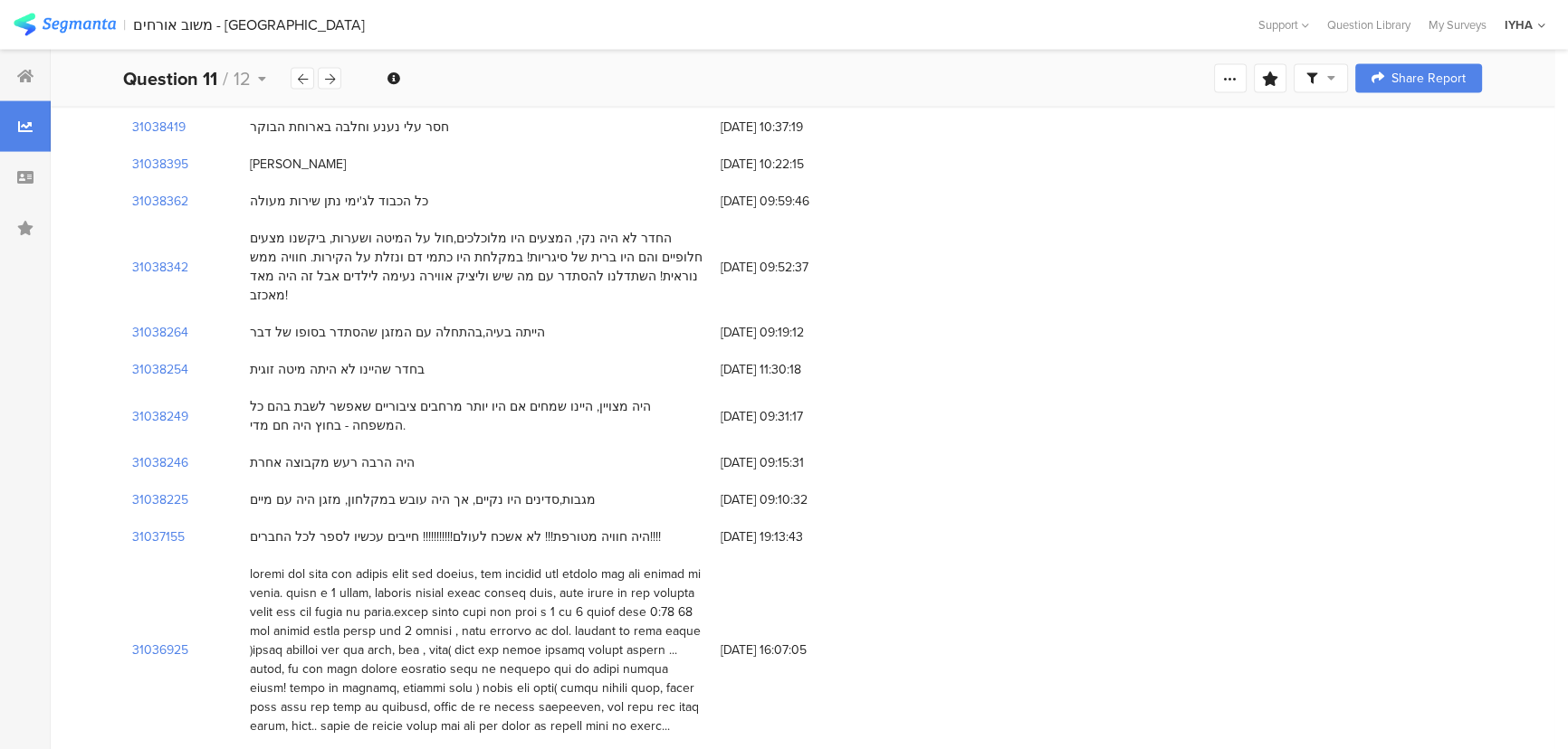
scroll to position [4771, 0]
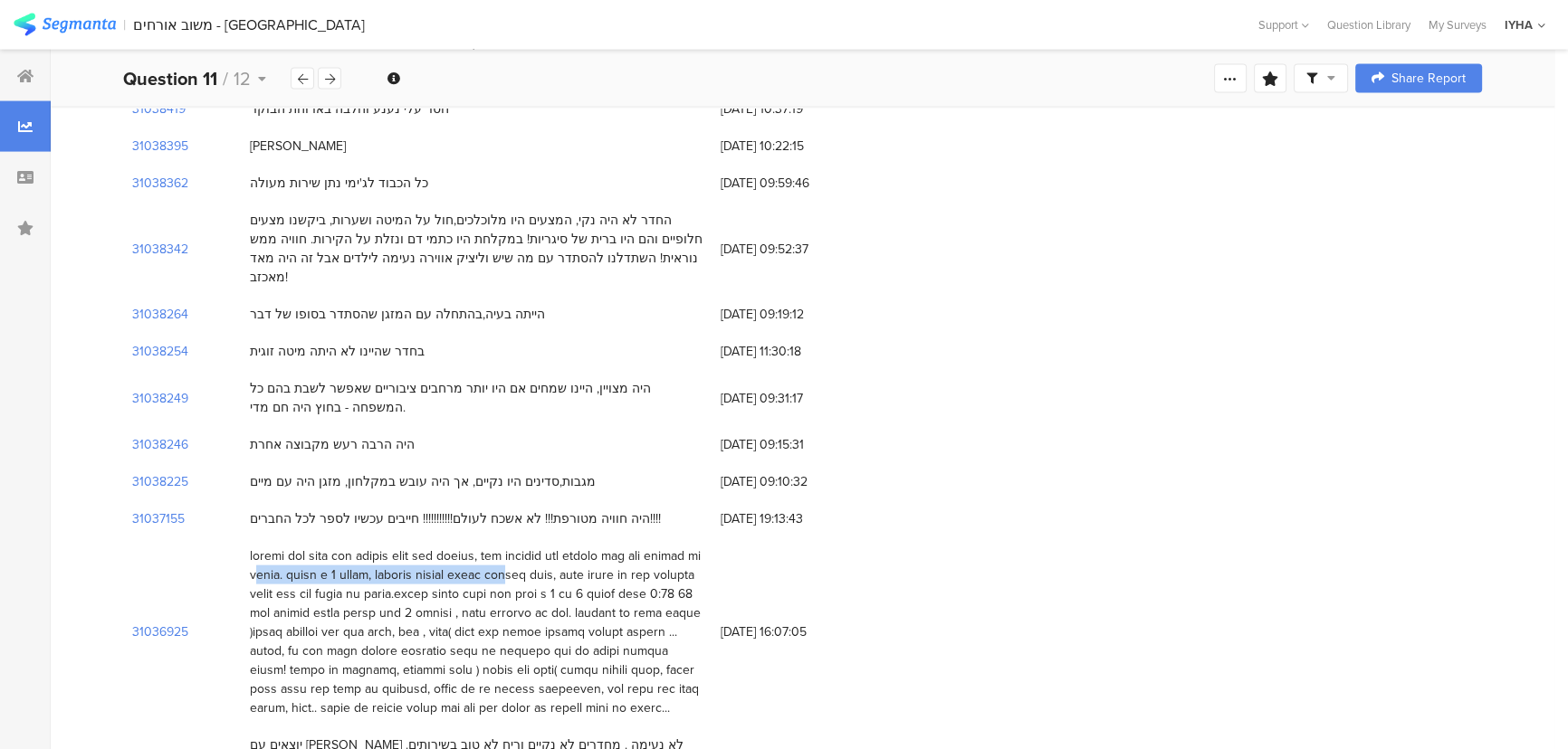
drag, startPoint x: 704, startPoint y: 348, endPoint x: 431, endPoint y: 374, distance: 274.2
click at [431, 538] on div at bounding box center [476, 633] width 471 height 189
click at [431, 546] on div at bounding box center [477, 632] width 453 height 171
drag, startPoint x: 397, startPoint y: 338, endPoint x: 646, endPoint y: 371, distance: 251.2
click at [646, 538] on div at bounding box center [476, 633] width 471 height 189
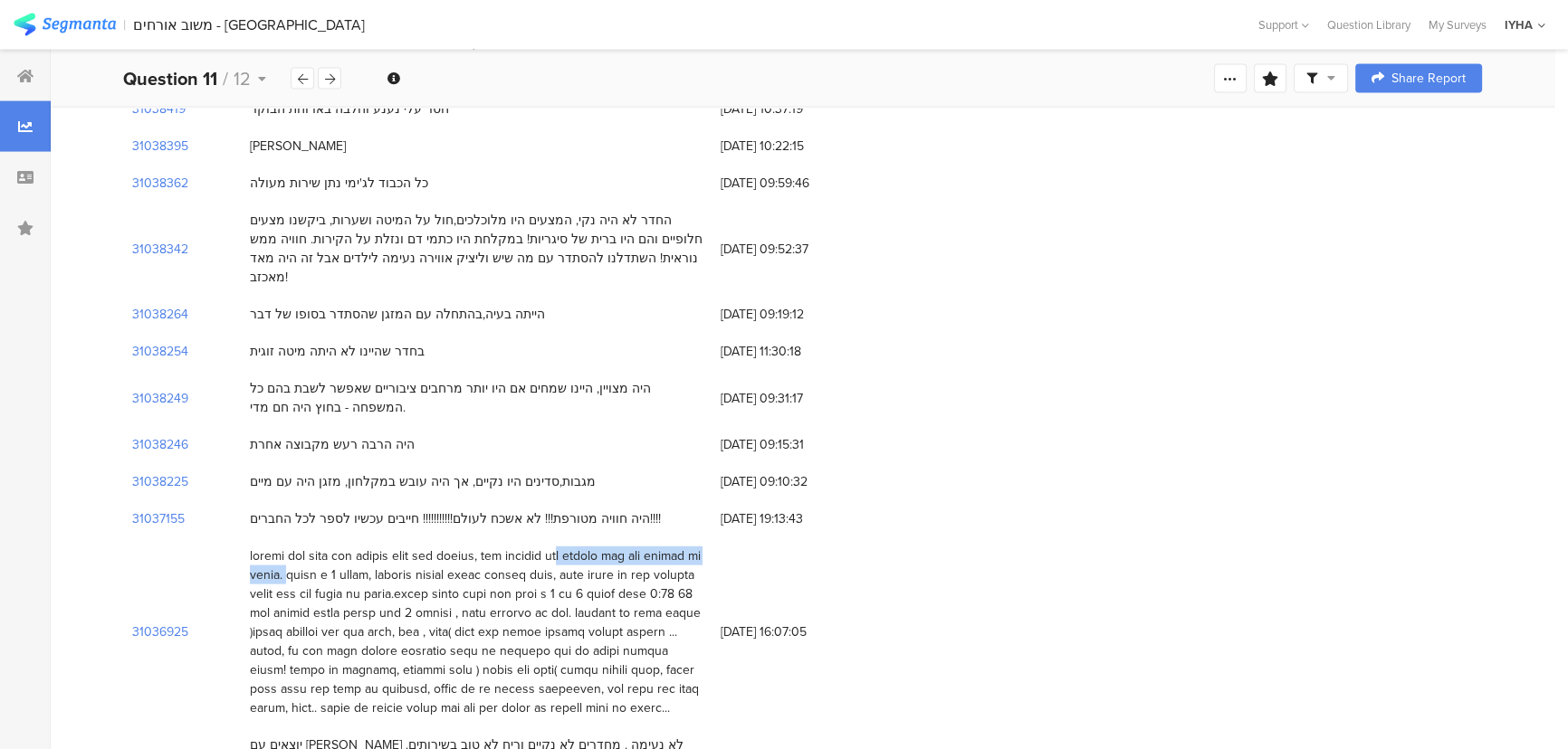
drag, startPoint x: 643, startPoint y: 371, endPoint x: 620, endPoint y: 374, distance: 23.2
click at [642, 546] on div at bounding box center [477, 632] width 453 height 171
click at [624, 546] on div at bounding box center [477, 632] width 453 height 171
drag, startPoint x: 624, startPoint y: 375, endPoint x: 687, endPoint y: 351, distance: 67.4
click at [687, 546] on div at bounding box center [477, 632] width 453 height 171
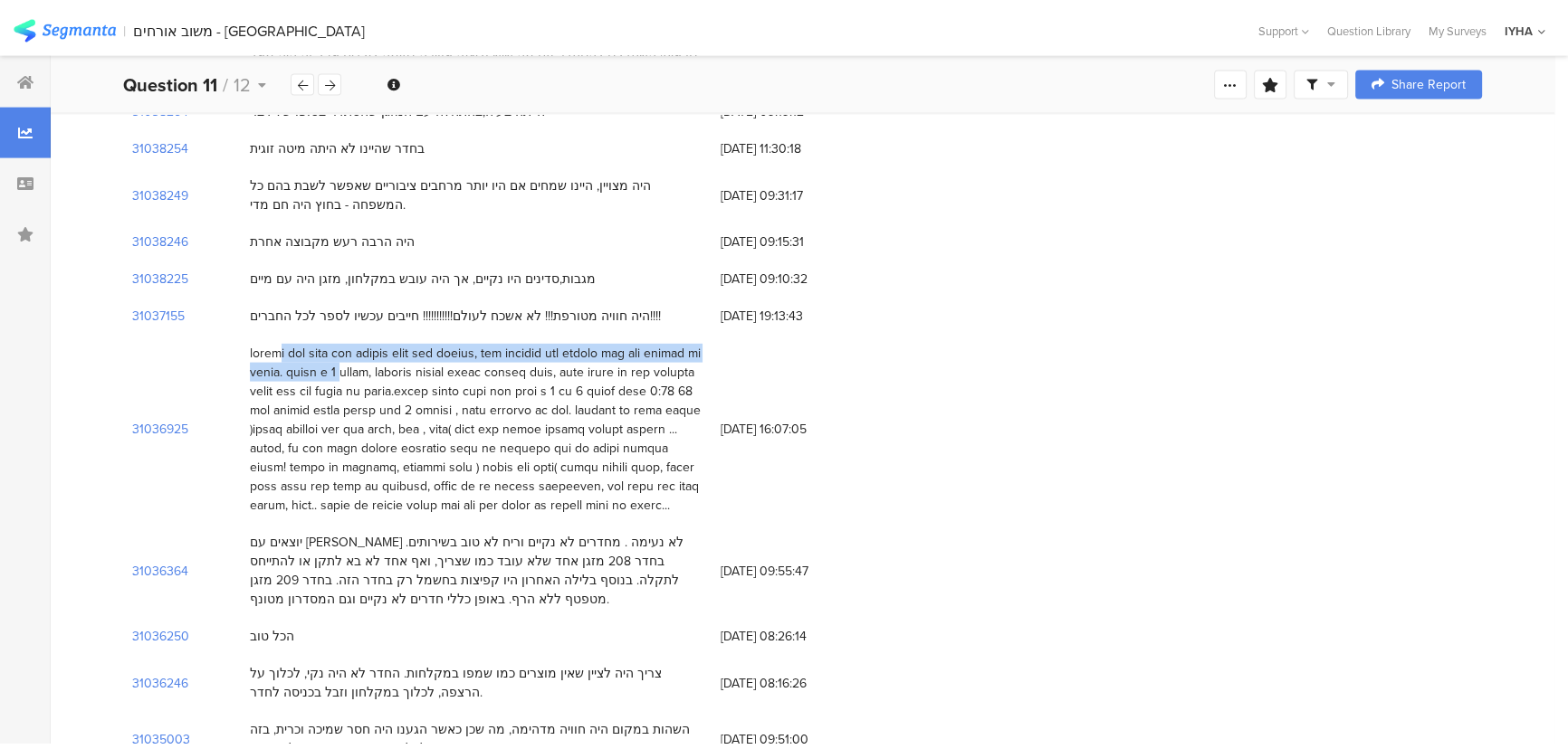
scroll to position [5019, 0]
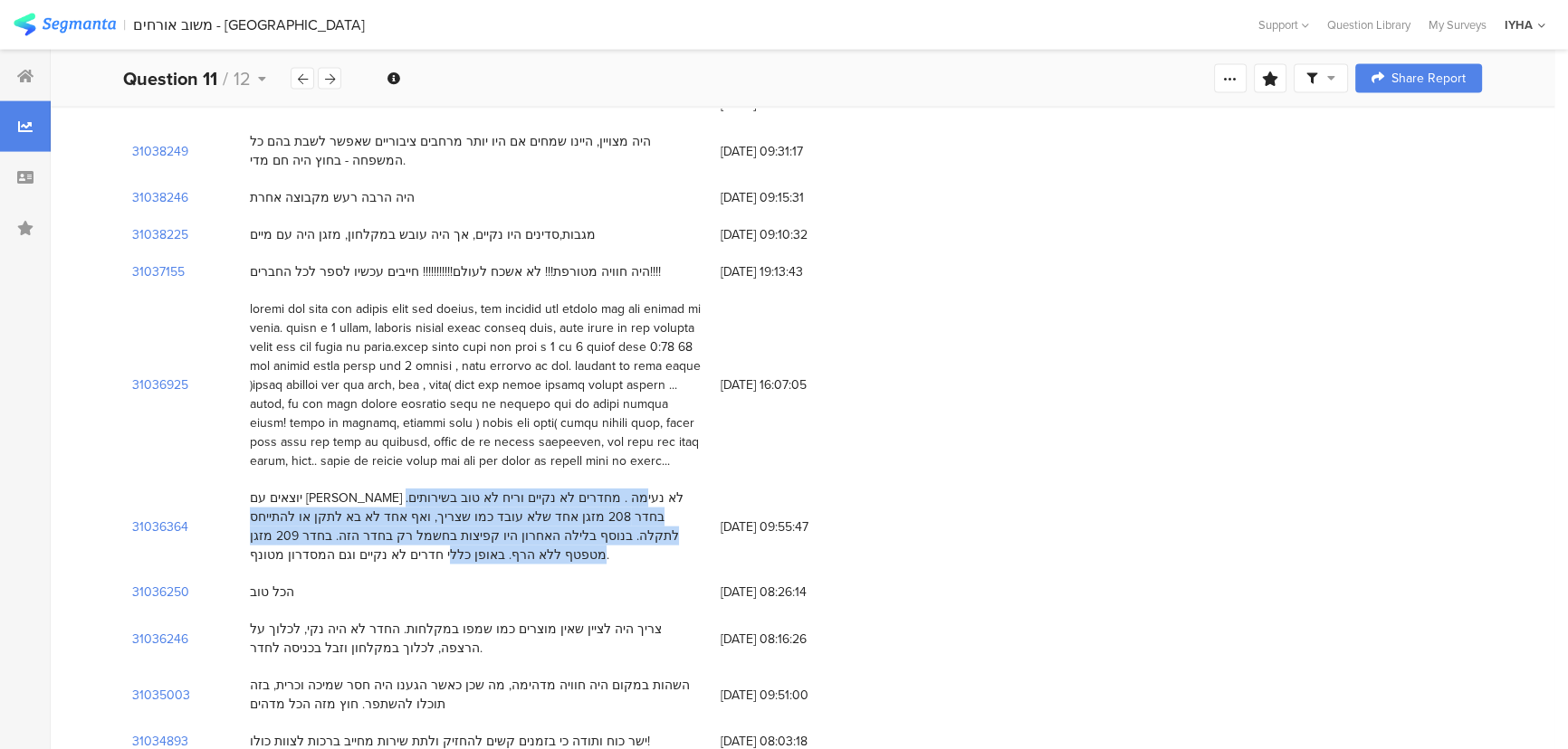
drag, startPoint x: 560, startPoint y: 288, endPoint x: 319, endPoint y: 331, distance: 244.8
click at [319, 489] on div "יוצאים עם חוויה לא נעימה . מחדרים לא נקיים וריח לא טוב בשירותים. בחדר 208 מזגן …" at bounding box center [477, 526] width 453 height 76
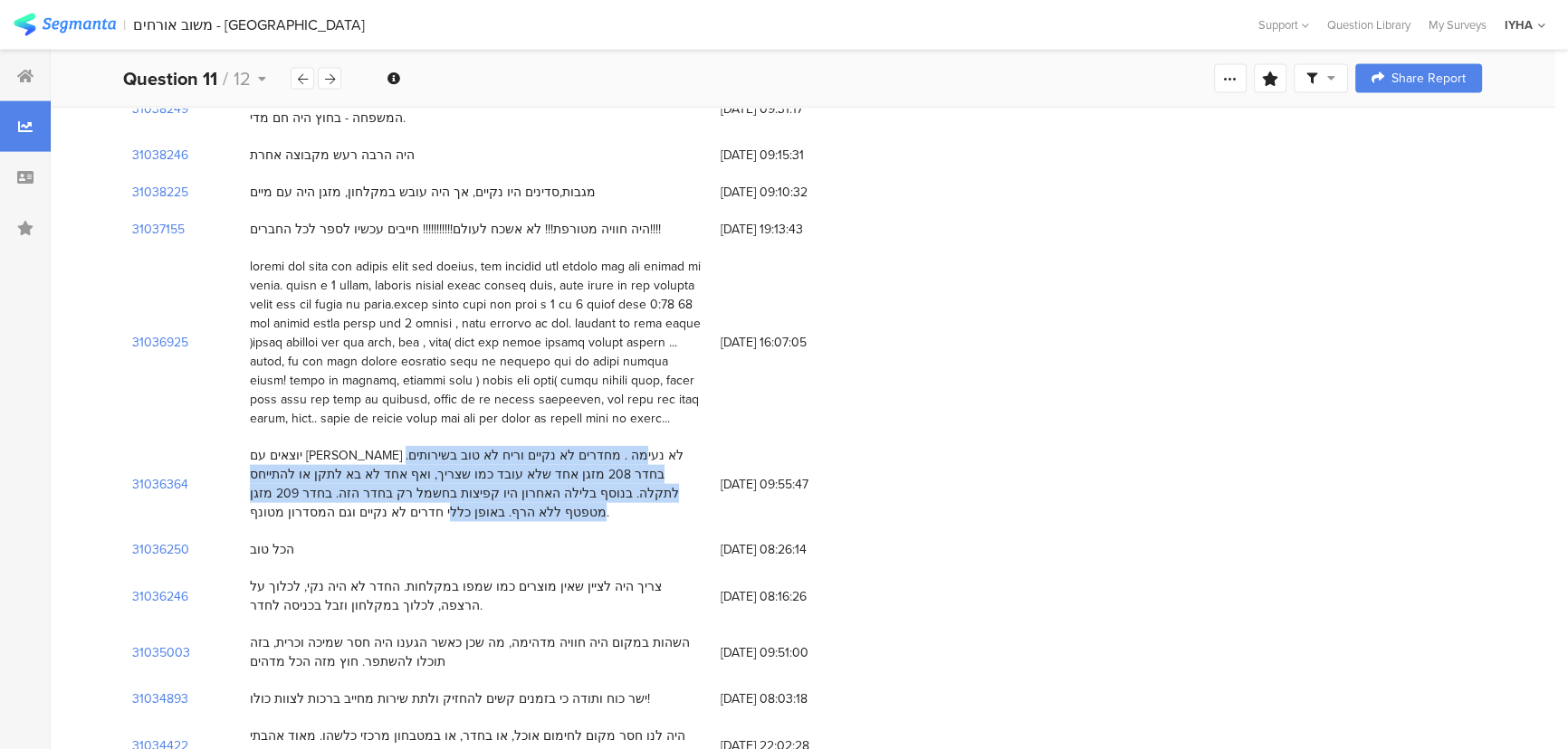
scroll to position [5101, 0]
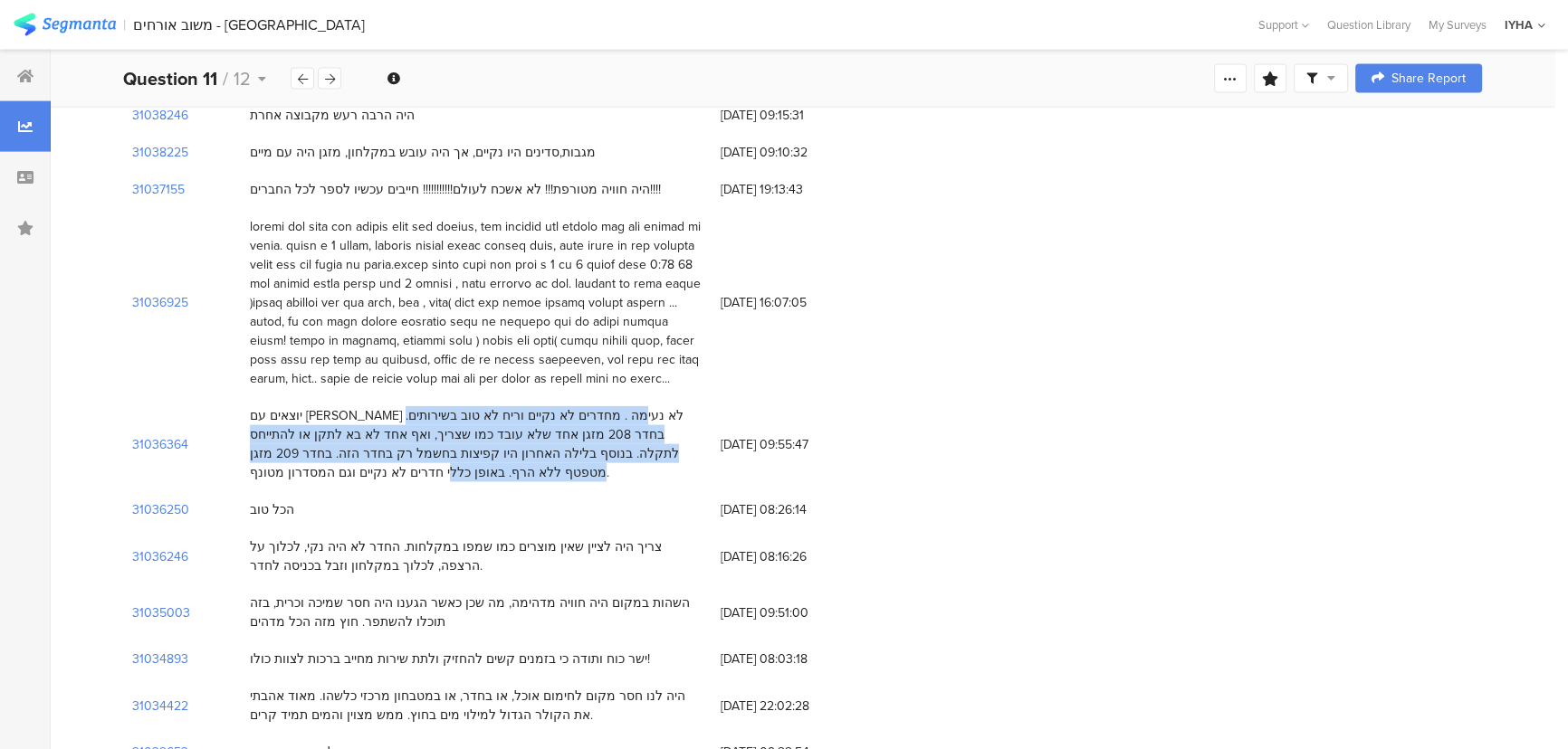
drag, startPoint x: 681, startPoint y: 341, endPoint x: 424, endPoint y: 358, distance: 257.6
click at [424, 538] on div "צריך היה לציין שאין מוצרים כמו שמפו במקלחות. החדר לא היה נקי, לכלוך על הרצפה, ל…" at bounding box center [477, 557] width 453 height 38
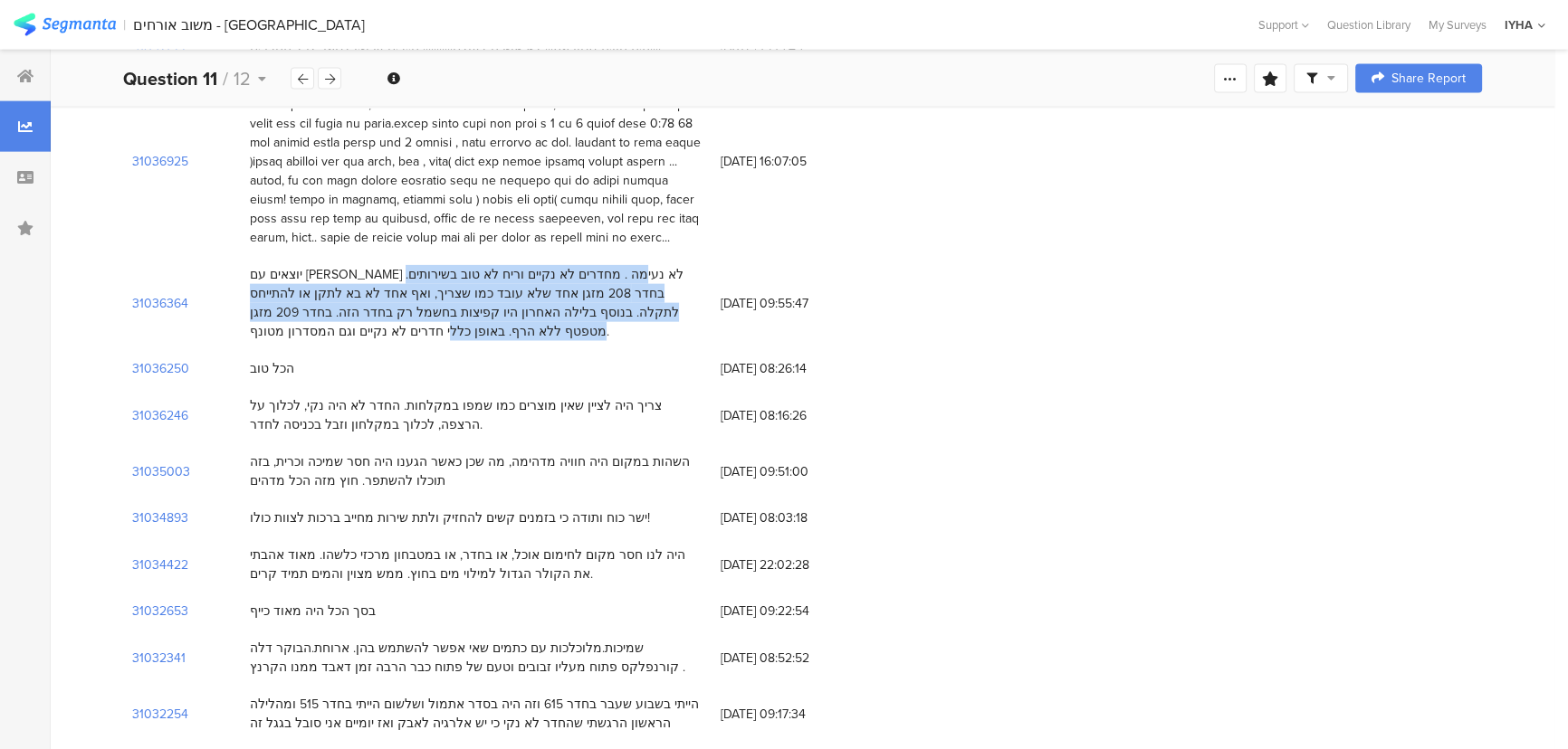
scroll to position [5266, 0]
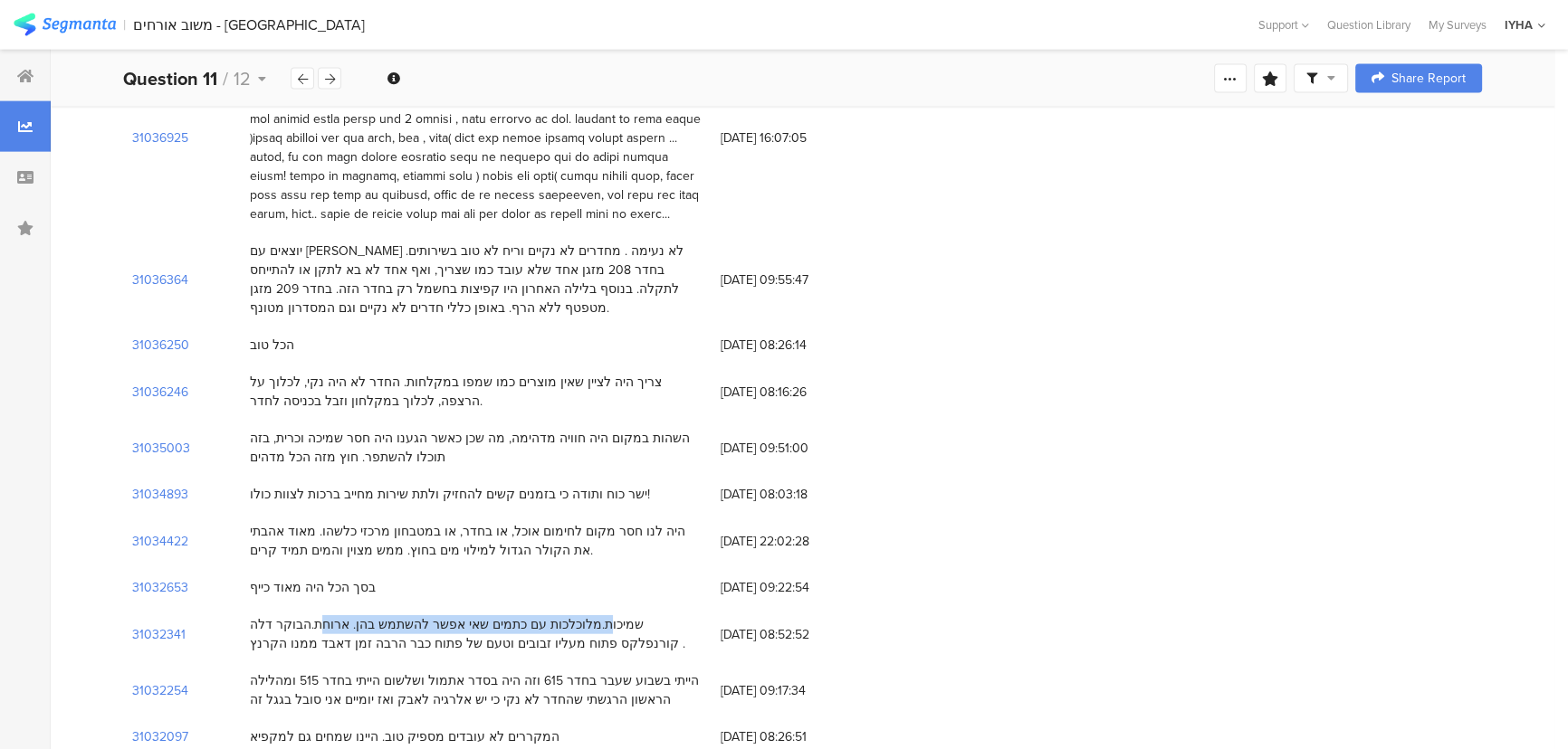
drag, startPoint x: 691, startPoint y: 421, endPoint x: 424, endPoint y: 415, distance: 267.1
click at [424, 615] on div "שמיכות.מלוכלכות עם כתמים שאי אפשר להשתמש בהן. ארוחת.הבוקר דלה קורנפלקס פתוח מעל…" at bounding box center [477, 634] width 453 height 38
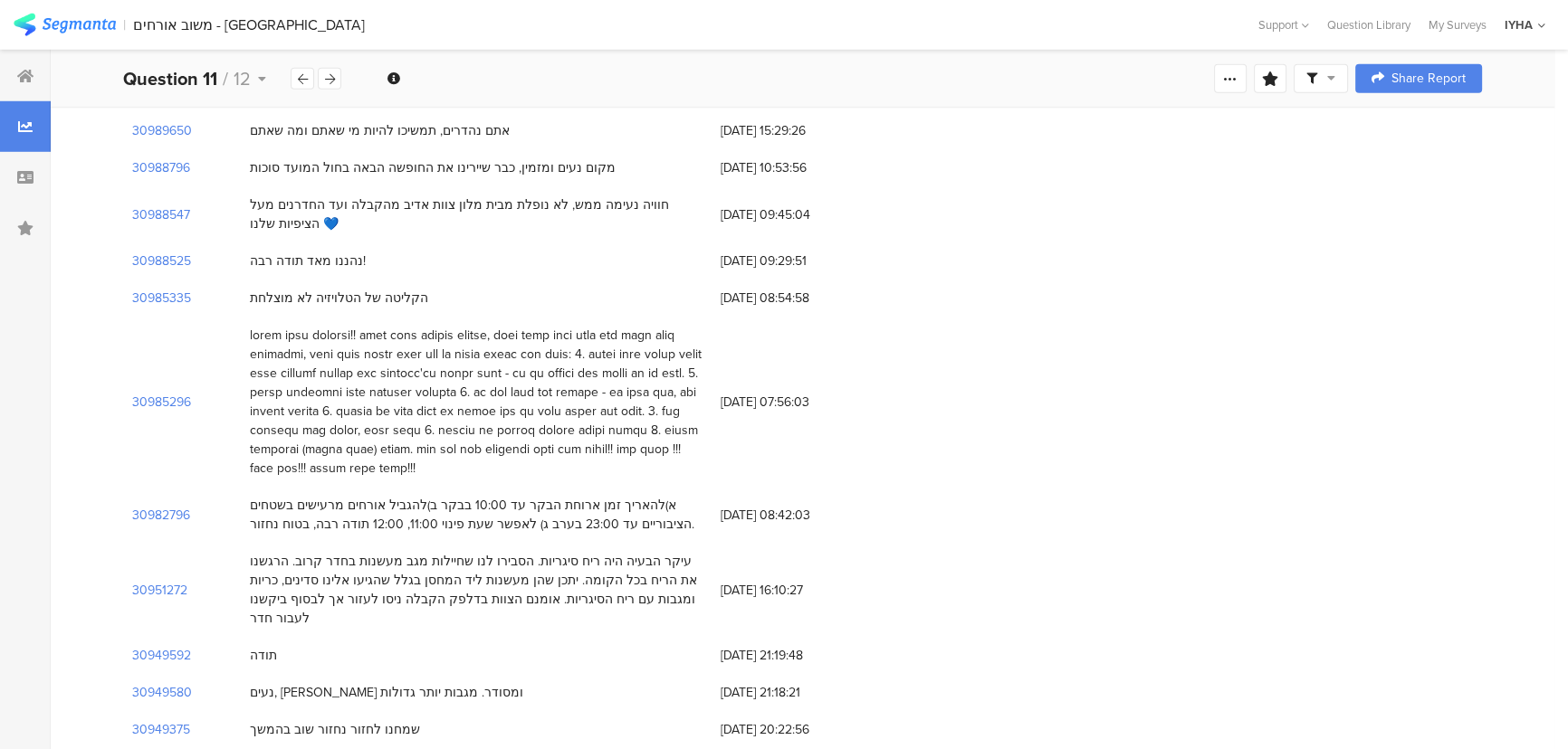
scroll to position [6663, 0]
drag, startPoint x: 624, startPoint y: 478, endPoint x: 432, endPoint y: 570, distance: 212.9
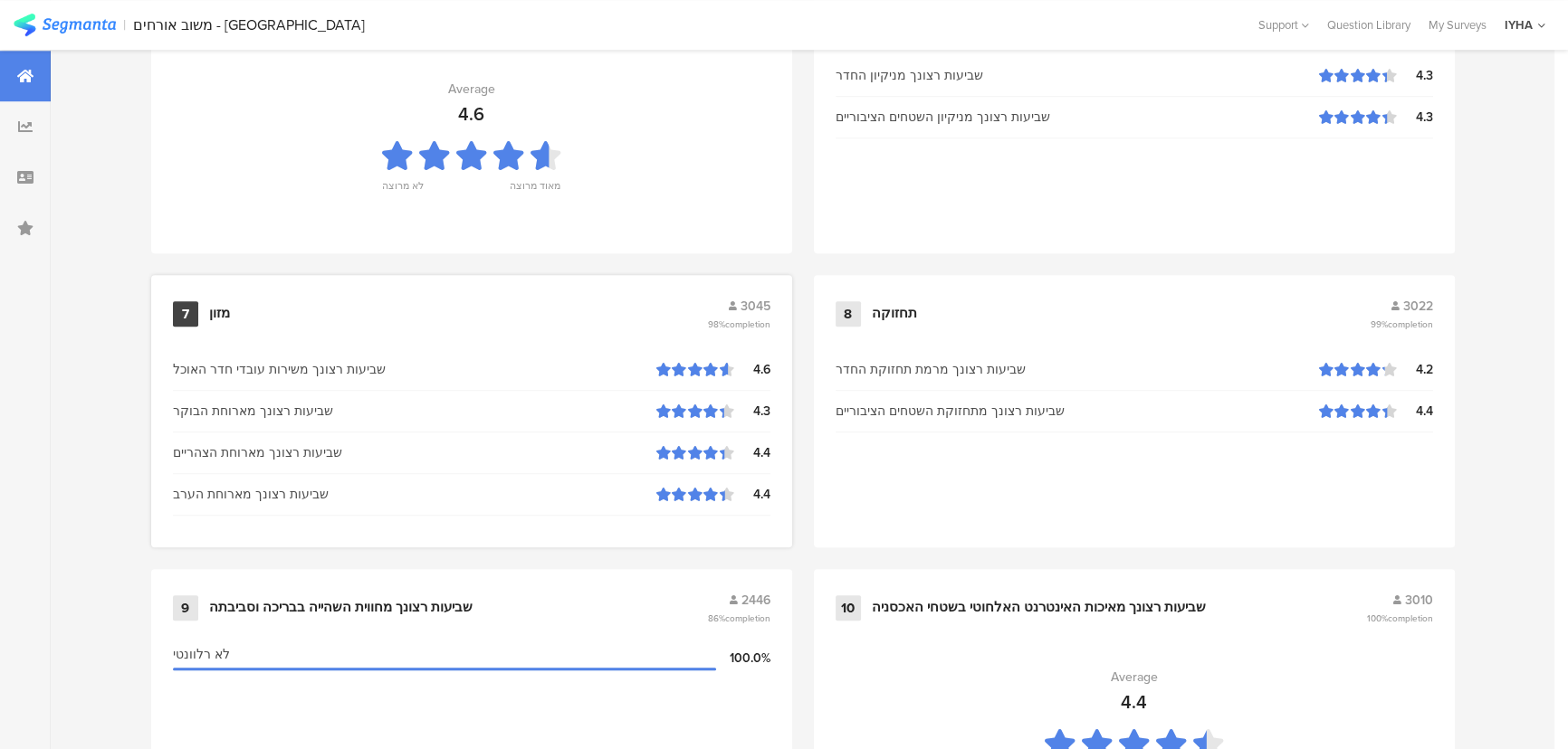
scroll to position [1901, 0]
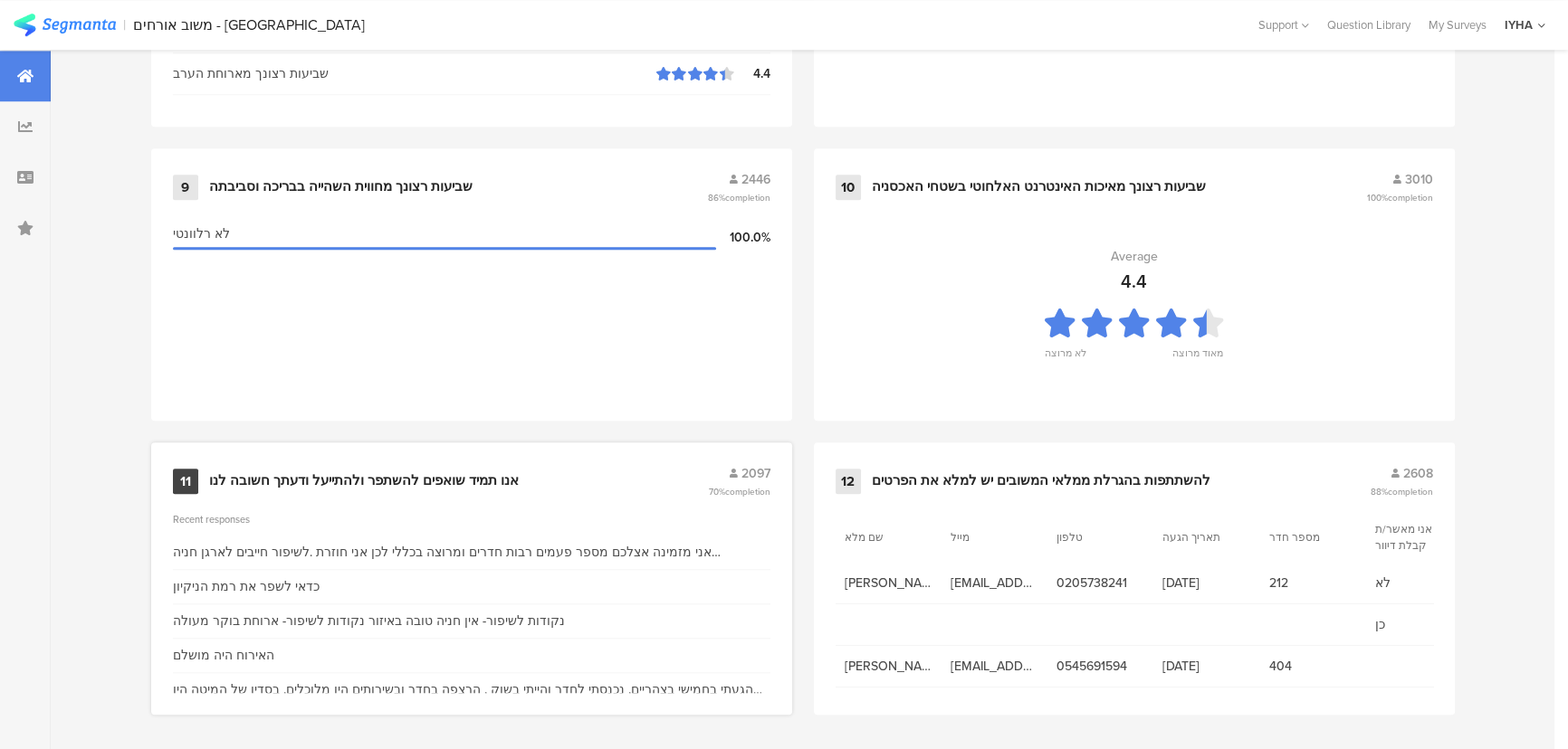
click at [468, 474] on div "אנו תמיד שואפים להשתפר ולהתייעל ודעתך חשובה לנו" at bounding box center [364, 481] width 310 height 18
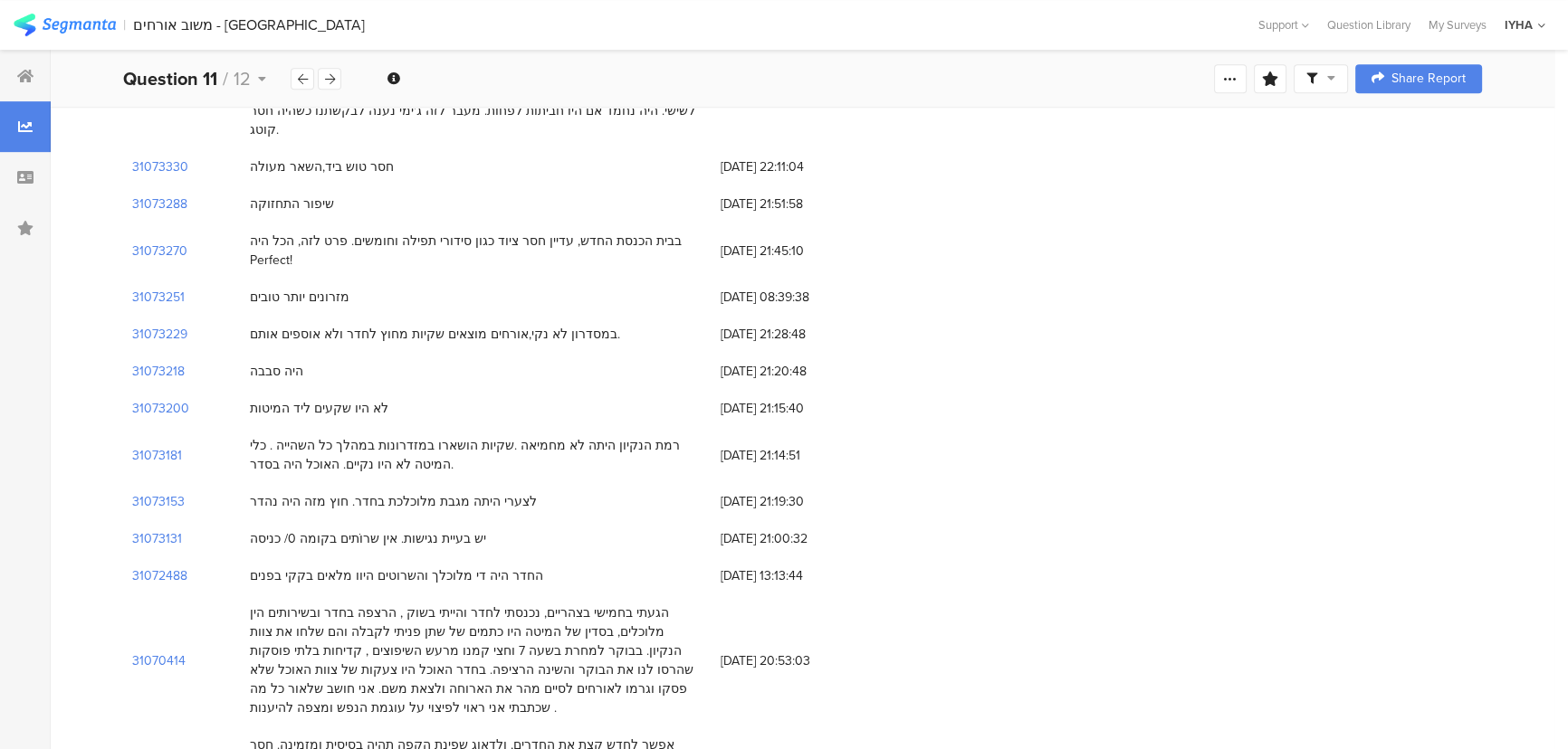
scroll to position [1234, 0]
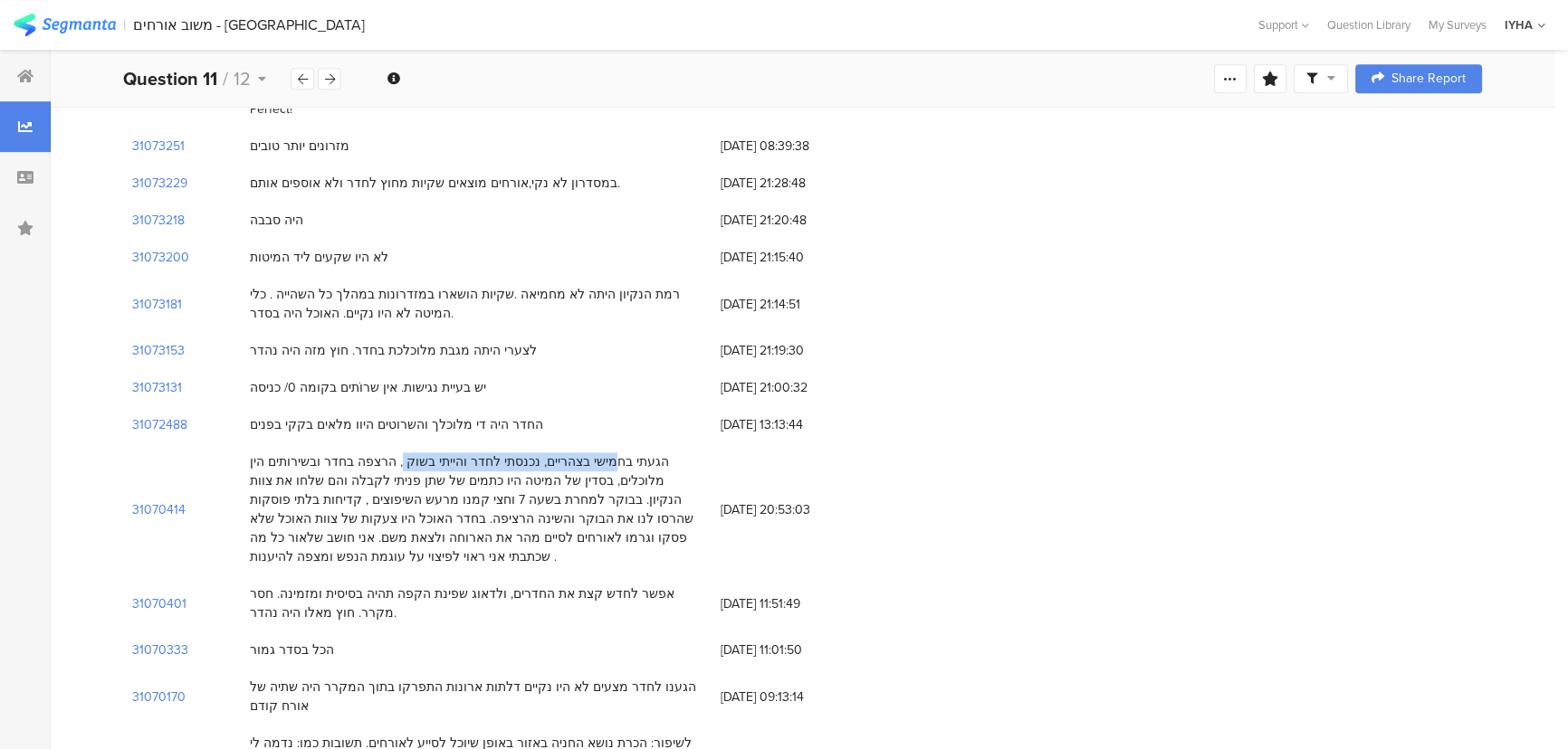
drag, startPoint x: 664, startPoint y: 419, endPoint x: 466, endPoint y: 418, distance: 198.0
click at [466, 453] on div "הגעתי בחמישי בצהריים, נכנסתי לחדר והייתי בשוק , הרצפה בחדר ובשירותים הין מלוכלי…" at bounding box center [477, 509] width 453 height 114
drag, startPoint x: 498, startPoint y: 460, endPoint x: 452, endPoint y: 464, distance: 46.2
click at [452, 464] on div "הגעתי בחמישי בצהריים, נכנסתי לחדר והייתי בשוק , הרצפה בחדר ובשירותים הין מלוכלי…" at bounding box center [477, 509] width 453 height 114
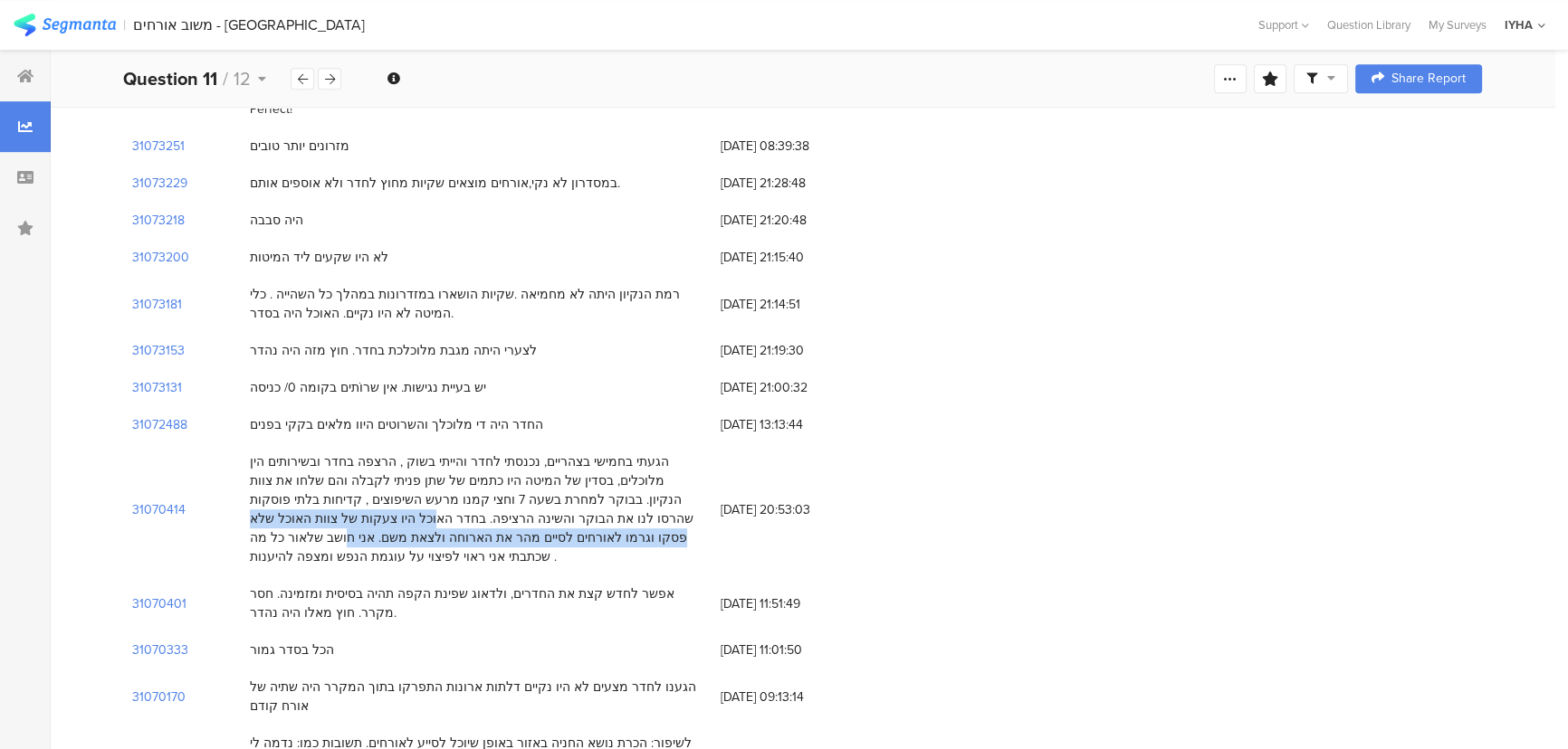
drag, startPoint x: 612, startPoint y: 479, endPoint x: 594, endPoint y: 496, distance: 24.8
click at [594, 496] on div "הגעתי בחמישי בצהריים, נכנסתי לחדר והייתי בשוק , הרצפה בחדר ובשירותים הין מלוכלי…" at bounding box center [477, 509] width 453 height 114
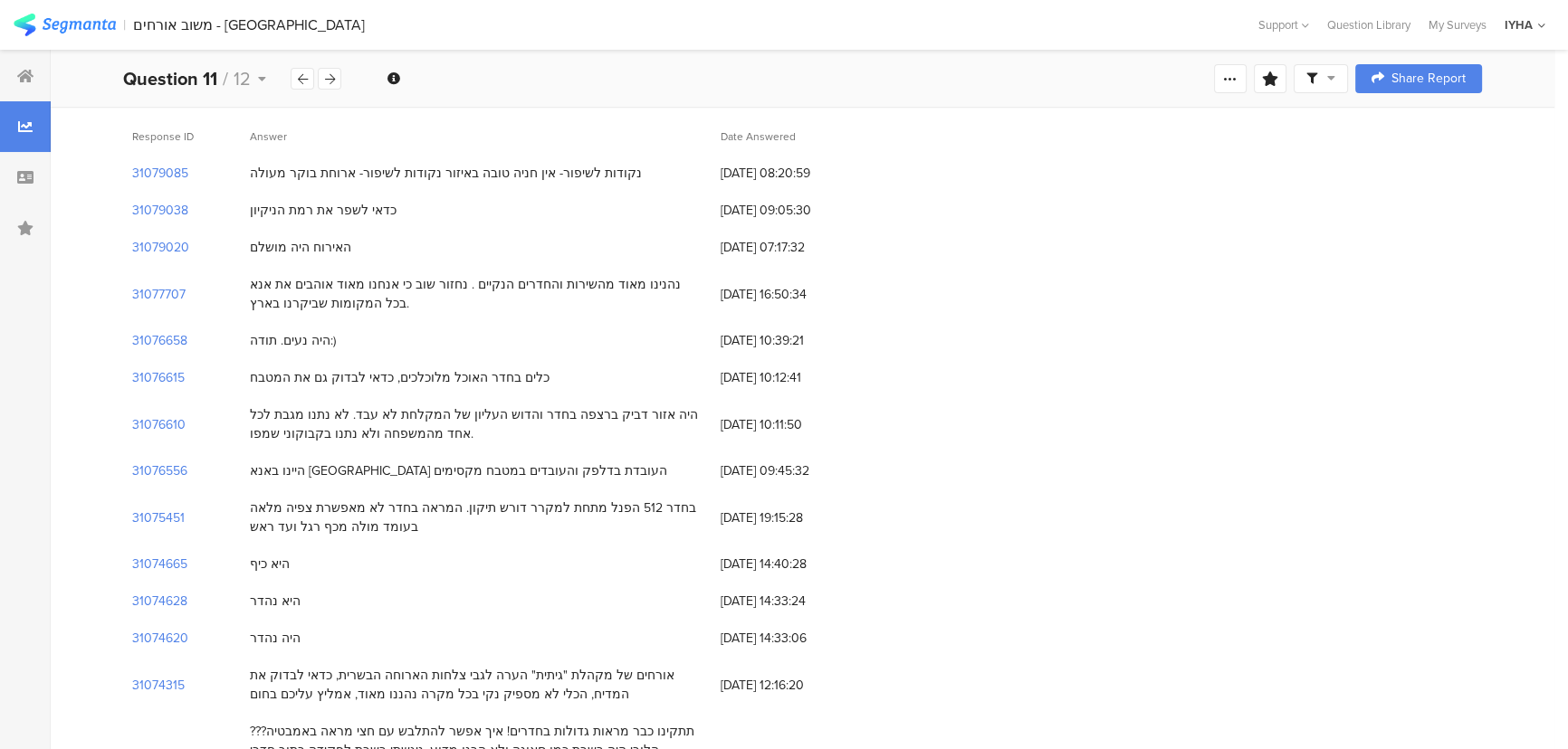
scroll to position [0, 0]
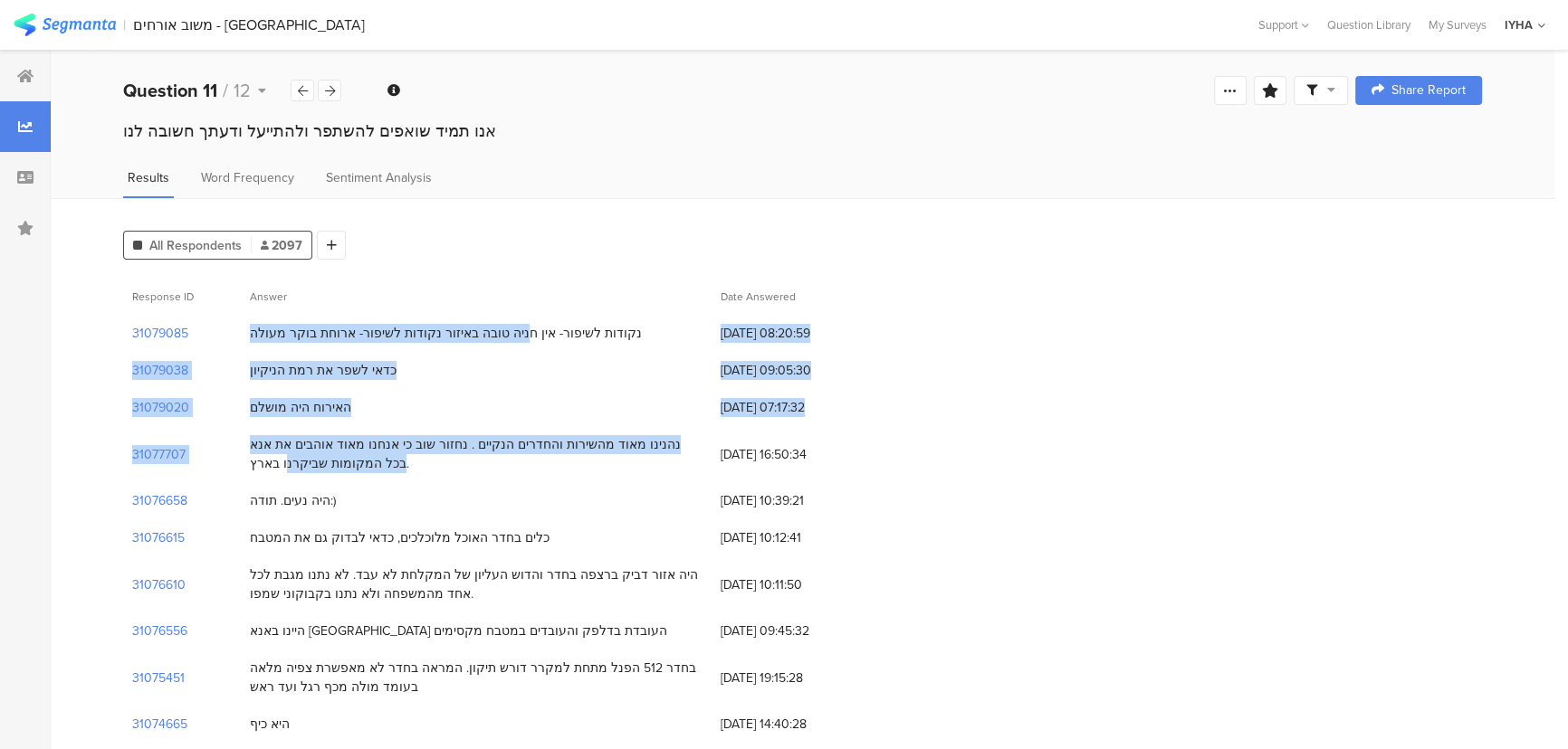
drag, startPoint x: 519, startPoint y: 336, endPoint x: 308, endPoint y: 464, distance: 246.8
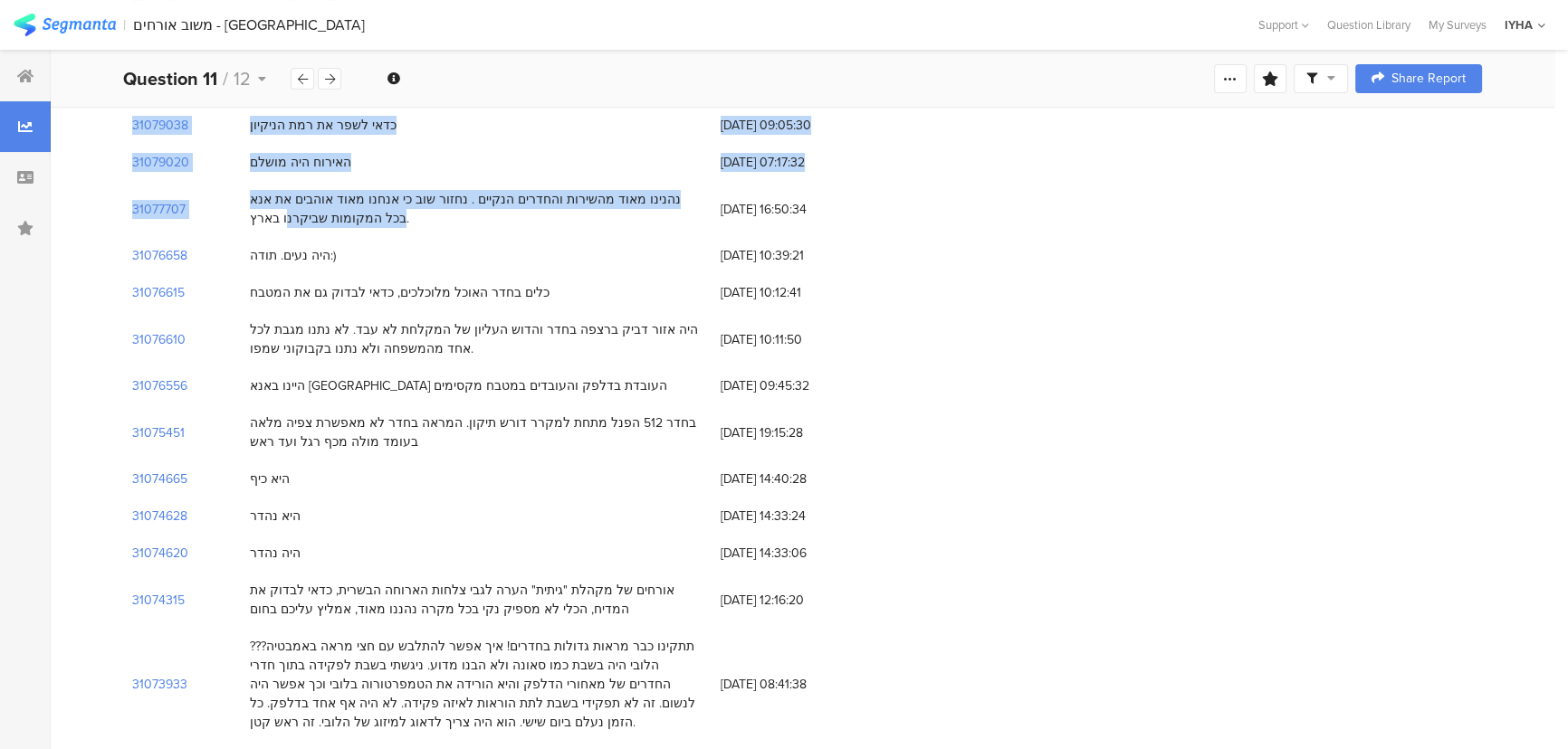
scroll to position [246, 0]
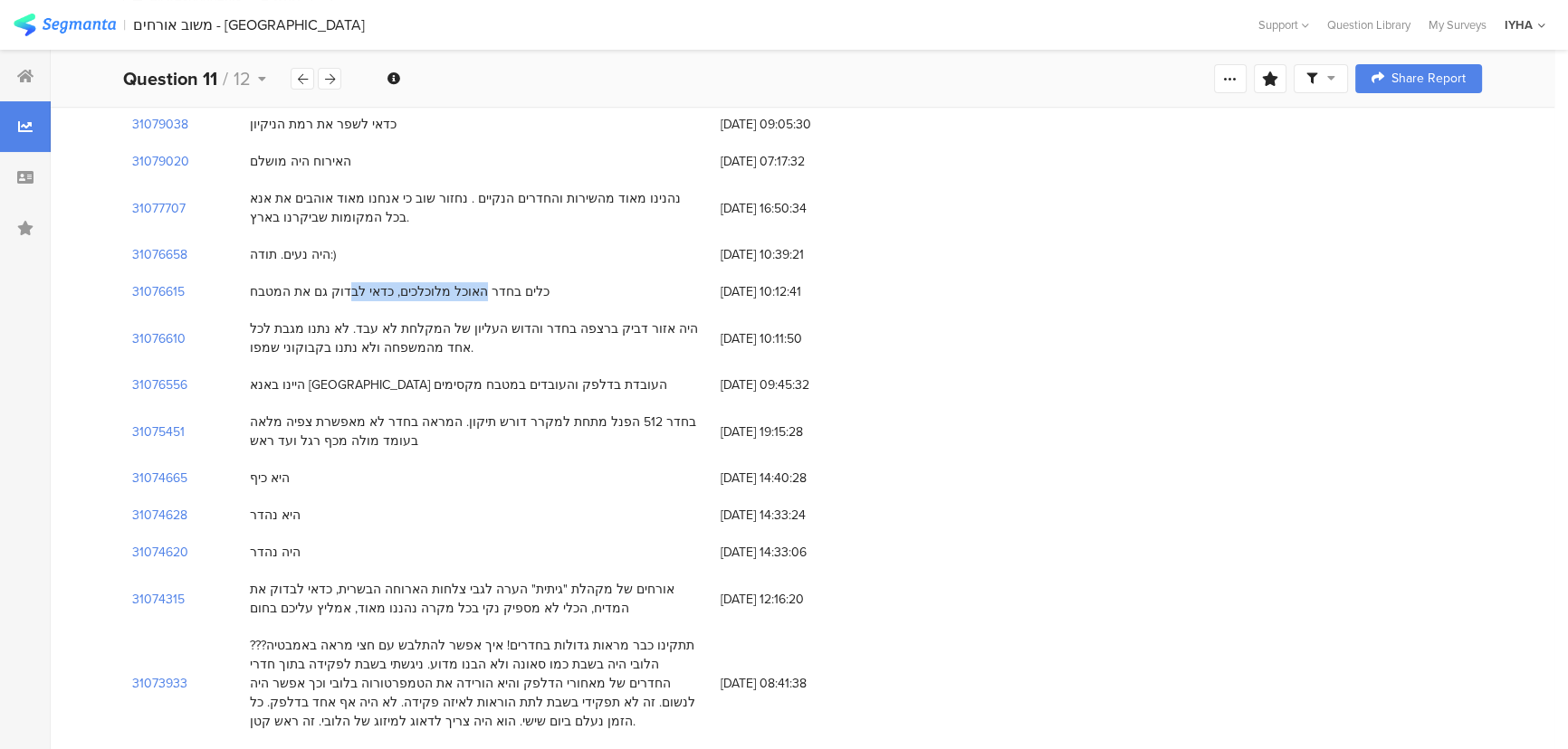
drag, startPoint x: 496, startPoint y: 289, endPoint x: 369, endPoint y: 283, distance: 127.1
click at [369, 283] on div "כלים בחדר האוכל מלוכלכים, כדאי לבדוק גם את המטבח" at bounding box center [400, 292] width 299 height 19
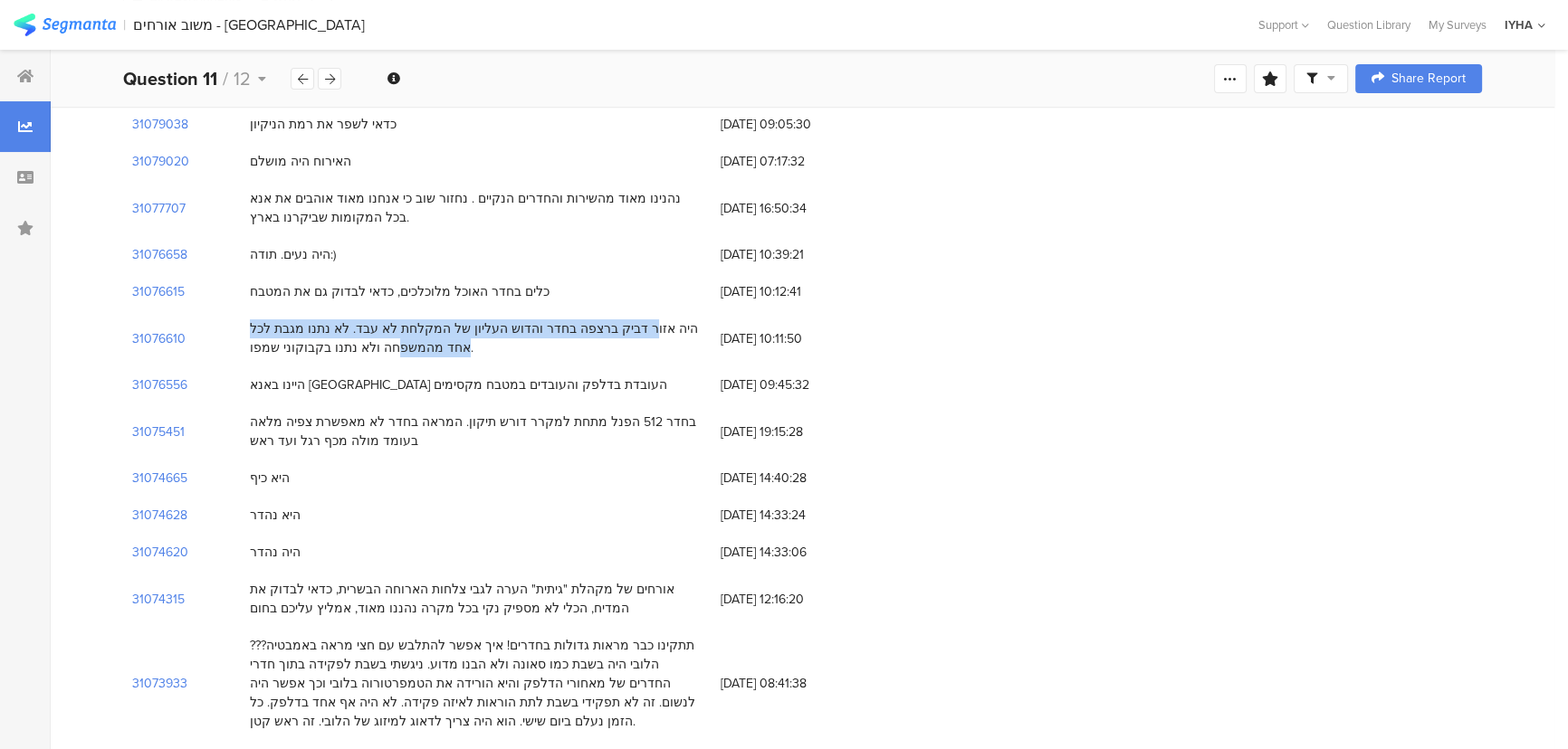
drag, startPoint x: 665, startPoint y: 328, endPoint x: 243, endPoint y: 344, distance: 422.3
click at [243, 344] on div "היה אזור דביק ברצפה בחדר והדוש העליון של המקלחת לא עבד. לא נתנו מגבת לכל אחד מה…" at bounding box center [476, 338] width 471 height 56
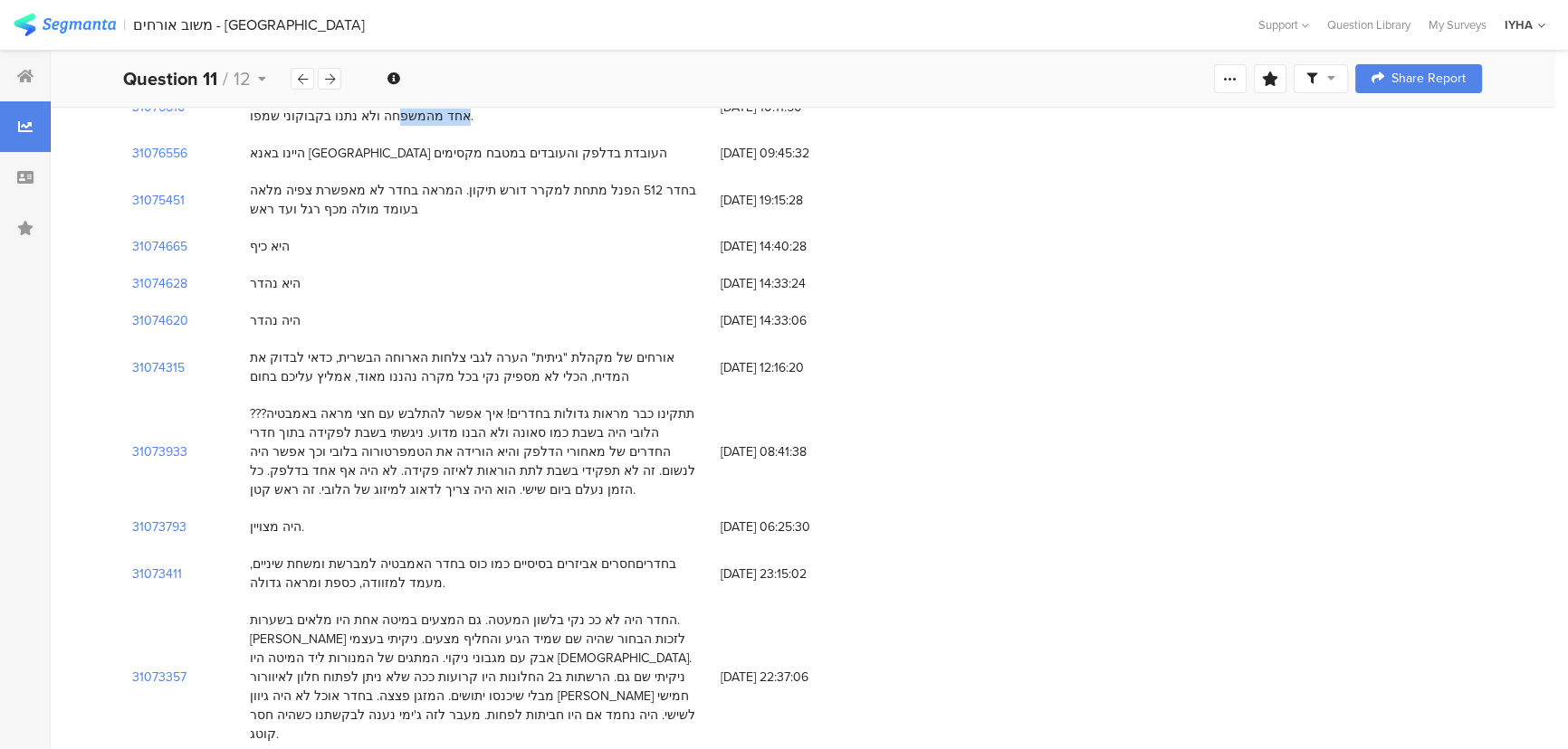
scroll to position [493, 0]
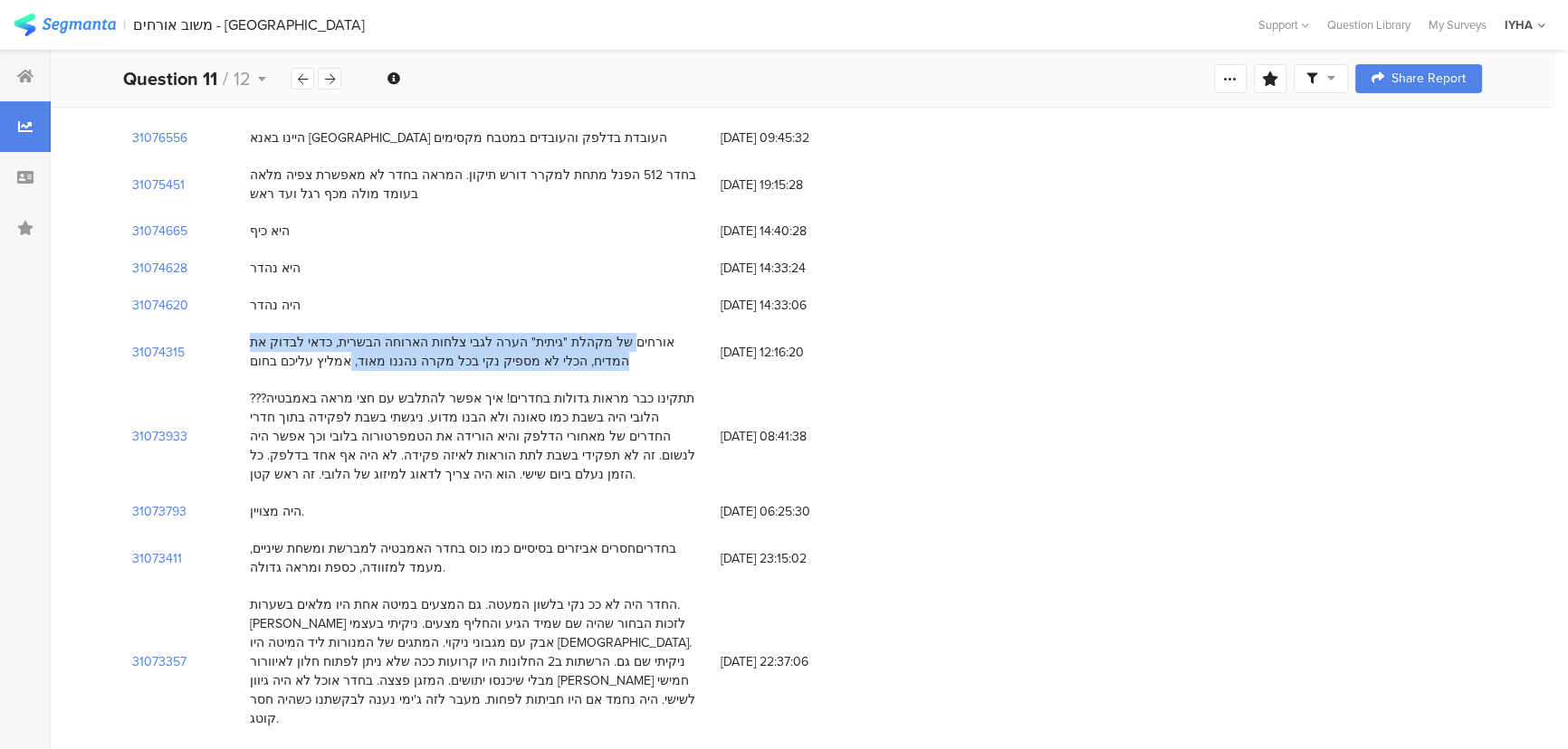
drag, startPoint x: 671, startPoint y: 341, endPoint x: 366, endPoint y: 365, distance: 305.9
click at [366, 365] on div "אורחים של מקהלת "גיתית" הערה לגבי צלחות הארוחה הבשרית, כדאי לבדוק את המדיח, הכל…" at bounding box center [477, 352] width 453 height 38
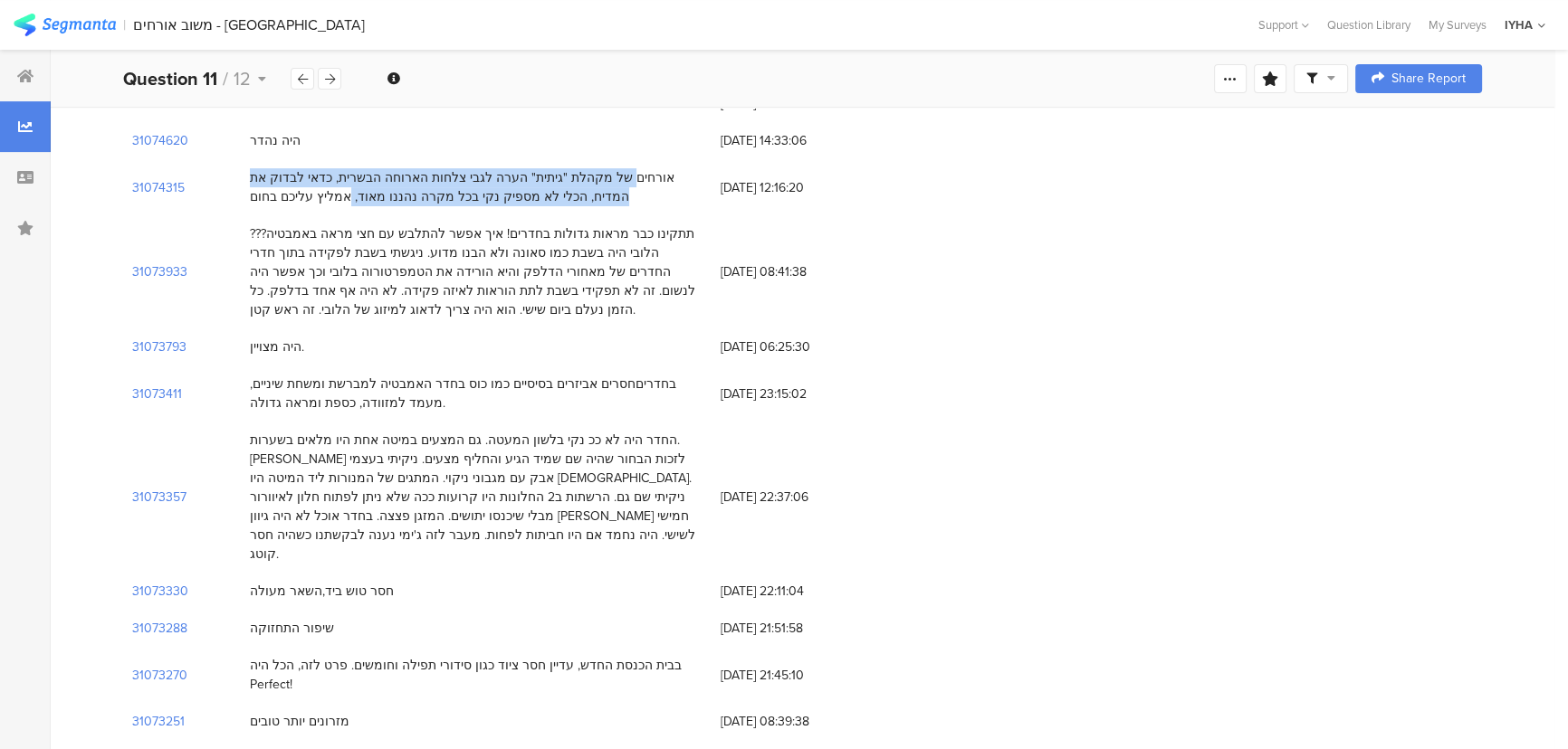
scroll to position [740, 0]
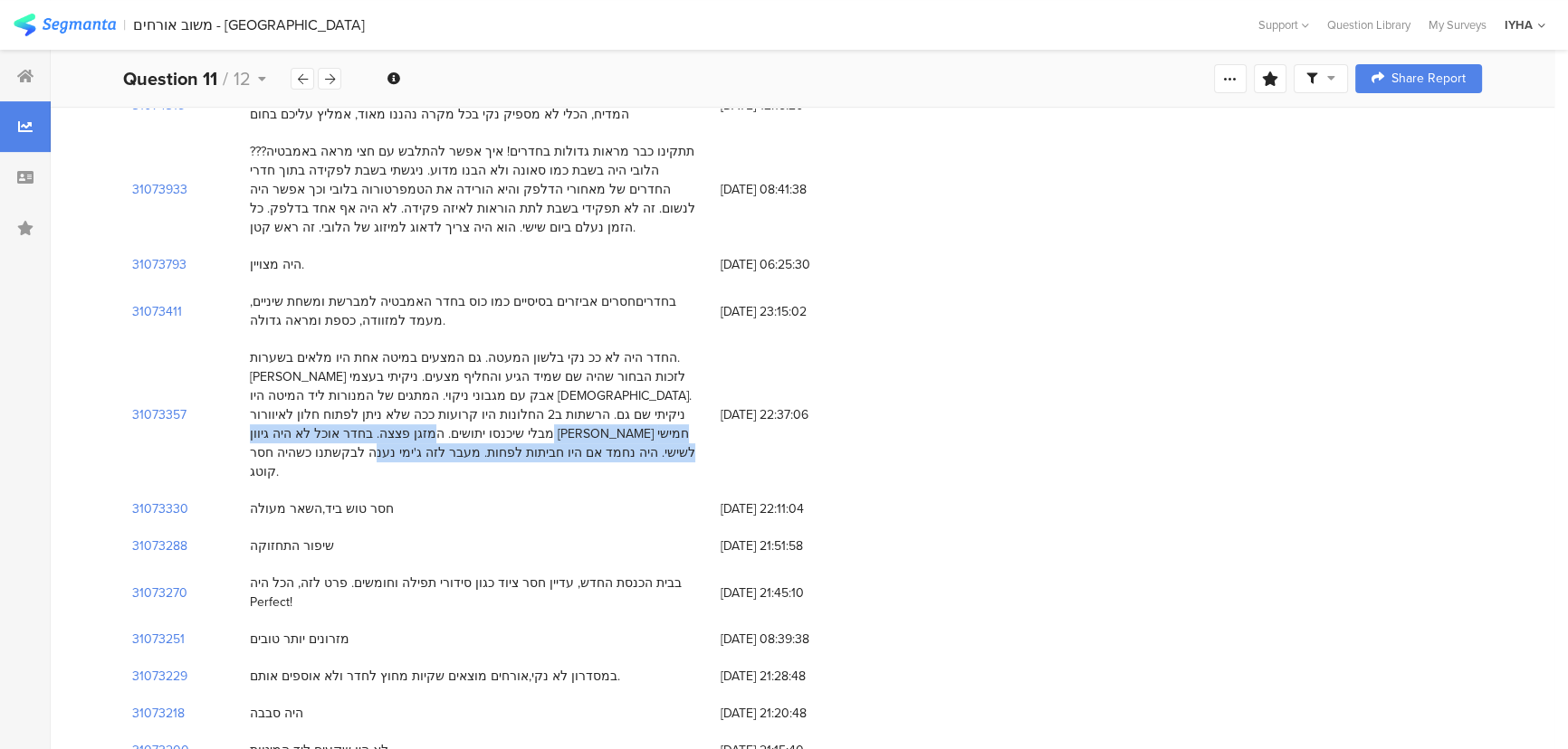
drag, startPoint x: 340, startPoint y: 415, endPoint x: 308, endPoint y: 454, distance: 50.4
click at [308, 454] on div "החדר היה לא ככ נקי בלשון המעטה. גם המצעים במיטה אחת היו מלאים בשערות. ייאמר לזכ…" at bounding box center [477, 415] width 453 height 133
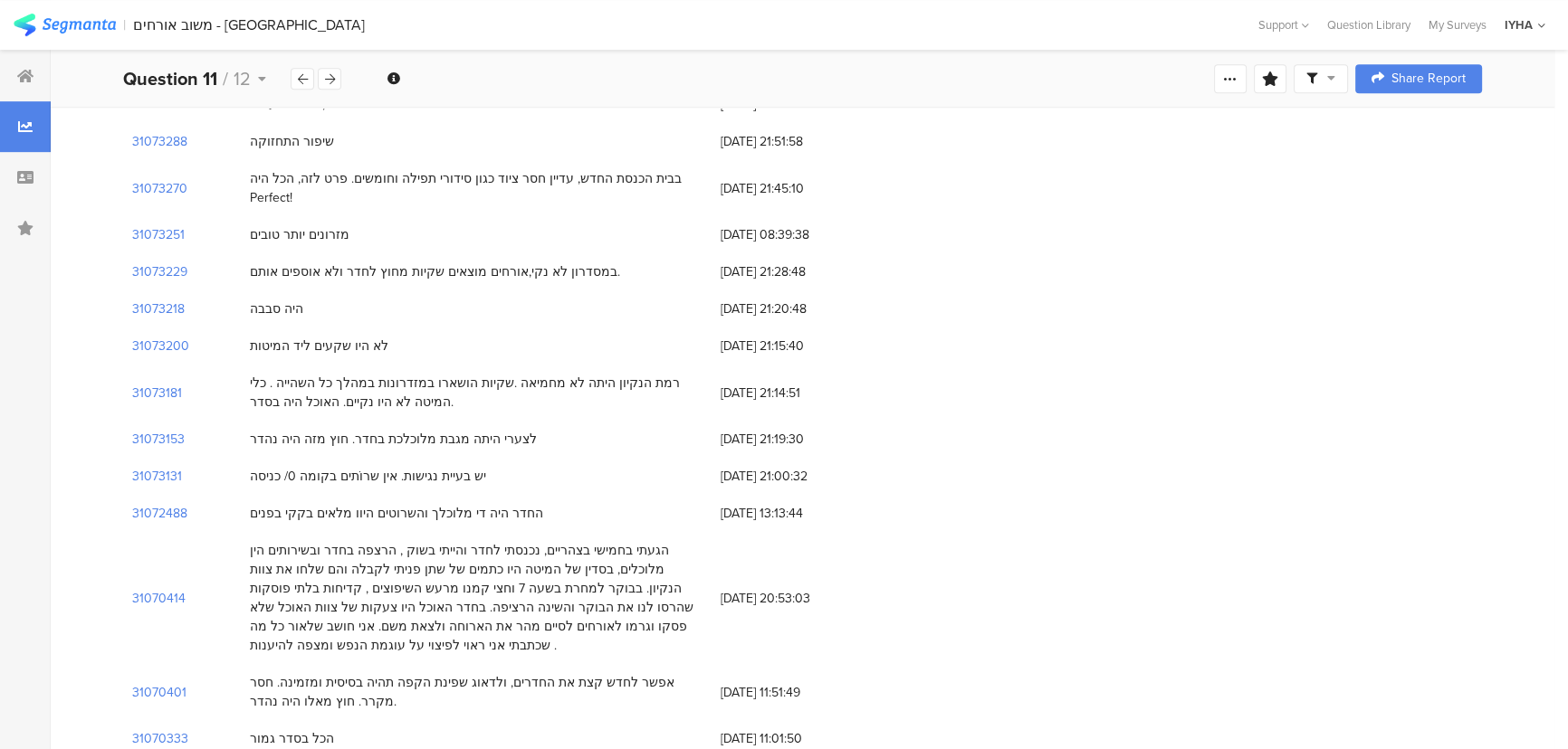
scroll to position [1151, 0]
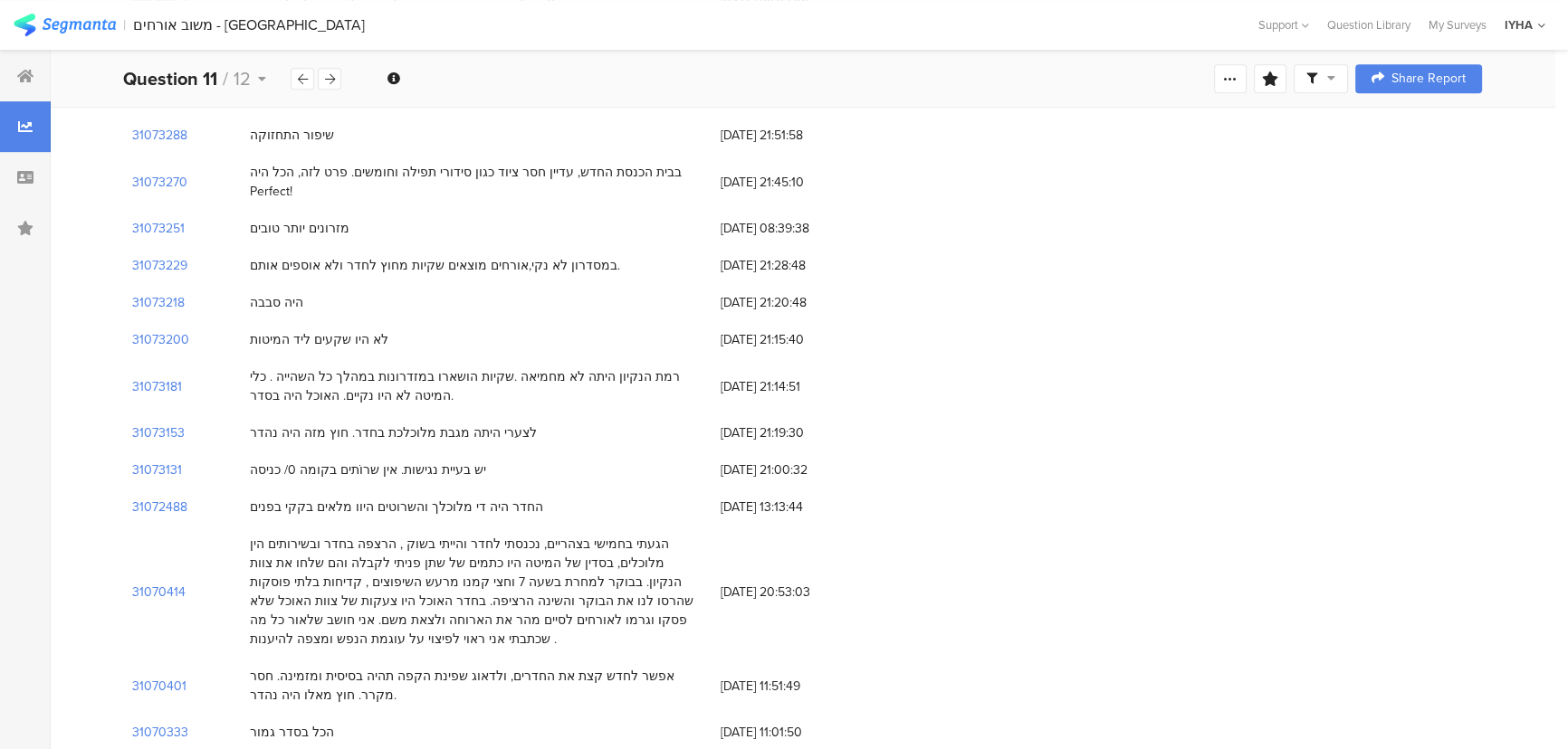
drag, startPoint x: 312, startPoint y: 357, endPoint x: 244, endPoint y: 354, distance: 68.1
click at [244, 358] on div "רמת הנקיון היתה לא מחמיאה .שקיות הושארו במזדרונות במהלך כל השהייה . כלי המיטה ל…" at bounding box center [476, 385] width 471 height 56
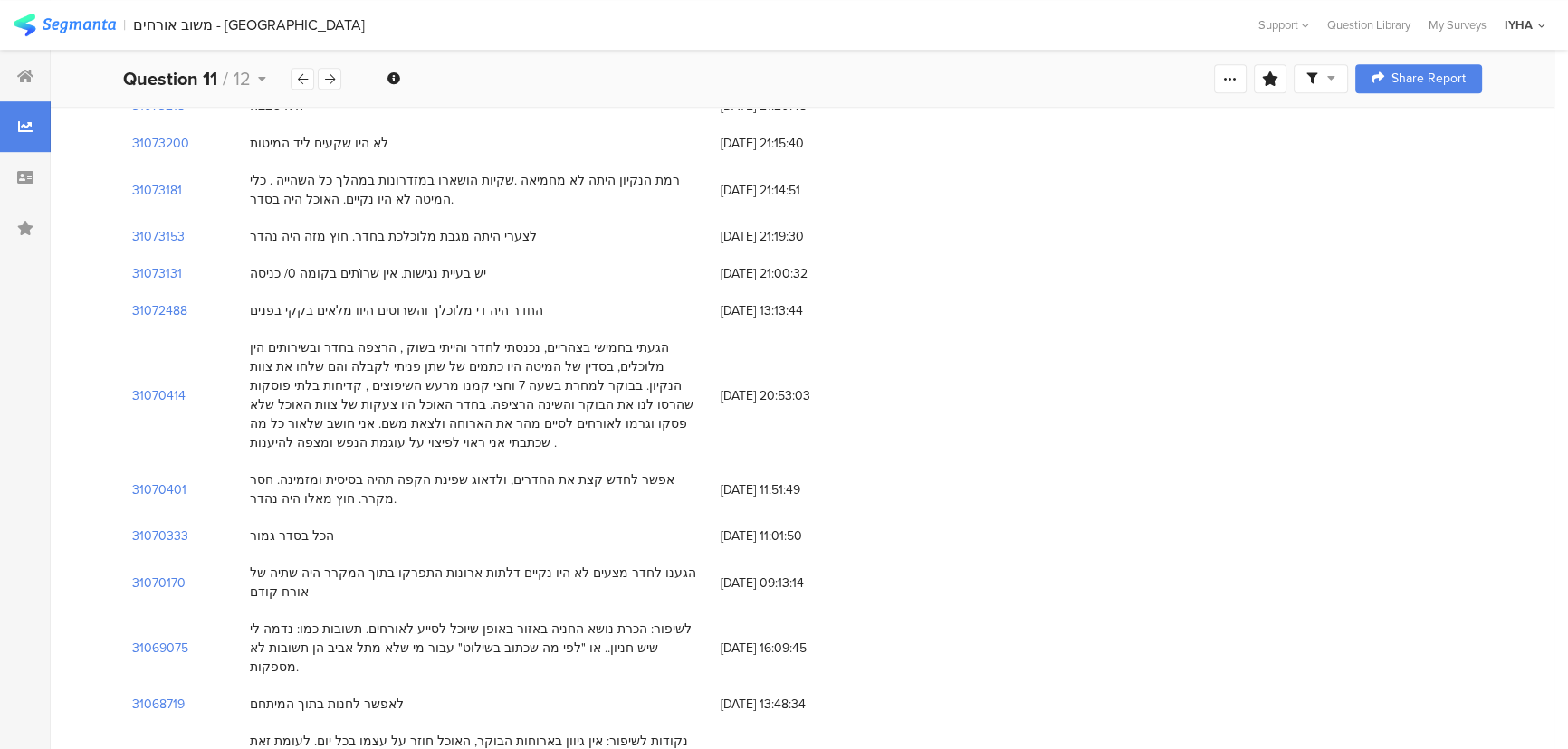
scroll to position [1399, 0]
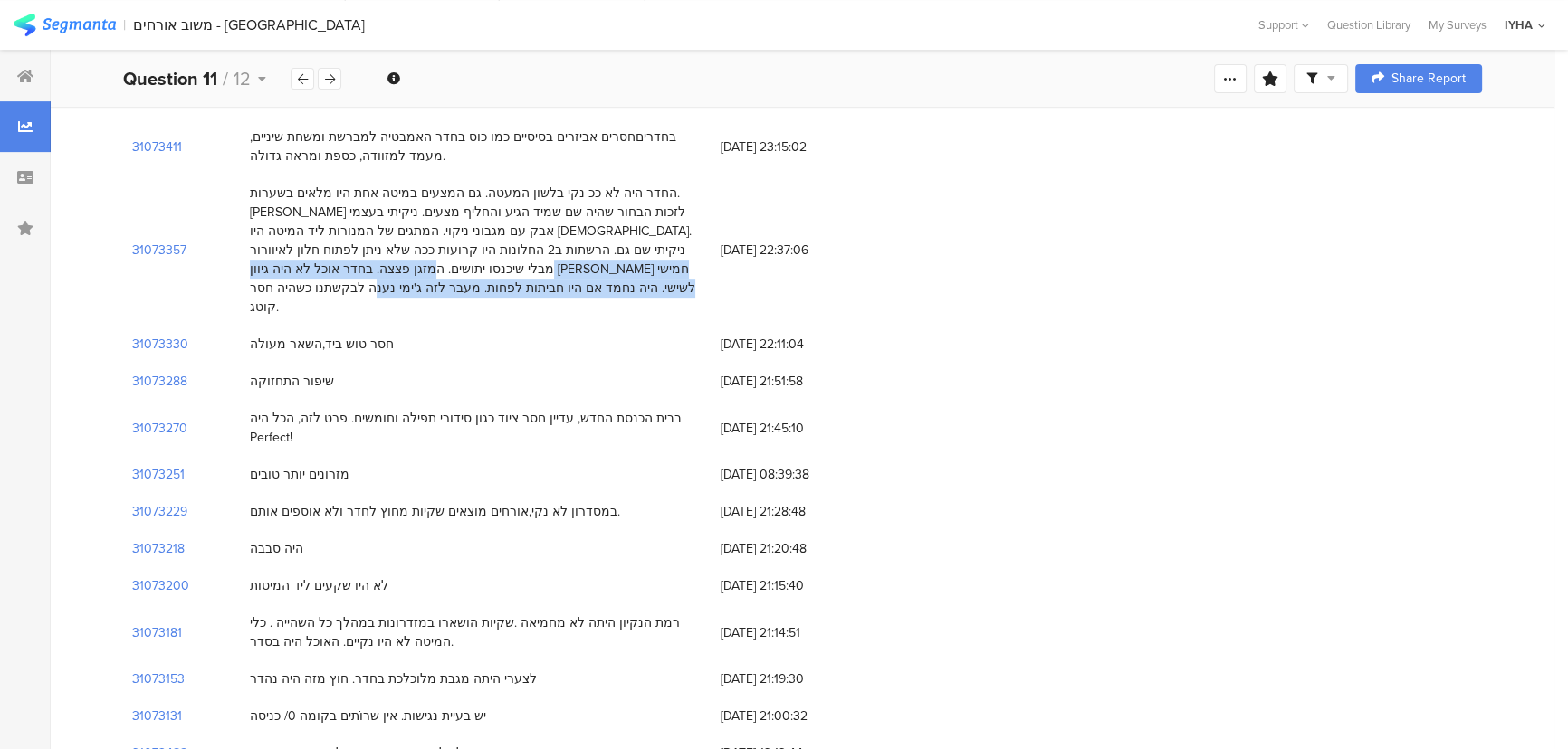
drag, startPoint x: 488, startPoint y: 334, endPoint x: 483, endPoint y: 324, distance: 11.2
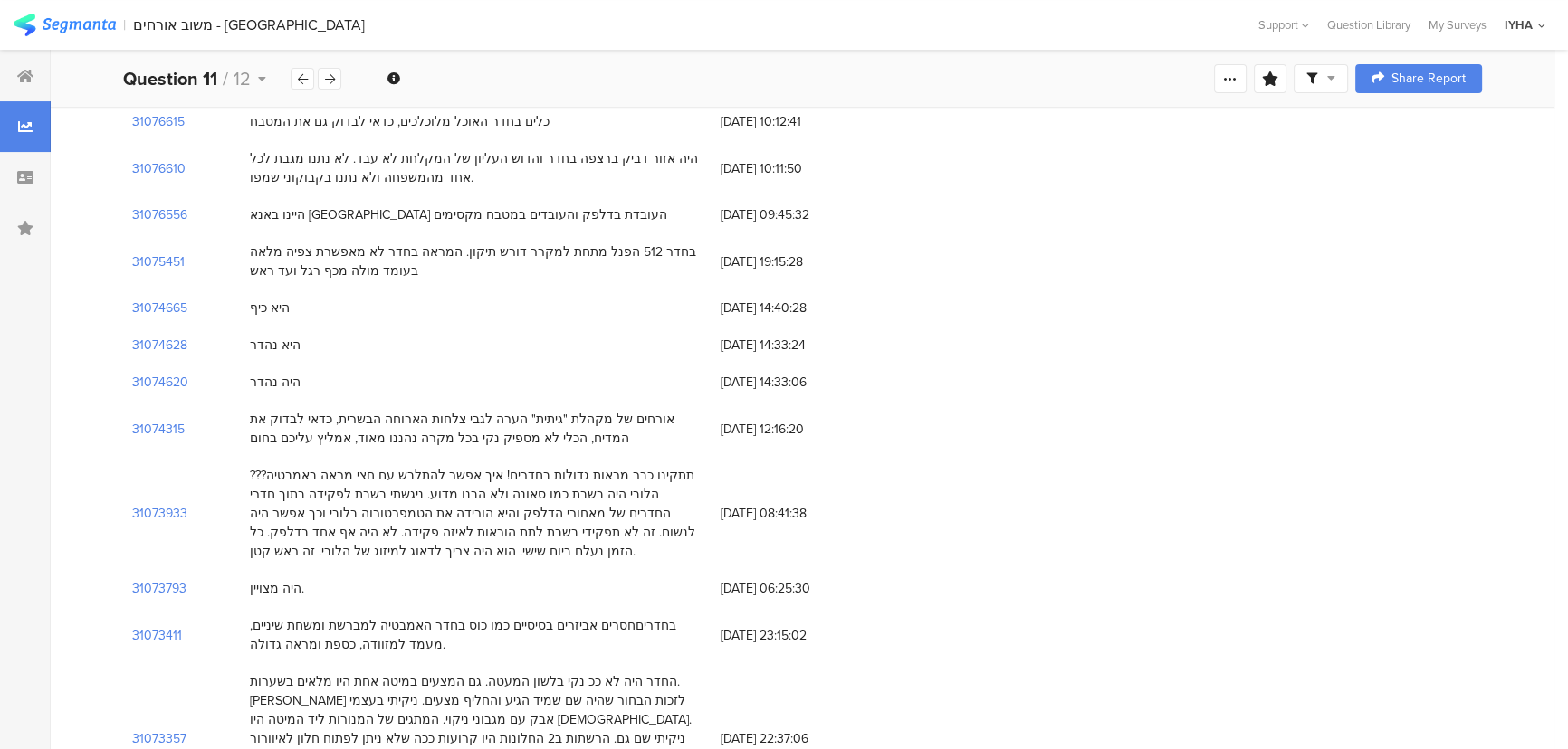
scroll to position [246, 0]
